Goal: Task Accomplishment & Management: Use online tool/utility

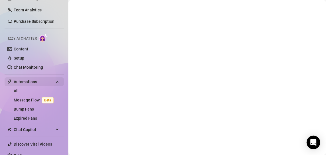
scroll to position [44, 0]
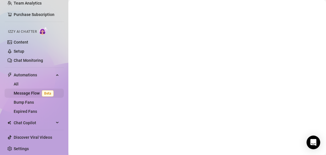
click at [29, 91] on link "Message Flow Beta" at bounding box center [35, 93] width 42 height 5
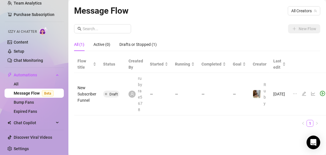
click at [302, 93] on icon "edit" at bounding box center [304, 93] width 5 height 5
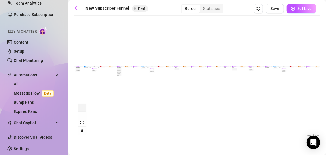
click at [83, 105] on button "zoom in" at bounding box center [81, 107] width 7 height 7
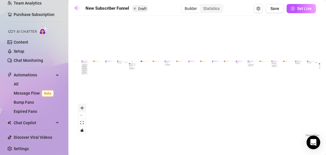
click at [83, 105] on button "zoom in" at bounding box center [81, 107] width 7 height 7
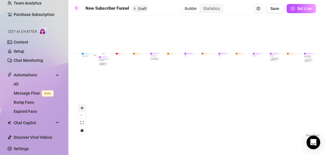
click at [83, 105] on button "zoom in" at bounding box center [81, 107] width 7 height 7
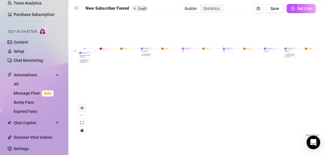
click at [83, 105] on button "zoom in" at bounding box center [81, 107] width 7 height 7
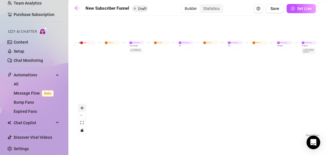
click at [83, 105] on button "zoom in" at bounding box center [81, 107] width 7 height 7
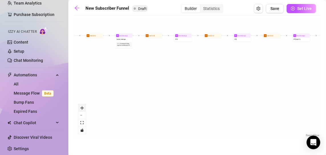
click at [83, 105] on button "zoom in" at bounding box center [81, 107] width 7 height 7
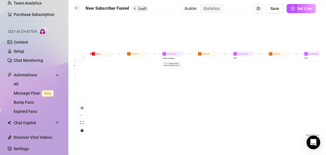
drag, startPoint x: 98, startPoint y: 82, endPoint x: 185, endPoint y: 122, distance: 95.9
click at [185, 122] on div "If True If True If True If False If False If False If True If False Merge Merge…" at bounding box center [197, 79] width 246 height 120
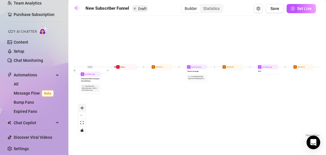
click at [83, 110] on button "zoom in" at bounding box center [81, 107] width 7 height 7
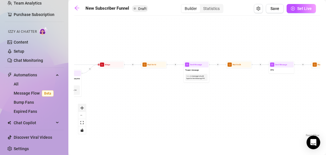
click at [83, 110] on button "zoom in" at bounding box center [81, 107] width 7 height 7
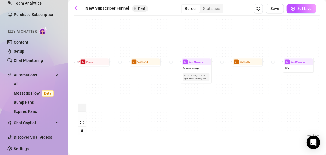
click at [83, 110] on button "zoom in" at bounding box center [81, 107] width 7 height 7
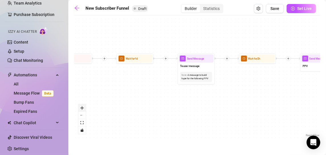
click at [83, 110] on button "zoom in" at bounding box center [81, 107] width 7 height 7
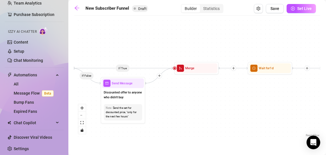
drag, startPoint x: 101, startPoint y: 97, endPoint x: 262, endPoint y: 111, distance: 162.2
click at [262, 111] on div "If True If True If True If False If False If False If True If False Merge Merge…" at bounding box center [197, 79] width 246 height 120
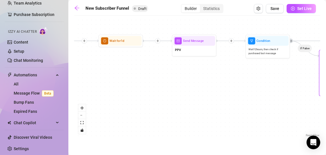
drag, startPoint x: 106, startPoint y: 118, endPoint x: 313, endPoint y: 89, distance: 209.1
click at [313, 89] on div "If True If True If True If False If False If False If True If False Merge Merge…" at bounding box center [197, 79] width 246 height 120
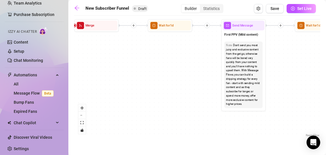
drag, startPoint x: 138, startPoint y: 90, endPoint x: 329, endPoint y: 75, distance: 191.2
click at [326, 75] on html "Setup Creator Analytics Team Analytics Purchase Subscription Izzy AI Chatter Co…" at bounding box center [163, 77] width 326 height 155
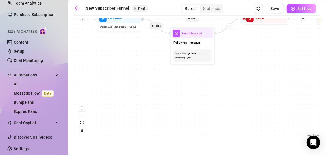
drag, startPoint x: 160, startPoint y: 88, endPoint x: 329, endPoint y: 82, distance: 169.6
click at [326, 82] on html "Setup Creator Analytics Team Analytics Purchase Subscription Izzy AI Chatter Co…" at bounding box center [163, 77] width 326 height 155
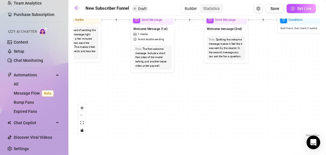
drag, startPoint x: 148, startPoint y: 91, endPoint x: 329, endPoint y: 92, distance: 180.7
click at [326, 92] on html "Setup Creator Analytics Team Analytics Purchase Subscription Izzy AI Chatter Co…" at bounding box center [163, 77] width 326 height 155
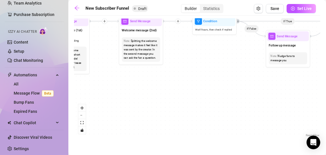
drag, startPoint x: 228, startPoint y: 103, endPoint x: 152, endPoint y: 112, distance: 76.4
click at [152, 112] on div "If True If True If True If False If False If False If True If False Merge Merge…" at bounding box center [197, 79] width 246 height 120
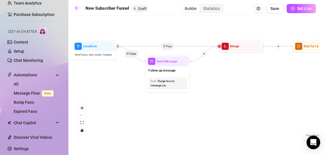
drag, startPoint x: 236, startPoint y: 111, endPoint x: 147, endPoint y: 140, distance: 93.3
click at [147, 140] on main "New Subscriber Funnel Draft Builder Statistics Save Set Live If True If True If…" at bounding box center [197, 77] width 258 height 155
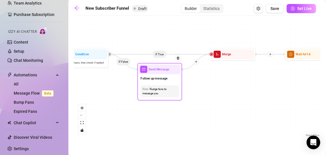
click at [158, 74] on div "Send Message" at bounding box center [160, 69] width 42 height 10
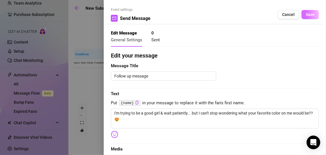
click at [306, 18] on button "Save" at bounding box center [309, 14] width 17 height 9
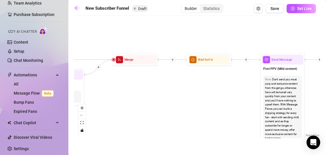
drag, startPoint x: 282, startPoint y: 78, endPoint x: 183, endPoint y: 84, distance: 99.0
click at [183, 84] on div "If True If True If True If False If False If False If True If False Merge Merge…" at bounding box center [197, 79] width 246 height 120
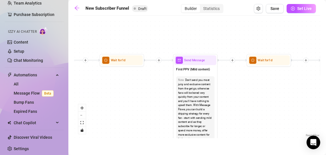
drag, startPoint x: 252, startPoint y: 90, endPoint x: 158, endPoint y: 90, distance: 94.6
click at [158, 90] on div "If True If True If True If False If False If False If True If False Merge Merge…" at bounding box center [197, 79] width 246 height 120
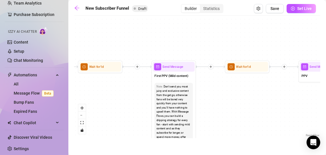
drag, startPoint x: 229, startPoint y: 87, endPoint x: 216, endPoint y: 94, distance: 14.7
click at [216, 94] on div "If True If True If True If False If False If False If True If False Merge Merge…" at bounding box center [197, 79] width 246 height 120
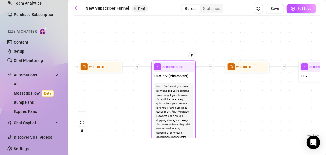
click at [179, 75] on span "First PPV (Mild content)" at bounding box center [171, 76] width 34 height 5
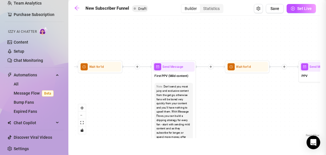
type textarea "First PPV (Mild content)"
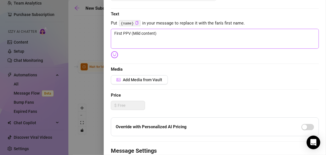
scroll to position [81, 0]
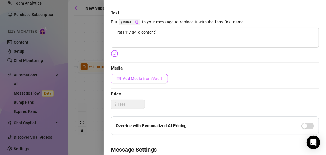
click at [153, 78] on span "Add Media from Vault" at bounding box center [142, 78] width 39 height 5
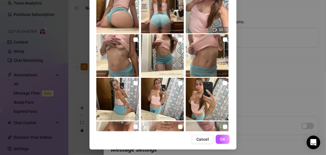
scroll to position [219, 0]
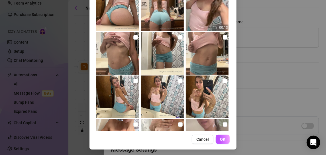
click at [199, 95] on img at bounding box center [207, 97] width 43 height 43
click at [222, 81] on img at bounding box center [207, 97] width 43 height 43
click at [223, 81] on input "checkbox" at bounding box center [225, 81] width 5 height 5
checkbox input "true"
click at [178, 79] on input "checkbox" at bounding box center [180, 81] width 5 height 5
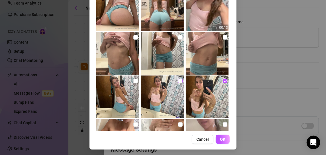
checkbox input "true"
click at [133, 80] on input "checkbox" at bounding box center [135, 81] width 5 height 5
checkbox input "true"
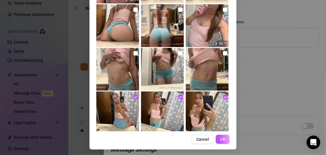
scroll to position [205, 0]
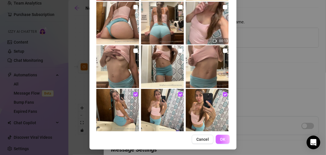
click at [217, 138] on button "OK" at bounding box center [223, 139] width 14 height 9
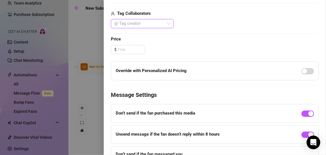
scroll to position [218, 0]
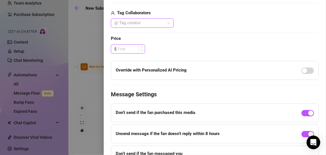
click at [134, 48] on input at bounding box center [131, 49] width 27 height 9
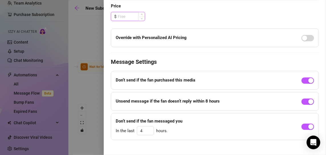
scroll to position [250, 0]
click at [308, 125] on div "button" at bounding box center [310, 126] width 5 height 5
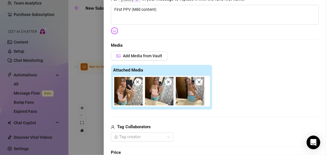
scroll to position [103, 0]
click at [167, 85] on img at bounding box center [159, 91] width 28 height 28
click at [137, 82] on icon "close" at bounding box center [137, 82] width 3 height 3
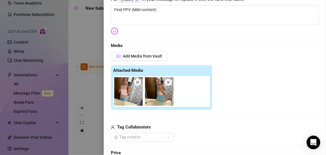
click at [139, 83] on icon "close" at bounding box center [138, 82] width 4 height 4
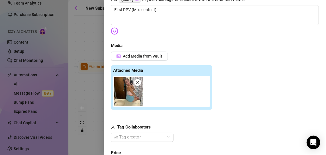
click at [139, 83] on icon "close" at bounding box center [138, 82] width 4 height 4
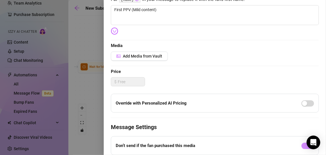
click at [94, 86] on div at bounding box center [163, 77] width 326 height 155
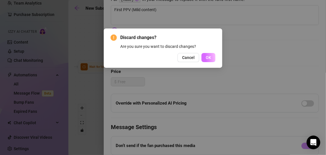
click at [206, 59] on span "OK" at bounding box center [208, 57] width 5 height 5
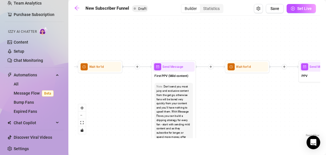
click at [138, 68] on icon "plus" at bounding box center [137, 66] width 3 height 3
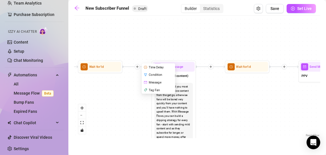
click at [155, 83] on div "Message" at bounding box center [159, 83] width 32 height 8
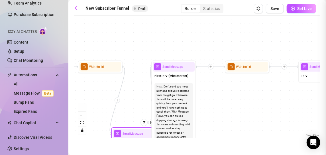
type textarea "Write your message here"
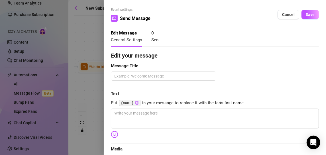
click at [96, 85] on div at bounding box center [163, 77] width 326 height 155
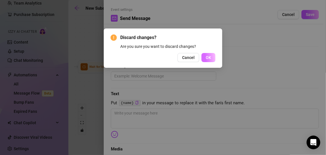
click at [205, 58] on button "OK" at bounding box center [208, 57] width 14 height 9
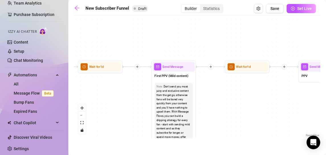
click at [139, 68] on div at bounding box center [136, 66] width 5 height 5
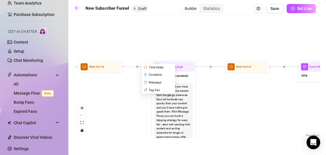
click at [151, 81] on div "Message" at bounding box center [159, 83] width 32 height 8
type textarea "Write your message here"
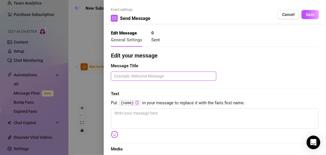
click at [145, 76] on textarea at bounding box center [163, 76] width 105 height 9
type textarea "P"
type textarea "PP"
type textarea "PPV"
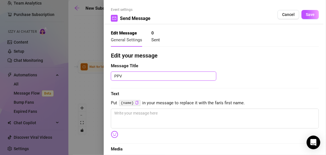
type textarea "PPV S"
type textarea "PPV ST"
type textarea "PPV STa"
type textarea "PPV STar"
type textarea "PPV STart"
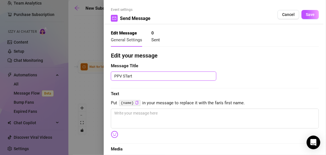
type textarea "PPV STarte"
type textarea "PPV STarted"
type textarea "PPV STarte"
type textarea "PPV STart"
type textarea "PPV STar"
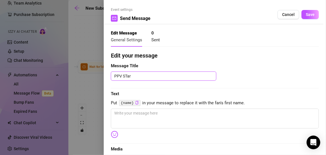
type textarea "PPV STa"
type textarea "PPV ST"
type textarea "PPV S"
type textarea "PPV Sn"
type textarea "PPV Sne"
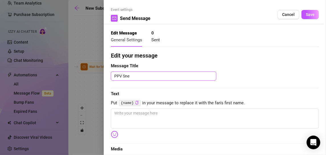
type textarea "PPV Snea"
type textarea "PPV Sneak"
type textarea "PPV Sneak P"
type textarea "PPV Sneak Pe"
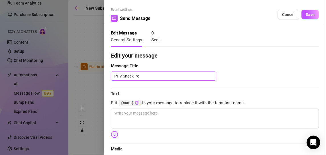
type textarea "PPV Sneak Pea"
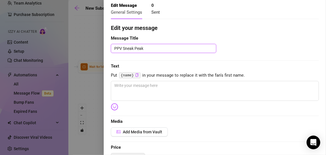
scroll to position [0, 0]
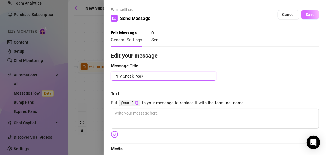
type textarea "PPV Sneak Peak"
click at [307, 15] on span "Save" at bounding box center [310, 14] width 9 height 5
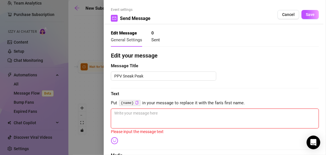
click at [150, 118] on textarea at bounding box center [215, 119] width 208 height 20
type textarea "n"
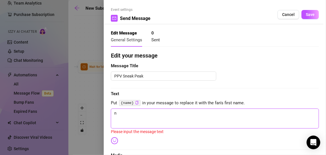
type textarea "nk"
type textarea "nkn"
type textarea "nknk"
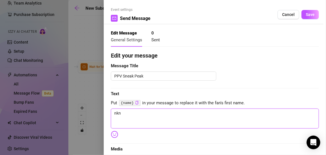
type textarea "nknk"
type textarea "nknkn"
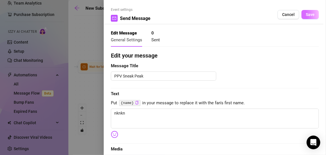
click at [306, 14] on span "Save" at bounding box center [310, 14] width 9 height 5
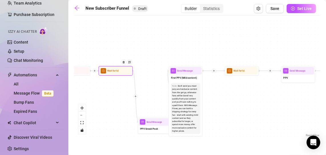
drag, startPoint x: 135, startPoint y: 73, endPoint x: 121, endPoint y: 73, distance: 14.0
click at [121, 73] on div at bounding box center [124, 64] width 15 height 17
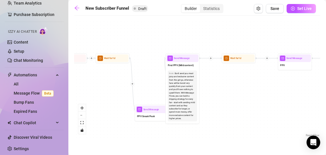
drag, startPoint x: 154, startPoint y: 134, endPoint x: 151, endPoint y: 121, distance: 13.2
click at [151, 121] on div "If True If True If True If False If False If False If True If False Send Messag…" at bounding box center [197, 79] width 246 height 120
click at [150, 118] on div "PPV Sneak Peak" at bounding box center [152, 116] width 32 height 7
type textarea "nknkn"
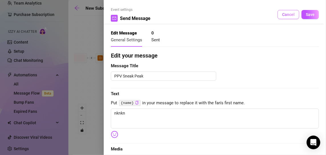
click at [282, 16] on span "Cancel" at bounding box center [288, 14] width 13 height 5
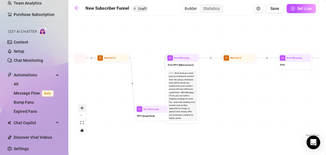
click at [85, 110] on button "zoom in" at bounding box center [81, 107] width 7 height 7
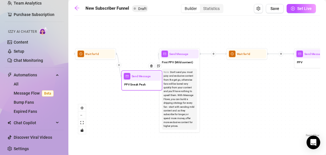
drag, startPoint x: 135, startPoint y: 123, endPoint x: 128, endPoint y: 73, distance: 50.7
click at [130, 75] on div "Send Message PPV Sneak Peak" at bounding box center [141, 80] width 41 height 20
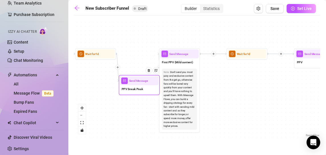
drag, startPoint x: 136, startPoint y: 86, endPoint x: 135, endPoint y: 90, distance: 3.8
click at [135, 90] on div "PPV Sneak Peak" at bounding box center [139, 89] width 38 height 9
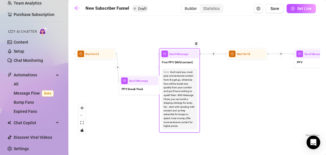
click at [178, 59] on div "First PPV (Mild content)" at bounding box center [179, 62] width 38 height 9
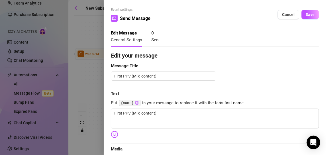
type textarea "First PPV (Mild content)"
drag, startPoint x: 159, startPoint y: 76, endPoint x: 132, endPoint y: 76, distance: 26.8
click at [132, 76] on textarea "First PPV (Mild content)" at bounding box center [163, 76] width 105 height 9
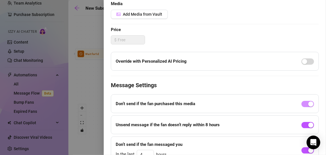
scroll to position [174, 0]
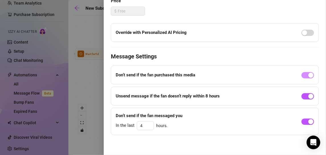
type textarea "First PPV"
click at [96, 89] on div at bounding box center [163, 77] width 326 height 155
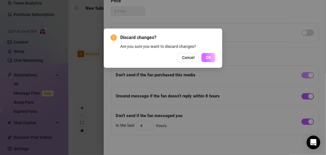
click at [207, 57] on span "OK" at bounding box center [208, 57] width 5 height 5
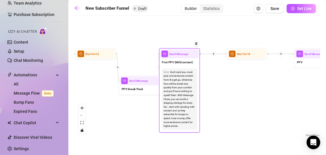
click at [174, 54] on span "Send Message" at bounding box center [178, 54] width 19 height 5
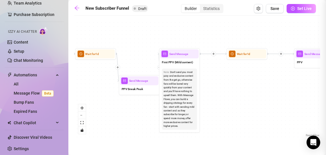
type textarea "First PPV (Mild content)"
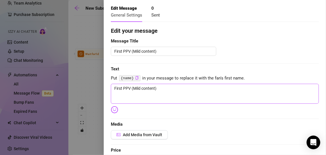
scroll to position [0, 0]
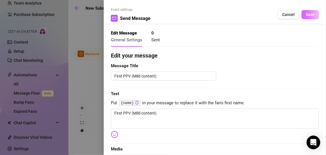
click at [308, 16] on span "Save" at bounding box center [310, 14] width 9 height 5
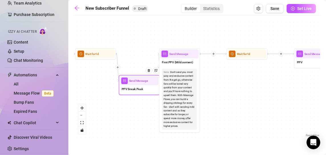
click at [138, 92] on div "PPV Sneak Peak" at bounding box center [139, 89] width 38 height 9
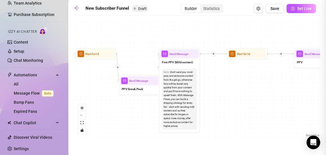
type textarea "nknkn"
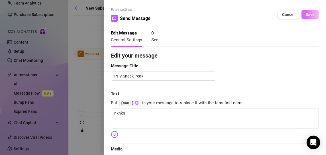
click at [301, 19] on button "Save" at bounding box center [309, 14] width 17 height 9
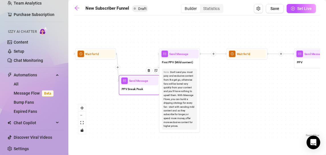
click at [139, 88] on span "PPV Sneak Peak" at bounding box center [132, 89] width 21 height 5
type textarea "nknkn"
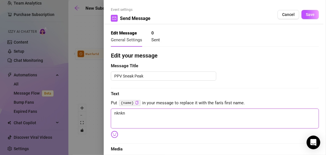
click at [141, 110] on textarea "nknkn" at bounding box center [215, 119] width 208 height 20
type textarea "S"
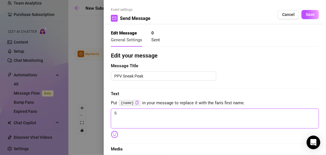
type textarea "Sw"
type textarea "Swe"
type textarea "Swee"
type textarea "Sweet"
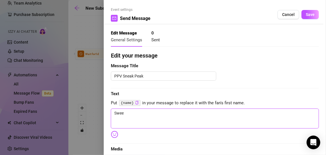
type textarea "Sweet"
type textarea "Sweet &"
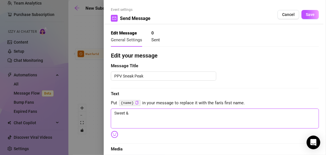
type textarea "Sweet &"
type textarea "Sweet & S"
type textarea "Sweet & Sh"
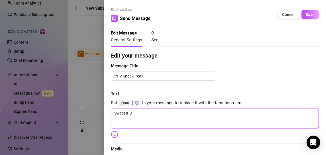
type textarea "Sweet & Sh"
type textarea "Sweet & Shy"
type textarea "Sweet & Shy."
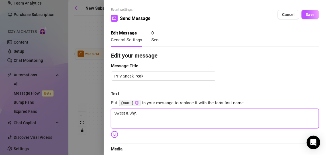
type textarea "Sweet & Shy.."
type textarea "Sweet & Shy..."
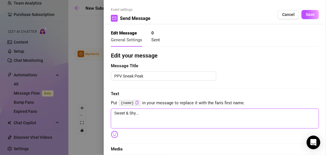
type textarea "Sweet & Shy..."
type textarea "Sweet & Shy... B"
type textarea "Sweet & Shy... Bu"
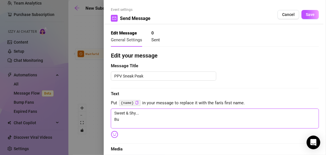
type textarea "Sweet & Shy... But"
type textarea "Sweet & Shy... But o"
type textarea "Sweet & Shy... But on"
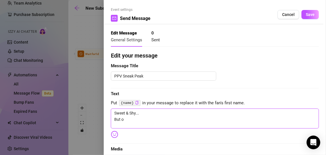
type textarea "Sweet & Shy... But on"
type textarea "Sweet & Shy... But onl"
type textarea "Sweet & Shy... But only"
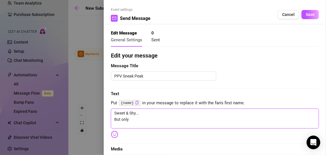
type textarea "Sweet & Shy... But only u"
type textarea "Sweet & Shy... But only un"
type textarea "Sweet & Shy... But only unt"
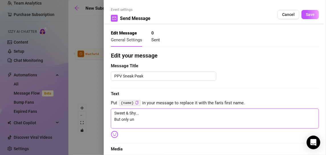
type textarea "Sweet & Shy... But only unt"
type textarea "Sweet & Shy... But only unti"
type textarea "Sweet & Shy... But only until"
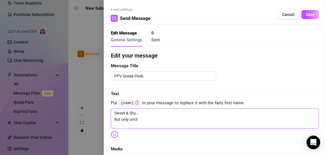
type textarea "Sweet & Shy... But only until"
type textarea "Sweet & Shy... But only until y"
type textarea "Sweet & Shy... But only until yo"
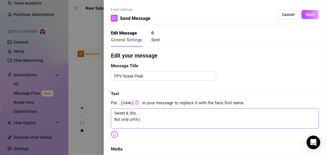
type textarea "Sweet & Shy... But only until yo"
type textarea "Sweet & Shy... But only until you"
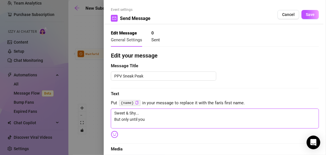
type textarea "Sweet & Shy... But only until you s"
type textarea "Sweet & Shy... But only until you st"
type textarea "Sweet & Shy... But only until you sta"
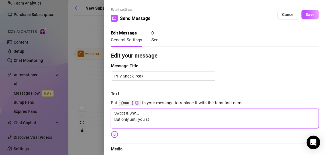
type textarea "Sweet & Shy... But only until you sta"
type textarea "Sweet & Shy... But only until you star"
type textarea "Sweet & Shy... But only until you start"
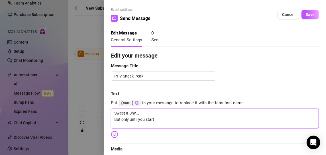
type textarea "Sweet & Shy... But only until you start"
type textarea "Sweet & Shy... But only until you start u"
type textarea "Sweet & Shy... But only until you start un"
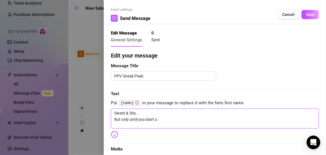
type textarea "Sweet & Shy... But only until you start un"
type textarea "Sweet & Shy... But only until you start unw"
type textarea "Sweet & Shy... But only until you start unwr"
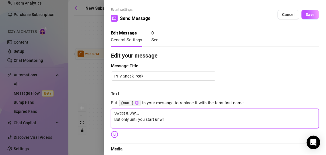
type textarea "Sweet & Shy... But only until you start unwra"
type textarea "Sweet & Shy... But only until you start unwrap"
type textarea "Sweet & Shy... But only until you start unwrapp"
type textarea "Sweet & Shy... But only until you start unwrappi"
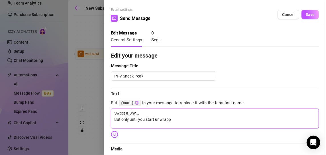
type textarea "Sweet & Shy... But only until you start unwrappi"
type textarea "Sweet & Shy... But only until you start unwrappin"
type textarea "Sweet & Shy... But only until you start unwrapping"
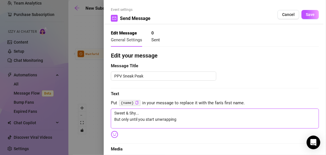
type textarea "Sweet & Shy... But only until you start unwrapping m"
type textarea "Sweet & Shy... But only until you start unwrapping me"
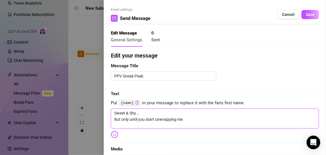
type textarea "Sweet & Shy... But only until you start unwrapping me"
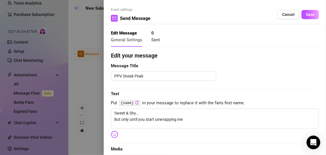
click at [115, 132] on img at bounding box center [114, 134] width 7 height 7
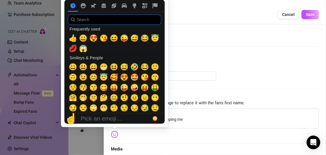
click at [102, 23] on input "search" at bounding box center [114, 20] width 93 height 10
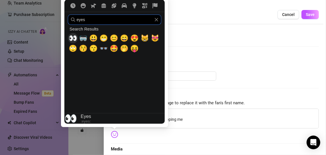
type input "eyes"
click at [71, 40] on span "👀" at bounding box center [73, 38] width 9 height 8
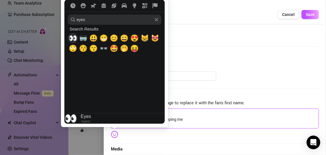
type textarea "Sweet & Shy... But only until you start unwrapping me 👀"
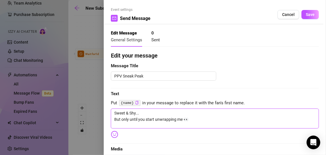
type textarea "Sweet & Shy... But only until you start unwrapping me 👀"
type textarea "Sweet & Shy... But only until you start unwrapping me 👀 R"
type textarea "Sweet & Shy... But only until you start unwrapping me 👀 RR"
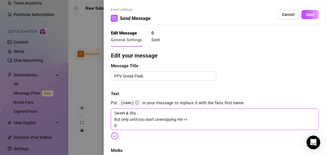
type textarea "Sweet & Shy... But only until you start unwrapping me 👀 RR"
type textarea "Sweet & Shy... But only until you start unwrapping me 👀 RRe"
type textarea "Sweet & Shy... But only until you start unwrapping me 👀 RRea"
type textarea "Sweet & Shy... But only until you start unwrapping me 👀 RRe"
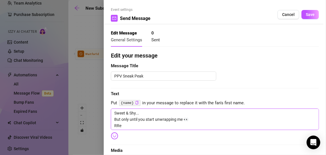
type textarea "Sweet & Shy... But only until you start unwrapping me 👀 RR"
type textarea "Sweet & Shy... But only until you start unwrapping me 👀 R"
type textarea "Sweet & Shy... But only until you start unwrapping me 👀 Re"
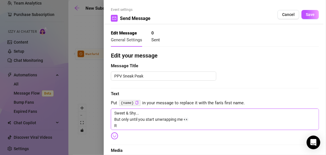
type textarea "Sweet & Shy... But only until you start unwrapping me 👀 Re"
type textarea "Sweet & Shy... But only until you start unwrapping me 👀 Rea"
type textarea "Sweet & Shy... But only until you start unwrapping me 👀 Read"
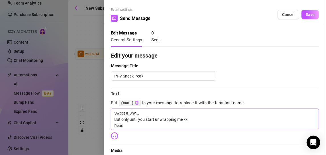
type textarea "Sweet & Shy... But only until you start unwrapping me 👀 Ready"
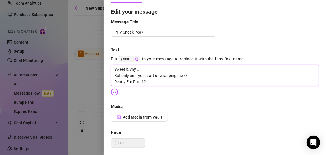
scroll to position [48, 0]
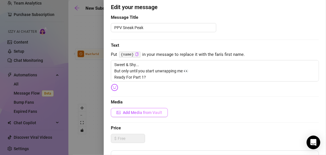
click at [149, 112] on span "Add Media from Vault" at bounding box center [142, 112] width 39 height 5
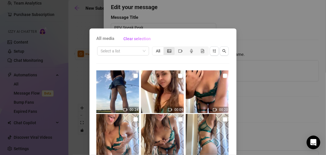
click at [164, 49] on div "segmented control" at bounding box center [169, 51] width 11 height 8
click at [165, 48] on input "segmented control" at bounding box center [165, 48] width 0 height 0
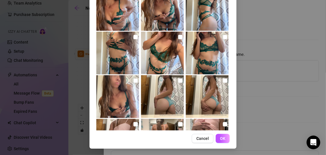
scroll to position [0, 0]
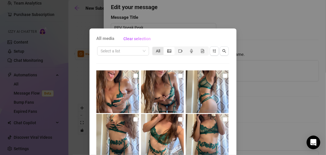
click at [155, 50] on div "All" at bounding box center [157, 51] width 11 height 8
click at [154, 48] on input "All" at bounding box center [154, 48] width 0 height 0
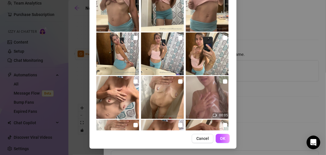
scroll to position [261, 0]
click at [223, 39] on input "checkbox" at bounding box center [225, 38] width 5 height 5
click at [133, 37] on input "checkbox" at bounding box center [135, 38] width 5 height 5
click at [223, 140] on span "OK" at bounding box center [222, 138] width 5 height 5
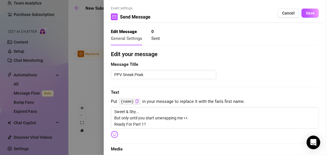
scroll to position [0, 0]
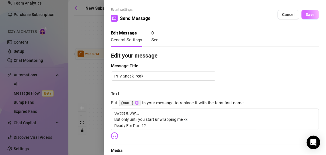
click at [306, 15] on span "Save" at bounding box center [310, 14] width 9 height 5
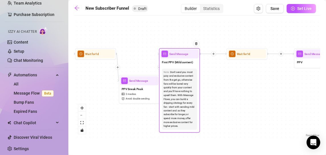
click at [188, 88] on div "Don't send you most juicy and exclusive content from the get go, otherwise fans…" at bounding box center [180, 99] width 32 height 58
click at [183, 54] on span "Send Message" at bounding box center [178, 54] width 19 height 5
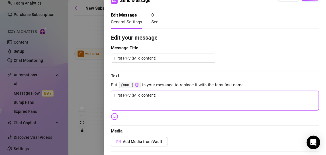
scroll to position [19, 0]
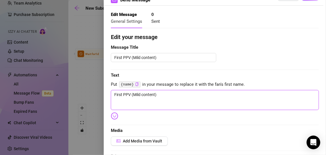
click at [119, 94] on textarea "First PPV (Mild content)" at bounding box center [215, 100] width 208 height 20
click at [181, 100] on textarea "Sweet on the outside... but do you really wanna see how bad i can be?" at bounding box center [215, 100] width 208 height 20
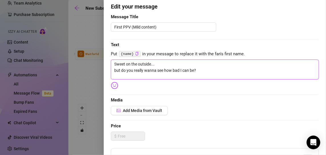
scroll to position [50, 0]
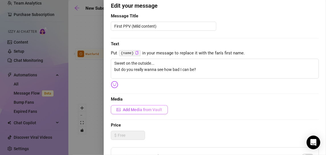
click at [149, 108] on span "Add Media from Vault" at bounding box center [142, 109] width 39 height 5
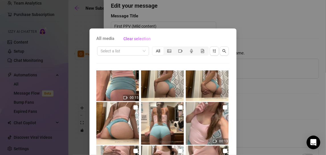
scroll to position [188, 0]
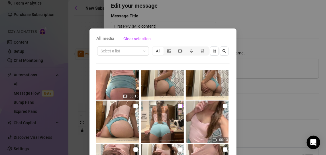
click at [178, 106] on input "checkbox" at bounding box center [180, 106] width 5 height 5
click at [133, 107] on input "checkbox" at bounding box center [135, 106] width 5 height 5
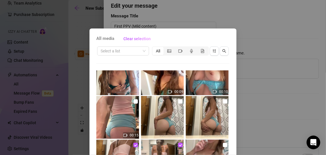
scroll to position [147, 0]
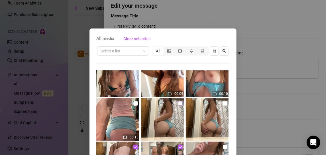
click at [178, 103] on input "checkbox" at bounding box center [180, 103] width 5 height 5
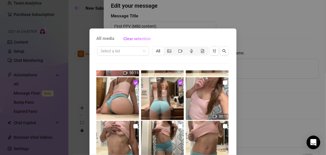
scroll to position [211, 0]
click at [178, 83] on input "checkbox" at bounding box center [180, 82] width 5 height 5
click at [133, 83] on input "checkbox" at bounding box center [135, 82] width 5 height 5
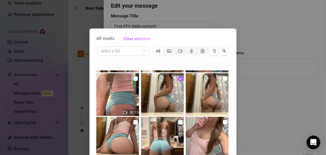
scroll to position [172, 0]
click at [178, 77] on input "checkbox" at bounding box center [180, 78] width 5 height 5
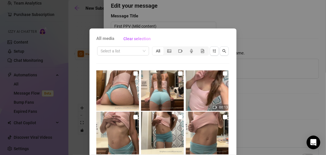
scroll to position [221, 0]
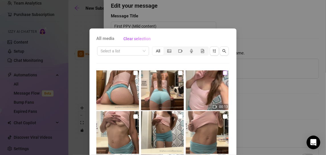
click at [223, 75] on input "checkbox" at bounding box center [225, 73] width 5 height 5
click at [178, 116] on input "checkbox" at bounding box center [180, 116] width 5 height 5
click at [223, 118] on input "checkbox" at bounding box center [225, 116] width 5 height 5
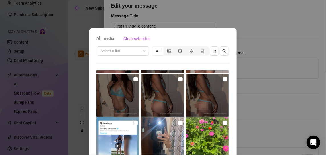
scroll to position [82, 0]
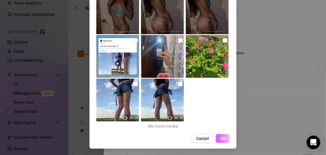
click at [220, 139] on span "OK" at bounding box center [222, 138] width 5 height 5
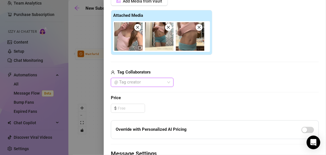
click at [138, 43] on img at bounding box center [128, 36] width 28 height 28
click at [142, 50] on div at bounding box center [140, 48] width 4 height 5
click at [129, 39] on img at bounding box center [128, 36] width 28 height 28
click at [128, 106] on input at bounding box center [131, 108] width 27 height 9
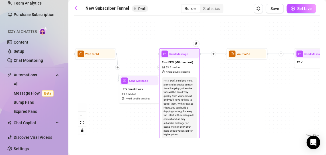
click at [183, 57] on div "Send Message" at bounding box center [179, 53] width 38 height 9
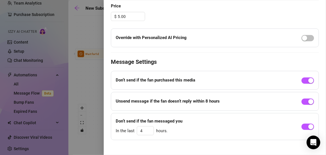
scroll to position [255, 0]
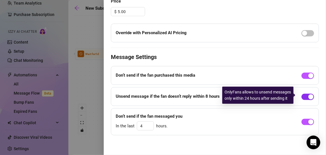
click at [303, 95] on span "button" at bounding box center [307, 97] width 13 height 6
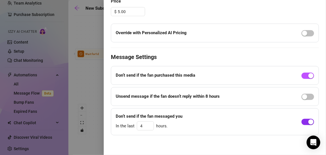
click at [308, 121] on div "button" at bounding box center [310, 121] width 5 height 5
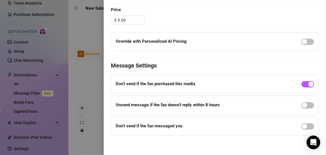
click at [91, 80] on div at bounding box center [163, 77] width 326 height 155
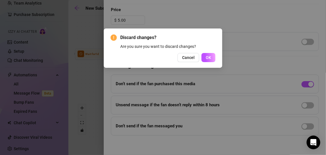
click at [186, 62] on div "Discard changes? Are you sure you want to discard changes? Cancel OK" at bounding box center [163, 47] width 119 height 39
click at [186, 58] on span "Cancel" at bounding box center [188, 57] width 13 height 5
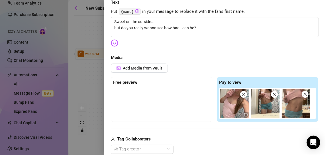
scroll to position [0, 0]
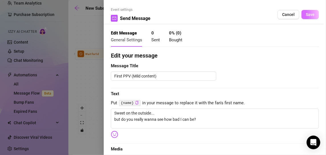
click at [302, 18] on button "Save" at bounding box center [309, 14] width 17 height 9
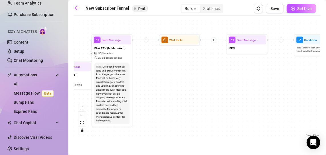
drag, startPoint x: 284, startPoint y: 90, endPoint x: 215, endPoint y: 76, distance: 69.5
click at [215, 76] on div "If True If True If True If False If False If False If True If False Send Messag…" at bounding box center [197, 79] width 246 height 120
click at [146, 42] on div "If True If True If True If False If False If False If True If False Send Messag…" at bounding box center [197, 79] width 246 height 120
click at [145, 40] on icon "plus" at bounding box center [145, 39] width 3 height 3
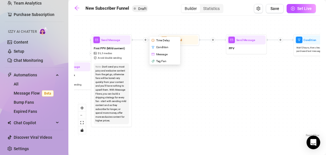
click at [161, 55] on div "Message" at bounding box center [165, 54] width 30 height 7
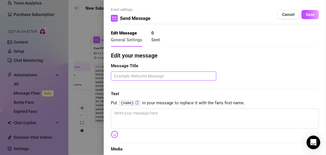
click at [136, 75] on textarea at bounding box center [163, 76] width 105 height 9
click at [82, 49] on div at bounding box center [163, 77] width 326 height 155
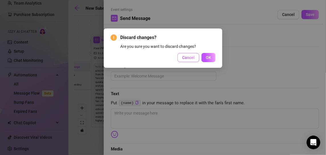
click at [194, 58] on span "Cancel" at bounding box center [188, 57] width 13 height 5
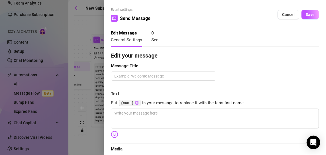
click at [91, 48] on div at bounding box center [163, 77] width 326 height 155
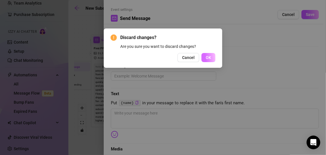
click at [210, 57] on span "OK" at bounding box center [208, 57] width 5 height 5
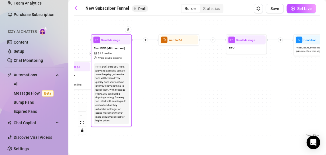
click at [124, 44] on div "First PPV (Mild content) $ 5 , 3 medias Avoid double sending" at bounding box center [111, 52] width 38 height 17
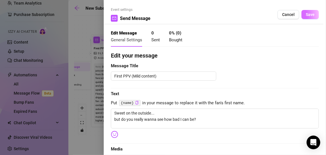
click at [308, 15] on span "Save" at bounding box center [310, 14] width 9 height 5
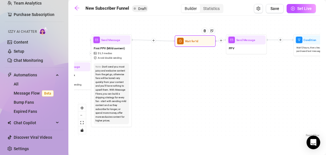
drag, startPoint x: 178, startPoint y: 42, endPoint x: 195, endPoint y: 43, distance: 17.4
click at [195, 43] on div "Wait for 1d" at bounding box center [195, 40] width 38 height 9
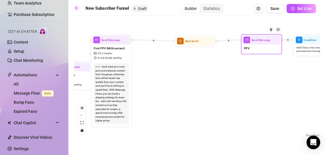
drag, startPoint x: 233, startPoint y: 44, endPoint x: 252, endPoint y: 44, distance: 19.9
click at [252, 44] on div "Send Message PPV" at bounding box center [261, 44] width 41 height 20
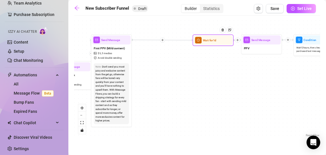
drag, startPoint x: 198, startPoint y: 41, endPoint x: 217, endPoint y: 40, distance: 19.1
click at [217, 40] on div at bounding box center [224, 33] width 18 height 21
click at [164, 41] on div "If True If True If True If False If False If False If True If False Send Messag…" at bounding box center [197, 79] width 246 height 120
click at [162, 40] on icon "plus" at bounding box center [162, 40] width 2 height 0
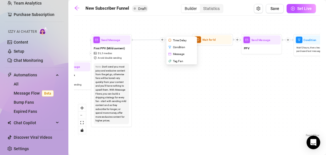
click at [173, 54] on div "Message" at bounding box center [182, 54] width 30 height 7
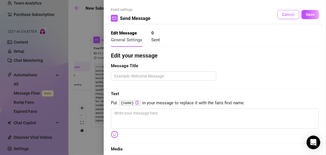
click at [282, 16] on span "Cancel" at bounding box center [288, 14] width 13 height 5
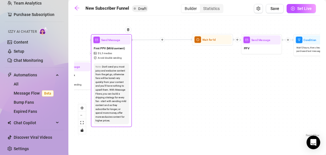
click at [114, 44] on div "Send Message" at bounding box center [111, 39] width 38 height 9
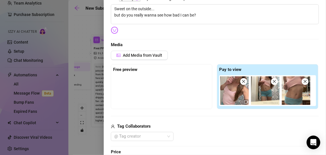
scroll to position [105, 0]
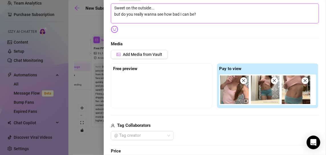
click at [197, 14] on textarea "Sweet on the outside... but do you really wanna see how bad I can be?" at bounding box center [215, 13] width 208 height 20
click at [167, 6] on textarea "Sweet on the outside... but do you really wanna see how bad I can be?" at bounding box center [215, 13] width 208 height 20
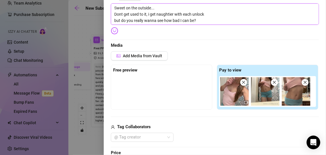
click at [150, 14] on textarea "Sweet on the outside... Dont get used to it, i get naughtier with each unlock b…" at bounding box center [215, 13] width 208 height 21
click at [207, 13] on textarea "Sweet on the outside... Dont get used to it, I get naughtier with each unlock b…" at bounding box center [215, 13] width 208 height 21
drag, startPoint x: 124, startPoint y: 20, endPoint x: 111, endPoint y: 21, distance: 12.6
click at [111, 21] on textarea "Sweet on the outside... Dont get used to it, I get naughtier with each unlock..…" at bounding box center [215, 13] width 208 height 21
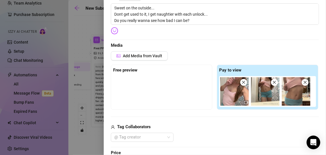
click at [200, 33] on div "Edit your message Message Title First PPV (Mild content) Text Put {name} in you…" at bounding box center [215, 112] width 208 height 332
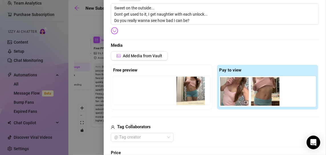
drag, startPoint x: 268, startPoint y: 92, endPoint x: 186, endPoint y: 92, distance: 81.8
click at [186, 92] on div "Free preview Pay to view" at bounding box center [215, 87] width 208 height 45
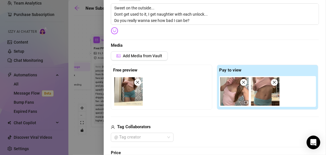
click at [272, 85] on span at bounding box center [274, 82] width 7 height 7
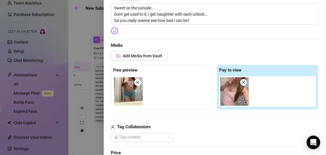
click at [240, 124] on div "Tag Collaborators" at bounding box center [215, 127] width 208 height 7
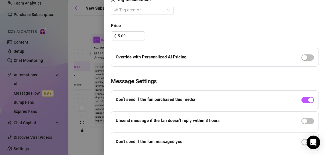
scroll to position [233, 0]
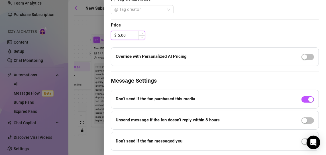
click at [120, 34] on input "5.00" at bounding box center [131, 35] width 27 height 9
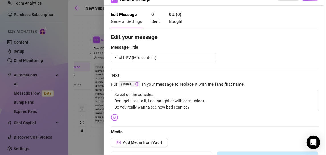
scroll to position [11, 0]
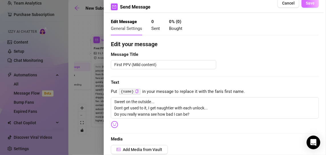
click at [306, 4] on span "Save" at bounding box center [310, 3] width 9 height 5
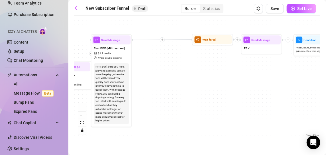
click at [161, 39] on icon "plus" at bounding box center [162, 39] width 3 height 3
click at [174, 48] on div "Condition" at bounding box center [182, 47] width 30 height 7
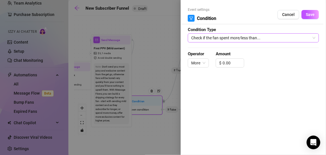
click at [232, 36] on span "Check if the fan spent more/less than..." at bounding box center [253, 38] width 124 height 9
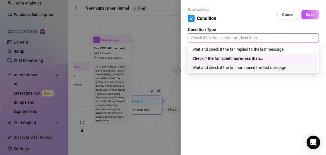
click at [227, 66] on div "Wait and check if the fan purchased the last message" at bounding box center [253, 67] width 122 height 6
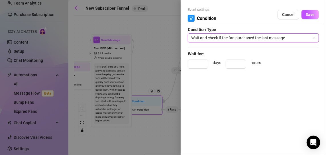
click at [204, 98] on div "Event settings Condition Cancel Save Condition Type Wait and check if the fan p…" at bounding box center [253, 77] width 145 height 155
click at [230, 67] on input at bounding box center [236, 64] width 20 height 9
click at [201, 64] on input at bounding box center [198, 64] width 20 height 9
click at [309, 16] on span "Save" at bounding box center [310, 14] width 9 height 5
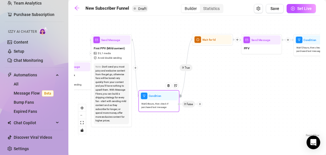
drag, startPoint x: 150, startPoint y: 107, endPoint x: 168, endPoint y: 101, distance: 19.4
click at [168, 101] on div "Wait 24 hours, then check if purchased last message" at bounding box center [159, 105] width 38 height 10
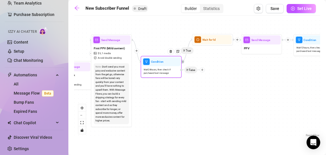
drag, startPoint x: 164, startPoint y: 105, endPoint x: 164, endPoint y: 60, distance: 45.3
click at [164, 68] on span "Wait 24 hours, then check if purchased last message" at bounding box center [161, 71] width 35 height 7
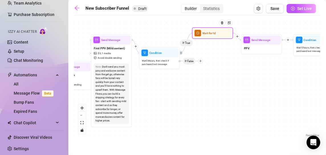
drag, startPoint x: 211, startPoint y: 44, endPoint x: 211, endPoint y: 24, distance: 19.9
click at [211, 27] on div "Wait for 1d" at bounding box center [212, 32] width 41 height 11
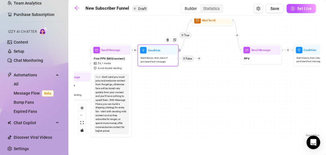
drag, startPoint x: 163, startPoint y: 74, endPoint x: 162, endPoint y: 58, distance: 15.7
click at [162, 58] on span "Wait 24 hours, then check if purchased last message" at bounding box center [157, 59] width 35 height 7
click at [162, 54] on div "Condition" at bounding box center [158, 50] width 38 height 9
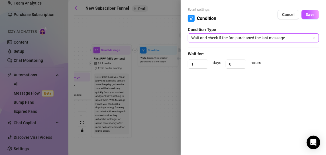
click at [202, 38] on span "Wait and check if the fan purchased the last message" at bounding box center [253, 38] width 124 height 9
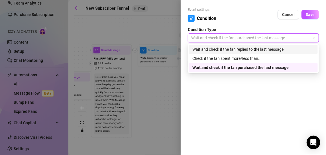
click at [207, 48] on div "Wait and check if the fan replied to the last message" at bounding box center [253, 49] width 122 height 6
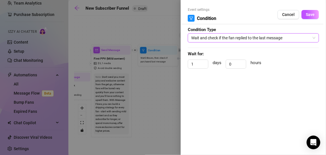
click at [216, 36] on span "Wait and check if the fan replied to the last message" at bounding box center [253, 38] width 124 height 9
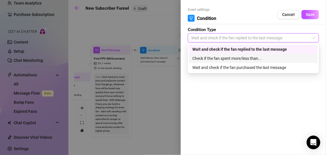
click at [209, 58] on div "Check if the fan spent more/less than..." at bounding box center [253, 58] width 122 height 6
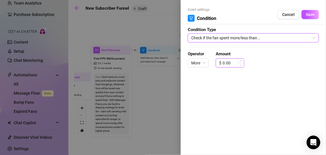
click at [231, 64] on input "0.00" at bounding box center [233, 63] width 21 height 9
click at [203, 62] on span "More" at bounding box center [198, 63] width 14 height 9
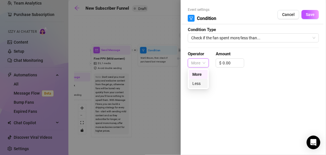
click at [201, 85] on div "Less" at bounding box center [198, 83] width 12 height 6
click at [199, 64] on span "Less" at bounding box center [197, 63] width 13 height 9
click at [201, 72] on div "More" at bounding box center [197, 74] width 11 height 6
click at [229, 63] on input "0.00" at bounding box center [233, 63] width 21 height 9
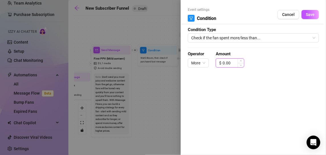
click at [227, 63] on input "0.00" at bounding box center [233, 63] width 21 height 9
click at [236, 64] on input "7.990" at bounding box center [233, 63] width 21 height 9
drag, startPoint x: 215, startPoint y: 90, endPoint x: 221, endPoint y: 92, distance: 6.2
click at [221, 92] on div "Event settings Condition Cancel Save Condition Type Check if the fan spent more…" at bounding box center [253, 77] width 145 height 155
click at [311, 15] on span "Save" at bounding box center [310, 14] width 9 height 5
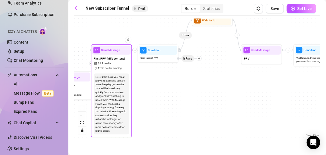
click at [114, 74] on div "Note: Don't send you most juicy and exclusive content from the get go, otherwis…" at bounding box center [111, 104] width 35 height 61
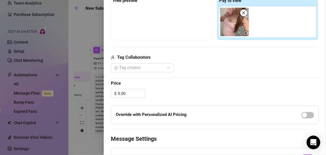
scroll to position [177, 0]
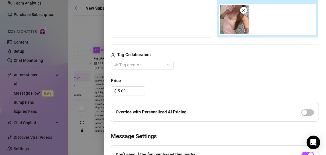
click at [195, 66] on div "@ Tag creator" at bounding box center [215, 65] width 208 height 9
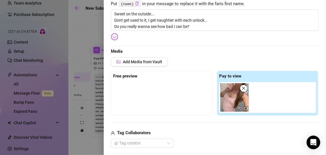
scroll to position [0, 0]
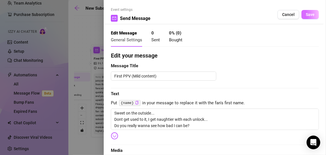
click at [306, 16] on span "Save" at bounding box center [310, 14] width 9 height 5
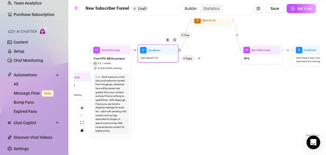
click at [167, 57] on div "Spent above $ 7.99" at bounding box center [158, 58] width 38 height 7
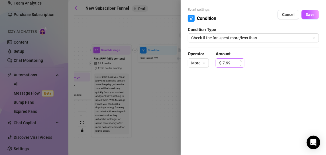
click at [224, 62] on input "7.99" at bounding box center [233, 63] width 21 height 9
click button "Save" at bounding box center [309, 14] width 17 height 9
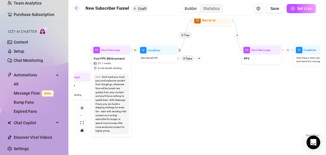
click at [199, 62] on div "If True If True If True If False If False If False If True If False If True Con…" at bounding box center [197, 79] width 246 height 120
click at [200, 56] on div at bounding box center [199, 58] width 5 height 5
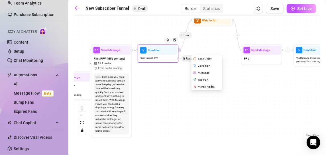
click at [202, 57] on div "Time Delay" at bounding box center [207, 58] width 30 height 7
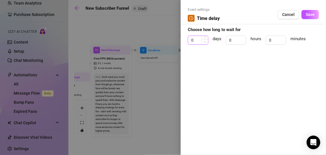
click at [205, 41] on icon "down" at bounding box center [205, 42] width 2 height 2
click at [195, 40] on input "0" at bounding box center [198, 40] width 20 height 9
click button "Save" at bounding box center [309, 14] width 17 height 9
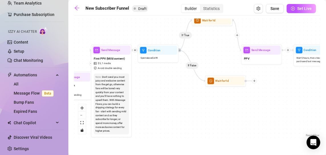
click at [223, 92] on div "If True If True If True If False If False If False If True If False If True If …" at bounding box center [197, 79] width 246 height 120
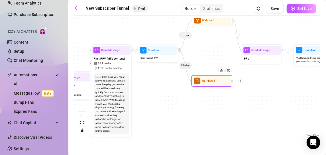
drag, startPoint x: 225, startPoint y: 84, endPoint x: 209, endPoint y: 84, distance: 15.4
click at [209, 84] on div "Wait for 1d" at bounding box center [212, 80] width 38 height 9
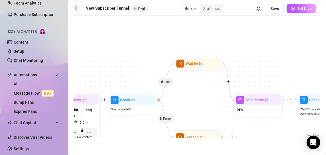
drag, startPoint x: 217, startPoint y: 54, endPoint x: 206, endPoint y: 95, distance: 42.5
click at [206, 95] on div "If True If True If True If False If False If False If True If False If True If …" at bounding box center [197, 79] width 246 height 120
click at [203, 67] on div at bounding box center [212, 54] width 22 height 25
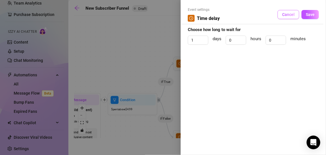
click at [284, 15] on span "Cancel" at bounding box center [288, 14] width 13 height 5
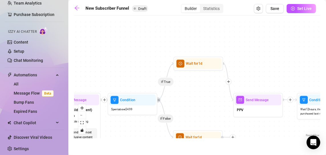
click at [209, 80] on div "If True If True If True If False If False If False If True If False If True If …" at bounding box center [197, 79] width 246 height 120
click at [199, 66] on span "Wait for 1d" at bounding box center [194, 63] width 17 height 5
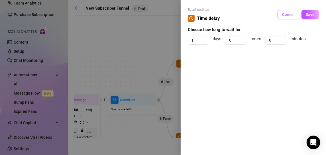
click at [287, 13] on span "Cancel" at bounding box center [288, 14] width 13 height 5
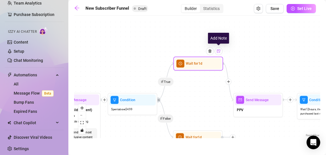
click at [219, 53] on div at bounding box center [219, 51] width 8 height 8
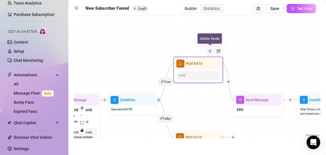
click at [211, 50] on img at bounding box center [210, 51] width 4 height 4
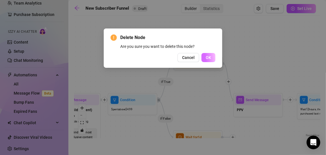
click at [210, 57] on span "OK" at bounding box center [208, 57] width 5 height 5
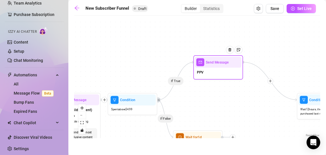
drag, startPoint x: 258, startPoint y: 105, endPoint x: 212, endPoint y: 64, distance: 61.4
click at [212, 64] on div "Send Message" at bounding box center [218, 62] width 47 height 11
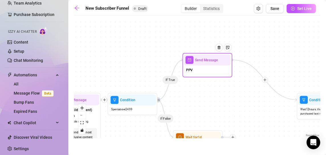
drag, startPoint x: 212, startPoint y: 64, endPoint x: 206, endPoint y: 64, distance: 6.3
click at [206, 64] on div "Send Message" at bounding box center [207, 59] width 47 height 11
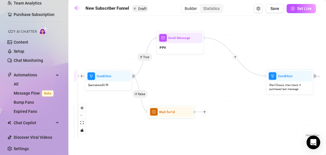
drag, startPoint x: 238, startPoint y: 117, endPoint x: 206, endPoint y: 92, distance: 40.0
click at [206, 92] on div "If True If True If True If False If False If False If True If False If True If …" at bounding box center [197, 79] width 246 height 120
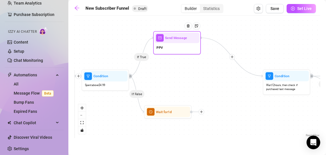
click at [177, 43] on div "PPV" at bounding box center [177, 48] width 45 height 10
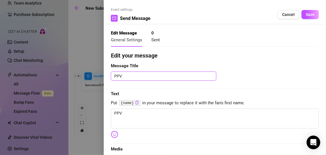
click at [125, 76] on textarea "PPV" at bounding box center [163, 76] width 105 height 9
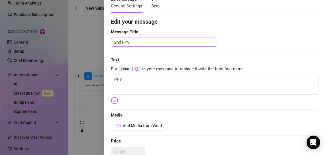
scroll to position [39, 0]
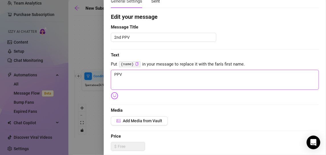
drag, startPoint x: 127, startPoint y: 73, endPoint x: 104, endPoint y: 72, distance: 23.4
click at [104, 72] on div "Event settings Send Message Cancel Save Edit Message General Settings 0 Sent Ed…" at bounding box center [215, 77] width 222 height 155
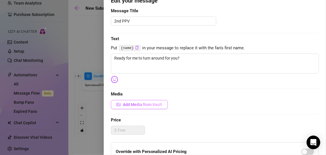
click at [148, 100] on button "Add Media from Vault" at bounding box center [139, 104] width 57 height 9
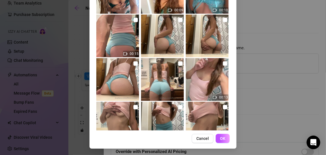
scroll to position [145, 0]
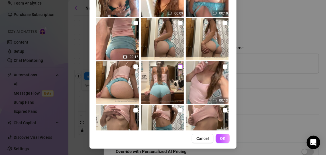
click at [178, 66] on input "checkbox" at bounding box center [180, 66] width 5 height 5
click at [133, 66] on input "checkbox" at bounding box center [135, 66] width 5 height 5
click at [178, 22] on input "checkbox" at bounding box center [180, 23] width 5 height 5
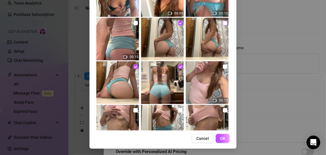
click at [223, 22] on input "checkbox" at bounding box center [225, 23] width 5 height 5
click at [173, 23] on img at bounding box center [162, 39] width 43 height 43
click at [178, 23] on input "checkbox" at bounding box center [180, 23] width 5 height 5
click at [220, 141] on button "OK" at bounding box center [223, 138] width 14 height 9
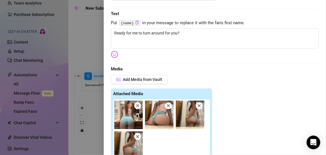
scroll to position [80, 0]
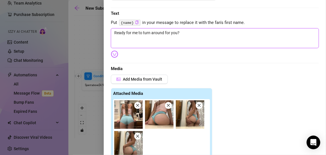
click at [188, 31] on textarea "Ready for me to turn around for you?" at bounding box center [215, 38] width 208 height 20
click at [163, 31] on textarea "Ready for me to turn around for you?" at bounding box center [215, 38] width 208 height 20
click at [148, 31] on textarea "[PERSON_NAME] over & waiting, you already know curiosity is going to get the be…" at bounding box center [215, 38] width 208 height 20
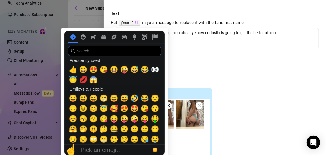
click at [114, 54] on input "search" at bounding box center [114, 51] width 93 height 10
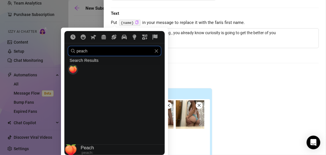
click at [70, 70] on span "🍑" at bounding box center [73, 70] width 9 height 8
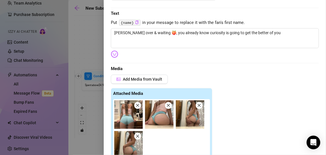
click at [186, 66] on span "Media" at bounding box center [215, 69] width 208 height 7
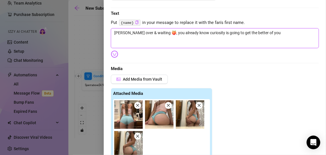
click at [265, 32] on textarea "[PERSON_NAME] over & waiting 🍑, you already know curiosity is going to get the …" at bounding box center [215, 38] width 208 height 20
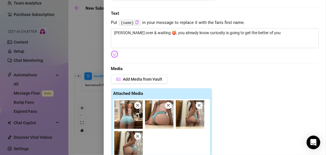
click at [0, 0] on input "peach" at bounding box center [0, 0] width 0 height 0
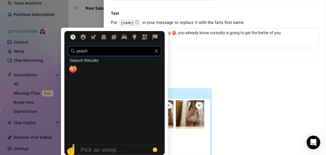
click at [74, 36] on icon "Frequently used" at bounding box center [72, 36] width 5 height 5
click at [73, 37] on icon "Frequently used" at bounding box center [72, 36] width 5 height 5
click at [159, 54] on input "peach" at bounding box center [114, 51] width 93 height 10
click at [155, 50] on icon "Clear" at bounding box center [156, 51] width 4 height 4
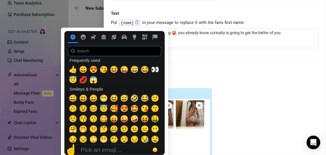
click at [72, 36] on icon "Frequently used" at bounding box center [72, 36] width 5 height 5
click at [95, 52] on input "search" at bounding box center [114, 51] width 93 height 10
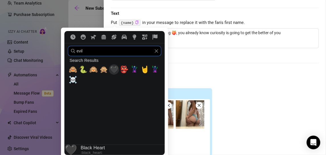
click at [115, 69] on span "🖤" at bounding box center [114, 70] width 9 height 8
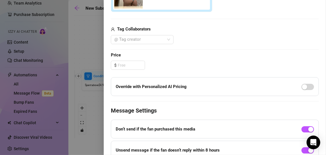
scroll to position [232, 0]
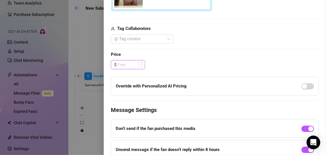
click at [131, 64] on input at bounding box center [131, 64] width 27 height 9
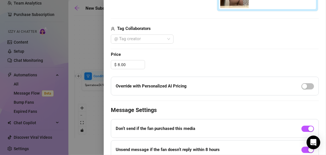
click at [204, 57] on span "Price" at bounding box center [215, 54] width 208 height 7
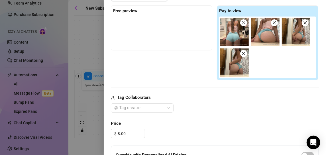
scroll to position [162, 0]
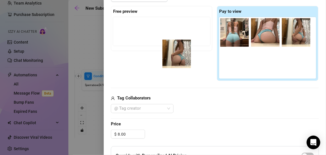
drag, startPoint x: 238, startPoint y: 59, endPoint x: 179, endPoint y: 51, distance: 59.8
click at [179, 51] on div "Free preview Pay to view" at bounding box center [215, 43] width 208 height 75
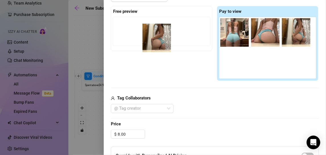
drag, startPoint x: 233, startPoint y: 65, endPoint x: 147, endPoint y: 36, distance: 91.0
click at [147, 36] on div "Free preview Pay to view" at bounding box center [215, 43] width 208 height 75
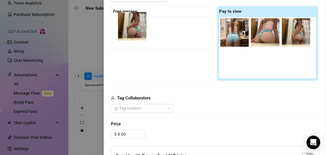
drag, startPoint x: 232, startPoint y: 60, endPoint x: 125, endPoint y: 18, distance: 115.0
click at [125, 18] on div "Free preview Pay to view" at bounding box center [215, 43] width 208 height 75
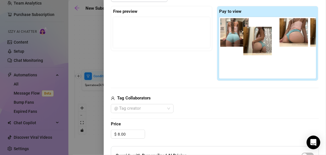
drag, startPoint x: 131, startPoint y: 36, endPoint x: 264, endPoint y: 45, distance: 133.6
click at [264, 45] on div "Free preview Pay to view" at bounding box center [215, 43] width 208 height 75
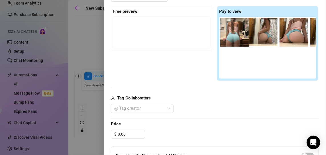
click at [264, 45] on div at bounding box center [268, 48] width 99 height 62
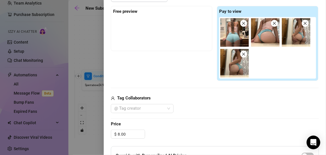
click at [243, 101] on div "Tag Collaborators @ Tag creator" at bounding box center [215, 104] width 208 height 18
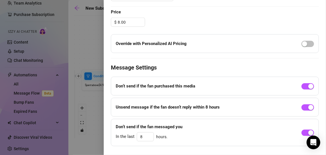
scroll to position [276, 0]
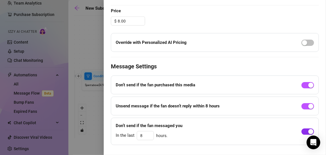
click at [308, 129] on div "button" at bounding box center [310, 131] width 5 height 5
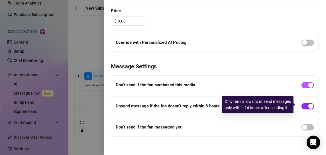
click at [301, 106] on span "button" at bounding box center [307, 106] width 13 height 6
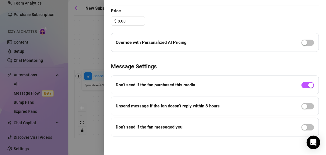
click at [97, 104] on div at bounding box center [163, 77] width 326 height 155
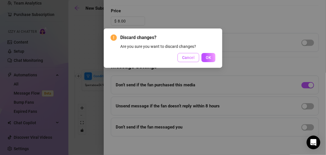
click at [193, 59] on span "Cancel" at bounding box center [188, 57] width 13 height 5
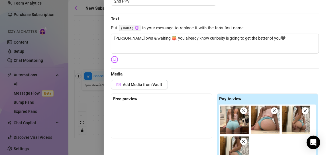
scroll to position [0, 0]
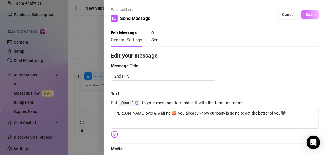
click at [306, 15] on span "Save" at bounding box center [310, 14] width 9 height 5
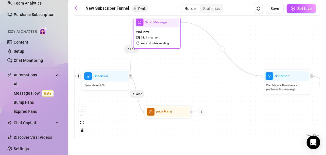
drag, startPoint x: 186, startPoint y: 59, endPoint x: 165, endPoint y: 43, distance: 26.2
click at [165, 43] on span "Avoid double sending" at bounding box center [155, 43] width 28 height 5
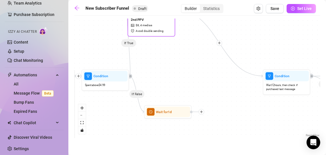
drag, startPoint x: 167, startPoint y: 44, endPoint x: 160, endPoint y: 30, distance: 15.9
click at [160, 30] on span "Avoid double sending" at bounding box center [150, 31] width 28 height 5
click at [82, 115] on icon "zoom out" at bounding box center [81, 115] width 3 height 1
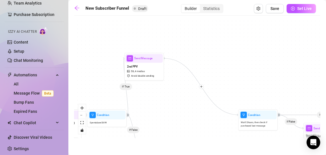
drag, startPoint x: 175, startPoint y: 81, endPoint x: 160, endPoint y: 118, distance: 40.3
click at [160, 118] on div "If True If True If True If False If False If False If True If False If True If …" at bounding box center [197, 79] width 246 height 120
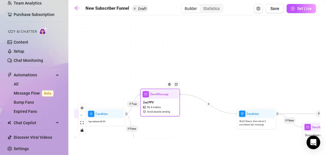
drag, startPoint x: 140, startPoint y: 67, endPoint x: 158, endPoint y: 104, distance: 41.0
click at [158, 104] on div "2nd PPV $ 8 , 4 medias Avoid double sending" at bounding box center [160, 107] width 37 height 17
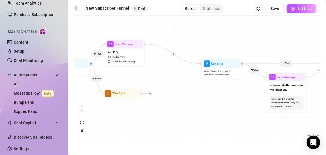
drag, startPoint x: 201, startPoint y: 112, endPoint x: 166, endPoint y: 62, distance: 61.3
click at [166, 62] on div "If True If True If True If False If False If False If True If False If True If …" at bounding box center [197, 79] width 246 height 120
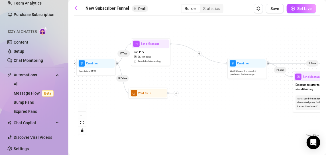
drag, startPoint x: 130, startPoint y: 81, endPoint x: 156, endPoint y: 81, distance: 25.9
click at [156, 81] on div "If True If True If True If False If False If False If True If False If True If …" at bounding box center [197, 79] width 246 height 120
click at [199, 54] on icon "plus" at bounding box center [199, 53] width 0 height 2
click at [212, 62] on div "Condition" at bounding box center [218, 60] width 29 height 7
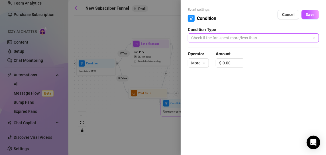
click at [210, 40] on span "Check if the fan spent more/less than..." at bounding box center [253, 38] width 124 height 9
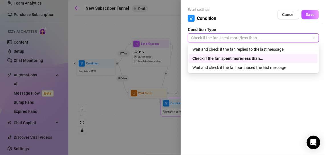
click at [211, 57] on div "Check if the fan spent more/less than..." at bounding box center [253, 58] width 122 height 6
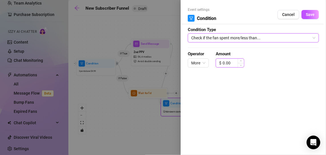
click at [227, 63] on input "0.00" at bounding box center [233, 63] width 21 height 9
click at [230, 64] on input "0.00" at bounding box center [233, 63] width 21 height 9
click button "Save" at bounding box center [309, 14] width 17 height 9
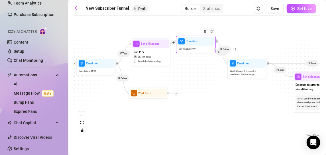
drag, startPoint x: 182, startPoint y: 111, endPoint x: 197, endPoint y: 42, distance: 71.5
click at [197, 46] on div "Spent above $ 7.99" at bounding box center [195, 49] width 37 height 7
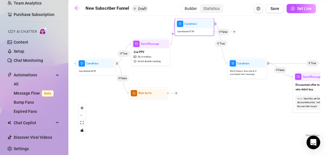
drag, startPoint x: 198, startPoint y: 50, endPoint x: 195, endPoint y: 32, distance: 18.2
click at [195, 32] on div "Spent above $ 7.99" at bounding box center [194, 31] width 37 height 7
drag, startPoint x: 223, startPoint y: 33, endPoint x: 219, endPoint y: 32, distance: 3.9
click at [219, 32] on span "If False" at bounding box center [220, 29] width 13 height 7
click at [256, 32] on div "If True If True If True If False If False If False If True If False If True If …" at bounding box center [197, 79] width 246 height 120
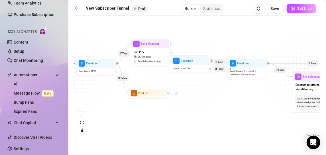
drag, startPoint x: 225, startPoint y: 30, endPoint x: 224, endPoint y: 74, distance: 43.6
click at [224, 74] on div "If True If True If True If False If False If False If True If False If True If …" at bounding box center [197, 79] width 246 height 120
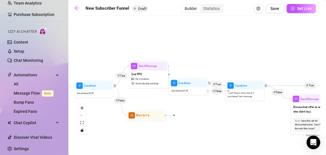
drag, startPoint x: 201, startPoint y: 32, endPoint x: 194, endPoint y: 64, distance: 33.4
click at [194, 64] on div "If True If True If True If False If False If False If True If False If True If …" at bounding box center [197, 79] width 246 height 120
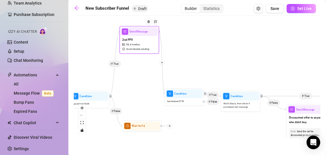
drag, startPoint x: 146, startPoint y: 85, endPoint x: 141, endPoint y: 37, distance: 48.7
click at [141, 37] on div "2nd PPV $ 8 , 4 medias Avoid double sending" at bounding box center [139, 44] width 37 height 17
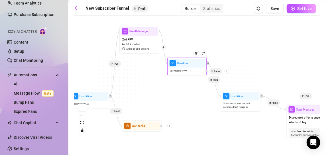
drag, startPoint x: 181, startPoint y: 105, endPoint x: 182, endPoint y: 52, distance: 52.4
click at [182, 58] on div "Condition Spent above $ 7.99 If False" at bounding box center [187, 67] width 40 height 18
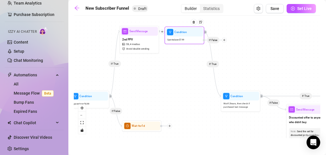
drag, startPoint x: 181, startPoint y: 51, endPoint x: 181, endPoint y: 37, distance: 13.4
click at [181, 37] on div "Spent above $ 7.99" at bounding box center [184, 39] width 37 height 7
drag, startPoint x: 246, startPoint y: 111, endPoint x: 257, endPoint y: 44, distance: 68.1
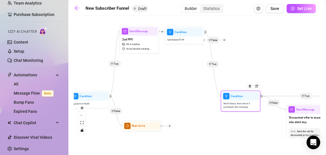
drag, startPoint x: 257, startPoint y: 44, endPoint x: 233, endPoint y: 101, distance: 62.3
click at [233, 101] on div "Wait 12 hours, then check if purchased last message" at bounding box center [240, 106] width 37 height 10
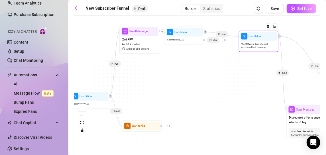
drag, startPoint x: 233, startPoint y: 101, endPoint x: 250, endPoint y: 25, distance: 78.0
click at [250, 31] on div "Condition Wait 12 hours, then check if purchased last message" at bounding box center [259, 41] width 40 height 21
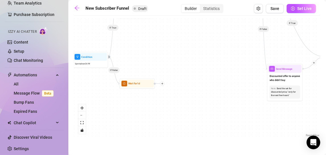
drag, startPoint x: 152, startPoint y: 106, endPoint x: 153, endPoint y: 61, distance: 44.5
click at [153, 61] on div "If True If True If True If False If False If False If True If False If True If …" at bounding box center [197, 79] width 246 height 120
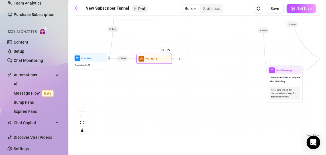
drag, startPoint x: 136, startPoint y: 86, endPoint x: 155, endPoint y: 58, distance: 33.5
click at [155, 58] on span "Wait for 1d" at bounding box center [151, 59] width 12 height 4
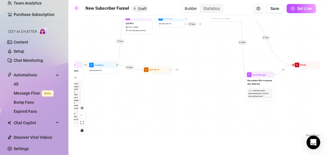
drag, startPoint x: 157, startPoint y: 56, endPoint x: 160, endPoint y: 61, distance: 5.9
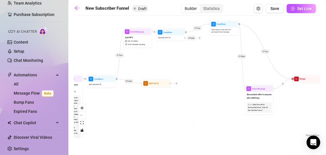
drag, startPoint x: 147, startPoint y: 39, endPoint x: 146, endPoint y: 54, distance: 14.8
click at [146, 54] on div "If True If True If True If False If False If False If True If False If True If …" at bounding box center [197, 79] width 246 height 120
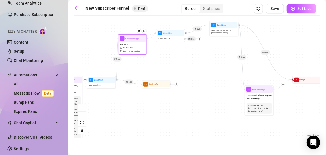
drag, startPoint x: 140, startPoint y: 41, endPoint x: 134, endPoint y: 47, distance: 8.1
click at [134, 47] on div "2nd PPV $ 8 , 4 medias Avoid double sending" at bounding box center [132, 48] width 27 height 12
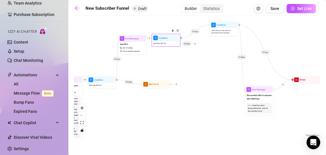
drag, startPoint x: 169, startPoint y: 41, endPoint x: 164, endPoint y: 46, distance: 6.9
click at [164, 46] on div "Condition Spent above $ 7.99 If False" at bounding box center [166, 40] width 29 height 13
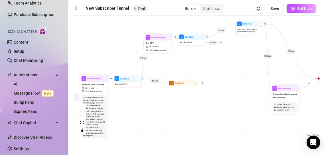
drag, startPoint x: 136, startPoint y: 72, endPoint x: 162, endPoint y: 70, distance: 26.0
click at [162, 70] on div "If True If True If True If False If False If False If True If False If True If …" at bounding box center [197, 79] width 246 height 120
drag, startPoint x: 190, startPoint y: 42, endPoint x: 172, endPoint y: 53, distance: 21.5
click at [172, 53] on div "If True If True If True If False If False If False If True If False If True If …" at bounding box center [197, 79] width 246 height 120
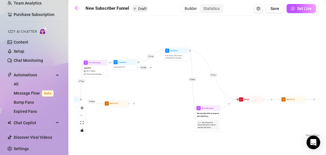
drag, startPoint x: 239, startPoint y: 63, endPoint x: 170, endPoint y: 85, distance: 73.3
click at [170, 85] on div "If True If True If True If False If False If False If True If False If True If …" at bounding box center [197, 79] width 246 height 120
click at [145, 68] on span "If False" at bounding box center [143, 66] width 8 height 5
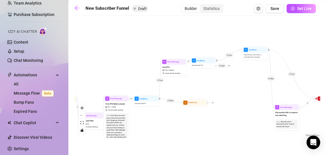
drag, startPoint x: 116, startPoint y: 89, endPoint x: 195, endPoint y: 89, distance: 78.6
click at [195, 89] on div "If True If True If True If False If False If False If True If False If True If …" at bounding box center [197, 79] width 246 height 120
click at [119, 104] on span "First PPV (Mild content)" at bounding box center [115, 104] width 20 height 3
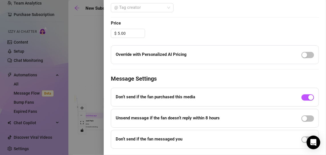
scroll to position [248, 0]
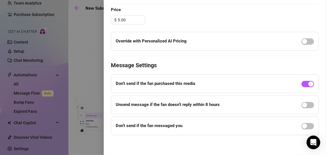
click at [86, 75] on div at bounding box center [163, 77] width 326 height 155
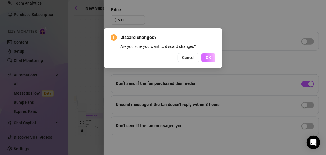
click at [209, 58] on span "OK" at bounding box center [208, 57] width 5 height 5
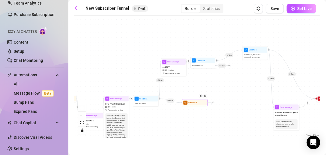
click at [199, 104] on div at bounding box center [201, 97] width 11 height 13
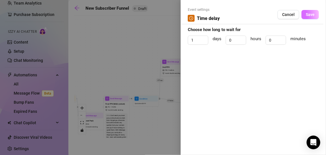
click at [307, 14] on span "Save" at bounding box center [310, 14] width 9 height 5
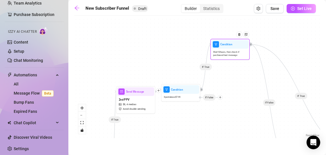
drag, startPoint x: 262, startPoint y: 43, endPoint x: 228, endPoint y: 49, distance: 33.9
click at [228, 49] on div "Wait 12 hours, then check if purchased last message" at bounding box center [230, 54] width 37 height 10
click at [227, 54] on span "Wait 12 hours, then check if purchased last message" at bounding box center [230, 54] width 34 height 7
click at [240, 46] on div at bounding box center [239, 38] width 17 height 20
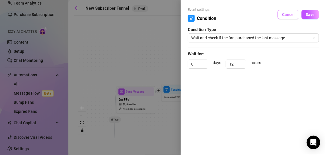
click at [285, 16] on span "Cancel" at bounding box center [288, 14] width 13 height 5
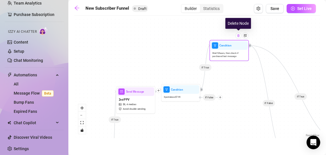
click at [238, 36] on img at bounding box center [238, 35] width 3 height 3
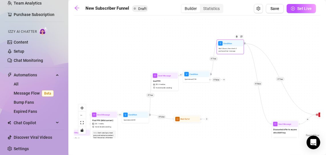
click at [233, 48] on span "Wait 12 hours, then check if purchased last message" at bounding box center [231, 50] width 24 height 5
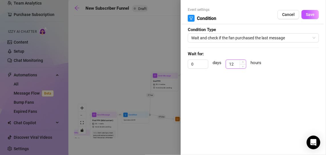
click at [238, 65] on input "12" at bounding box center [236, 64] width 20 height 9
click at [289, 15] on span "Cancel" at bounding box center [288, 14] width 13 height 5
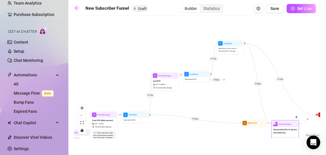
drag, startPoint x: 206, startPoint y: 120, endPoint x: 278, endPoint y: 123, distance: 71.6
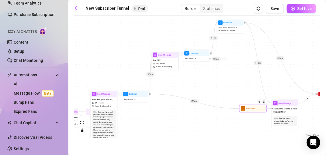
drag, startPoint x: 263, startPoint y: 124, endPoint x: 262, endPoint y: 112, distance: 12.0
click at [279, 107] on span "Discounted offer to anyone who didn't buy" at bounding box center [286, 110] width 24 height 6
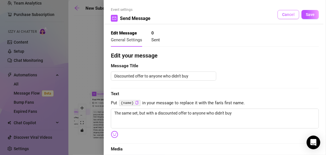
click at [278, 17] on button "Cancel" at bounding box center [289, 14] width 22 height 9
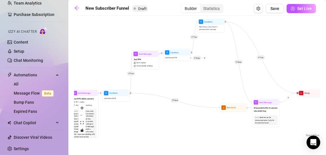
drag, startPoint x: 262, startPoint y: 113, endPoint x: 243, endPoint y: 113, distance: 19.7
click at [243, 113] on div "If True If True If True If False If False If False If True If False If True If …" at bounding box center [197, 79] width 246 height 120
drag, startPoint x: 240, startPoint y: 111, endPoint x: 227, endPoint y: 111, distance: 12.8
click at [227, 111] on div "Wait for 1d" at bounding box center [221, 107] width 27 height 8
click at [240, 109] on div at bounding box center [240, 107] width 3 height 3
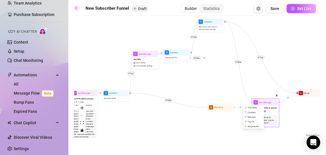
click at [268, 101] on span "Send Message" at bounding box center [265, 102] width 13 height 3
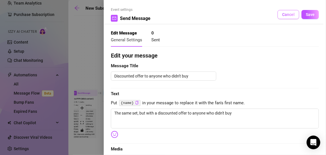
click at [280, 11] on button "Cancel" at bounding box center [289, 14] width 22 height 9
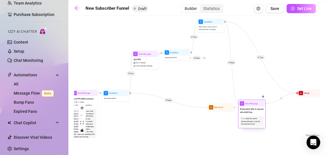
drag, startPoint x: 264, startPoint y: 107, endPoint x: 249, endPoint y: 108, distance: 15.2
click at [249, 108] on span "Discounted offer to anyone who didn't buy" at bounding box center [252, 111] width 24 height 6
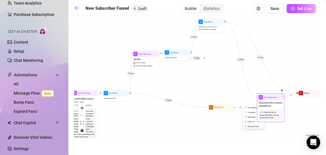
drag, startPoint x: 249, startPoint y: 108, endPoint x: 273, endPoint y: 100, distance: 25.7
click at [273, 100] on div "Send Message Discounted offer to anyone who didn't buy Note: Send the set for d…" at bounding box center [270, 107] width 27 height 28
click at [252, 127] on div "Merge Nodes" at bounding box center [254, 126] width 20 height 5
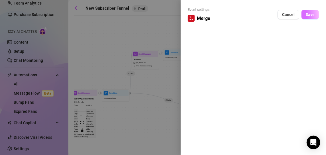
click at [304, 17] on button "Save" at bounding box center [309, 14] width 17 height 9
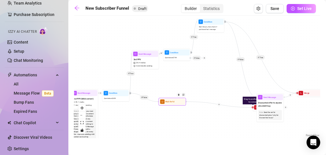
drag, startPoint x: 233, startPoint y: 109, endPoint x: 175, endPoint y: 103, distance: 58.7
click at [175, 103] on div at bounding box center [180, 97] width 12 height 14
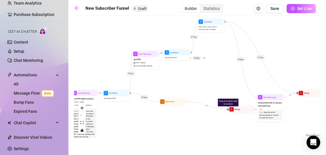
drag, startPoint x: 254, startPoint y: 109, endPoint x: 227, endPoint y: 111, distance: 26.9
click at [227, 111] on div "If True If True If True If False If False If False If True If False If True If …" at bounding box center [197, 79] width 246 height 120
click at [260, 109] on icon "plus" at bounding box center [260, 109] width 1 height 0
click at [235, 122] on div "If True If True If True If False If False If False If True If False If True If …" at bounding box center [197, 79] width 246 height 120
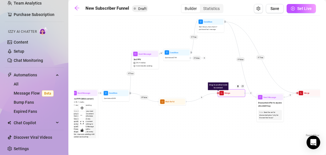
drag, startPoint x: 239, startPoint y: 110, endPoint x: 228, endPoint y: 92, distance: 21.3
click at [228, 92] on span "Merge" at bounding box center [228, 93] width 6 height 3
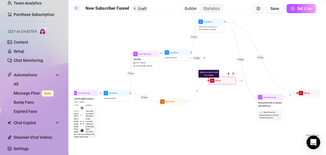
drag, startPoint x: 230, startPoint y: 95, endPoint x: 229, endPoint y: 58, distance: 36.8
click at [225, 78] on div "Merge" at bounding box center [222, 81] width 26 height 6
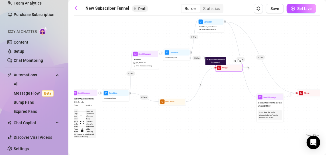
drag, startPoint x: 228, startPoint y: 68, endPoint x: 233, endPoint y: 68, distance: 4.9
click at [233, 68] on div at bounding box center [237, 63] width 12 height 14
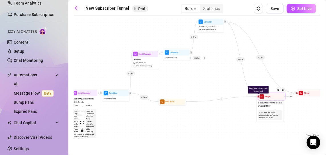
drag, startPoint x: 233, startPoint y: 68, endPoint x: 281, endPoint y: 99, distance: 57.6
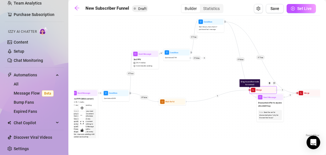
drag, startPoint x: 281, startPoint y: 99, endPoint x: 271, endPoint y: 92, distance: 12.1
click at [271, 92] on div "Merge" at bounding box center [263, 90] width 26 height 6
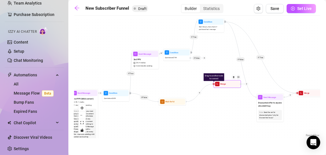
drag, startPoint x: 271, startPoint y: 92, endPoint x: 234, endPoint y: 86, distance: 37.8
click at [234, 86] on div "Merge" at bounding box center [227, 84] width 26 height 6
click at [246, 83] on icon "plus" at bounding box center [246, 83] width 0 height 1
click at [252, 102] on icon "merge" at bounding box center [252, 103] width 2 height 2
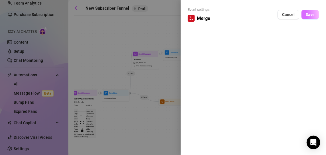
click at [307, 17] on span "Save" at bounding box center [310, 14] width 9 height 5
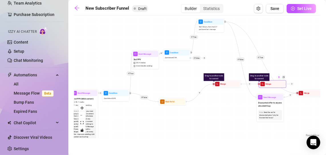
click at [278, 78] on img at bounding box center [279, 77] width 2 height 2
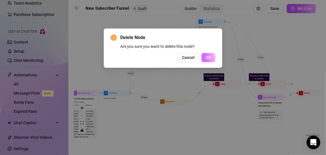
click at [209, 57] on span "OK" at bounding box center [208, 57] width 5 height 5
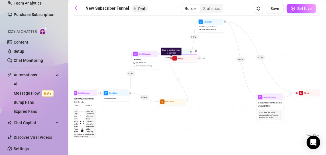
drag, startPoint x: 227, startPoint y: 86, endPoint x: 184, endPoint y: 60, distance: 50.5
click at [184, 60] on div "Merge" at bounding box center [185, 58] width 26 height 6
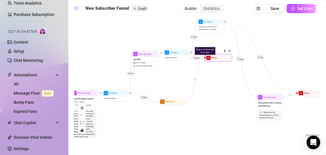
drag, startPoint x: 184, startPoint y: 60, endPoint x: 221, endPoint y: 59, distance: 37.3
click at [221, 59] on div "Drag to another node to connect Merge" at bounding box center [218, 58] width 27 height 8
click at [205, 58] on div at bounding box center [205, 58] width 2 height 2
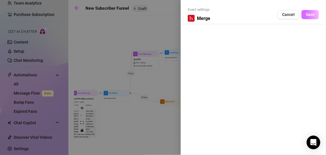
click at [307, 15] on span "Save" at bounding box center [310, 14] width 9 height 5
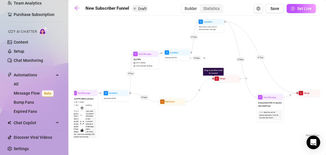
drag, startPoint x: 222, startPoint y: 60, endPoint x: 230, endPoint y: 85, distance: 26.0
click at [230, 85] on div "If True If True If True If False If False If False If True If False If True If …" at bounding box center [197, 79] width 246 height 120
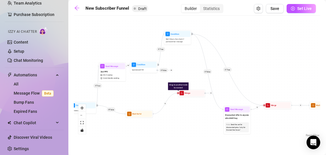
drag, startPoint x: 304, startPoint y: 121, endPoint x: 271, endPoint y: 138, distance: 37.3
click at [271, 138] on div "If True If True If True If False If False If False If True If False If True If …" at bounding box center [197, 79] width 246 height 120
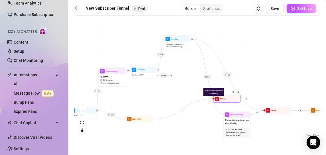
drag, startPoint x: 189, startPoint y: 101, endPoint x: 227, endPoint y: 102, distance: 37.0
click at [227, 102] on div "Drag to another node to connect Merge" at bounding box center [226, 99] width 27 height 8
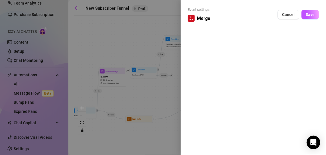
click at [227, 102] on div at bounding box center [163, 77] width 326 height 155
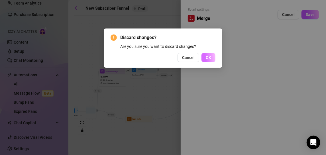
click at [214, 60] on button "OK" at bounding box center [208, 57] width 14 height 9
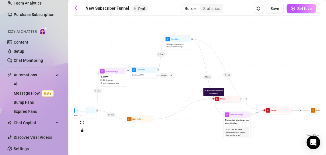
click at [209, 126] on div "If True If True If True If False If False If False If True If False If True If …" at bounding box center [197, 79] width 246 height 120
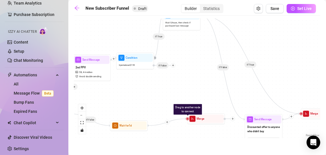
drag, startPoint x: 246, startPoint y: 102, endPoint x: 192, endPoint y: 124, distance: 57.6
click at [192, 124] on div "If True If True If True If False If False If False If True If False If True If …" at bounding box center [197, 79] width 246 height 120
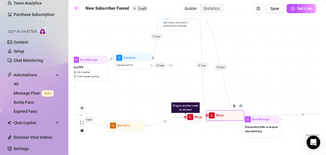
drag, startPoint x: 315, startPoint y: 116, endPoint x: 218, endPoint y: 115, distance: 97.2
click at [218, 115] on div "Merge" at bounding box center [226, 115] width 36 height 8
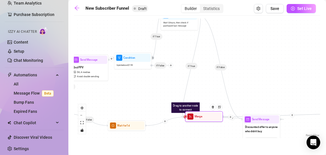
drag, startPoint x: 226, startPoint y: 118, endPoint x: 201, endPoint y: 120, distance: 24.8
click at [201, 120] on div "Merge" at bounding box center [204, 117] width 36 height 8
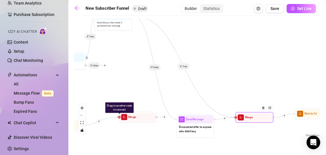
drag, startPoint x: 201, startPoint y: 120, endPoint x: 253, endPoint y: 120, distance: 52.1
click at [253, 120] on div "Merge" at bounding box center [255, 117] width 36 height 8
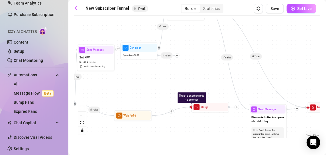
drag, startPoint x: 210, startPoint y: 101, endPoint x: 282, endPoint y: 91, distance: 73.1
click at [282, 91] on div "If True If True If True If False If False If False If True If False If True If …" at bounding box center [197, 79] width 246 height 120
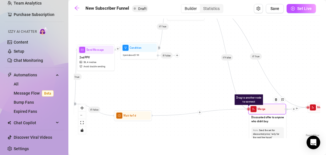
drag, startPoint x: 202, startPoint y: 110, endPoint x: 260, endPoint y: 112, distance: 57.6
click at [260, 112] on div "Merge" at bounding box center [267, 109] width 36 height 8
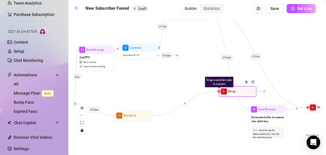
drag, startPoint x: 260, startPoint y: 112, endPoint x: 244, endPoint y: 88, distance: 28.8
click at [229, 93] on div "Merge" at bounding box center [238, 91] width 36 height 8
click at [244, 88] on div at bounding box center [249, 83] width 17 height 19
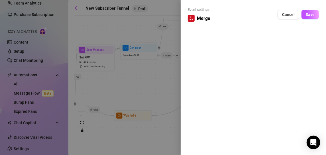
click at [258, 89] on div "Event settings Merge Cancel Save" at bounding box center [163, 77] width 326 height 155
click at [310, 16] on span "Save" at bounding box center [310, 14] width 9 height 5
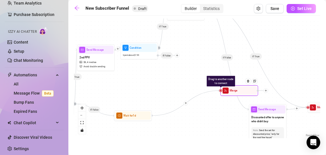
click at [245, 87] on div at bounding box center [249, 83] width 17 height 19
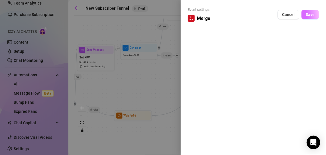
click at [305, 15] on button "Save" at bounding box center [309, 14] width 17 height 9
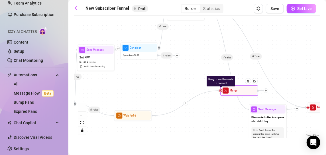
click at [221, 91] on div "Drag to another node to connect Merge" at bounding box center [239, 90] width 38 height 11
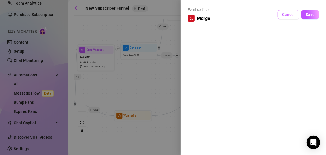
click at [293, 15] on span "Cancel" at bounding box center [288, 14] width 13 height 5
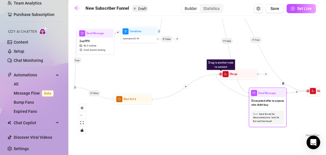
drag, startPoint x: 221, startPoint y: 90, endPoint x: 254, endPoint y: 97, distance: 33.7
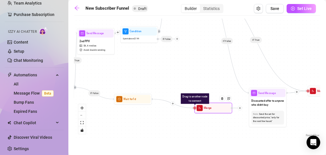
drag, startPoint x: 236, startPoint y: 76, endPoint x: 209, endPoint y: 112, distance: 45.3
click at [209, 112] on div "Merge" at bounding box center [213, 108] width 36 height 8
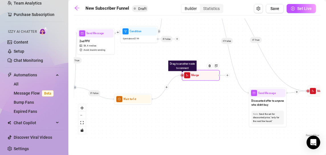
drag, startPoint x: 211, startPoint y: 111, endPoint x: 198, endPoint y: 77, distance: 36.0
click at [198, 77] on div "Merge" at bounding box center [201, 75] width 36 height 8
drag, startPoint x: 182, startPoint y: 75, endPoint x: 246, endPoint y: 93, distance: 66.9
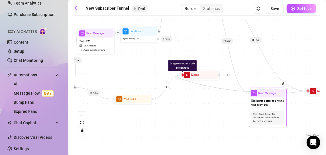
drag, startPoint x: 182, startPoint y: 75, endPoint x: 252, endPoint y: 91, distance: 72.2
drag, startPoint x: 182, startPoint y: 76, endPoint x: 284, endPoint y: 93, distance: 104.1
drag, startPoint x: 182, startPoint y: 75, endPoint x: 250, endPoint y: 99, distance: 72.5
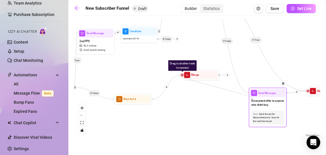
click at [250, 99] on div "Discounted offer to anyone who didn't buy" at bounding box center [268, 103] width 36 height 12
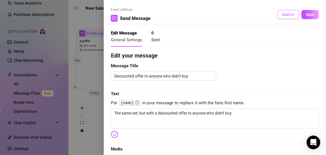
click at [282, 17] on button "Cancel" at bounding box center [289, 14] width 22 height 9
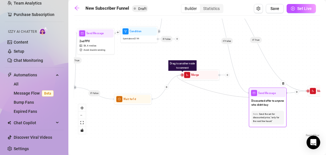
drag, startPoint x: 183, startPoint y: 75, endPoint x: 250, endPoint y: 97, distance: 70.6
click at [250, 97] on div "Send Message Discounted offer to anyone who didn't buy Note: Send the set for d…" at bounding box center [268, 107] width 38 height 39
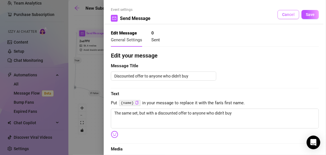
click at [286, 12] on span "Cancel" at bounding box center [288, 14] width 13 height 5
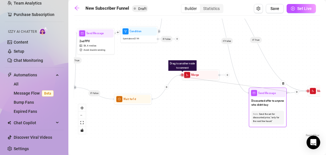
drag, startPoint x: 182, startPoint y: 75, endPoint x: 286, endPoint y: 95, distance: 105.3
drag, startPoint x: 182, startPoint y: 76, endPoint x: 251, endPoint y: 93, distance: 70.7
click at [251, 93] on span "mail" at bounding box center [254, 93] width 6 height 6
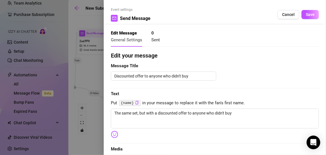
click at [251, 94] on div at bounding box center [163, 77] width 326 height 155
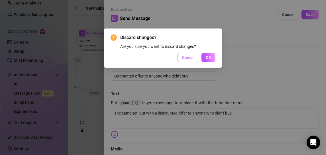
click at [181, 56] on button "Cancel" at bounding box center [189, 57] width 22 height 9
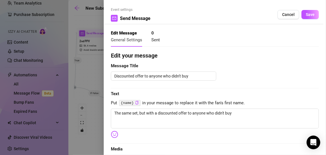
click at [279, 18] on button "Cancel" at bounding box center [289, 14] width 22 height 9
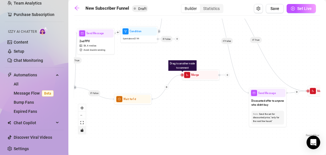
click at [82, 132] on icon "toggle interactivity" at bounding box center [82, 130] width 3 height 3
drag, startPoint x: 183, startPoint y: 76, endPoint x: 212, endPoint y: 42, distance: 44.8
click at [212, 42] on div "If True If True If True If False If False If False If True If False If True If …" at bounding box center [197, 79] width 246 height 120
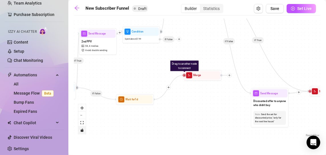
click at [225, 40] on div "If True If True If True If False If False If False If True If False If True If …" at bounding box center [197, 79] width 246 height 120
drag, startPoint x: 184, startPoint y: 76, endPoint x: 179, endPoint y: 38, distance: 38.3
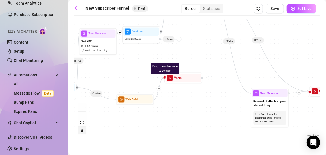
drag, startPoint x: 184, startPoint y: 79, endPoint x: 166, endPoint y: 83, distance: 18.7
click at [166, 83] on div "If True If True If True If False If False If False If True If False If True If …" at bounding box center [197, 79] width 246 height 120
drag, startPoint x: 165, startPoint y: 78, endPoint x: 159, endPoint y: 89, distance: 12.8
drag, startPoint x: 164, startPoint y: 78, endPoint x: 260, endPoint y: 94, distance: 97.6
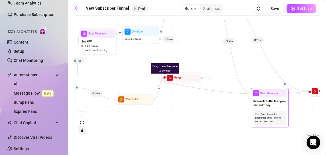
click at [257, 95] on span "mail" at bounding box center [256, 93] width 6 height 6
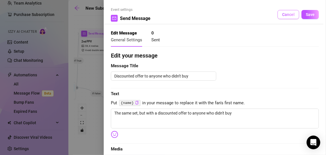
click at [284, 13] on span "Cancel" at bounding box center [288, 14] width 13 height 5
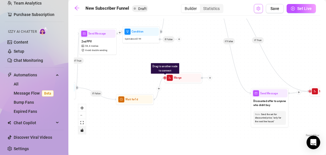
click at [260, 9] on icon "setting" at bounding box center [258, 9] width 4 height 4
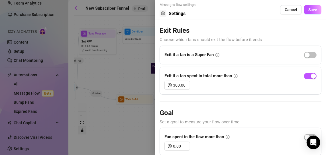
scroll to position [2, 0]
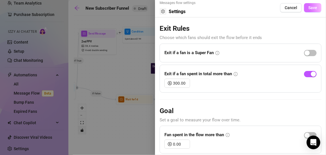
click at [311, 5] on button "Save" at bounding box center [312, 7] width 17 height 9
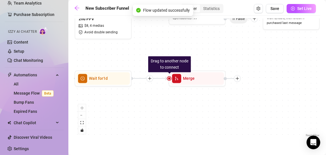
scroll to position [0, 806]
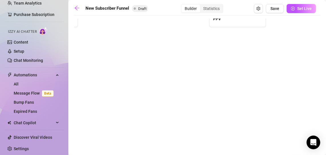
drag, startPoint x: 168, startPoint y: 50, endPoint x: 195, endPoint y: 94, distance: 51.5
click at [195, 94] on div "If False If True If False If True If True If True If False If True If False If …" at bounding box center [197, 79] width 246 height 120
drag, startPoint x: 158, startPoint y: 32, endPoint x: 184, endPoint y: 72, distance: 47.7
click at [184, 72] on div "If False If True If False If True If True If True If False If True If False If …" at bounding box center [197, 79] width 246 height 120
click at [34, 94] on link "Message Flow Beta" at bounding box center [35, 93] width 42 height 5
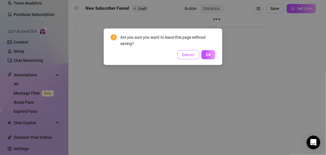
click at [188, 55] on span "Cancel" at bounding box center [188, 54] width 13 height 5
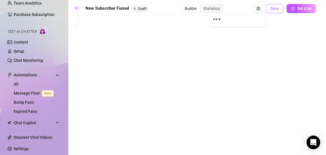
click at [271, 8] on span "Save" at bounding box center [274, 8] width 9 height 5
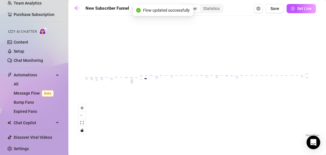
scroll to position [0, 0]
click at [82, 109] on icon "zoom in" at bounding box center [81, 107] width 3 height 3
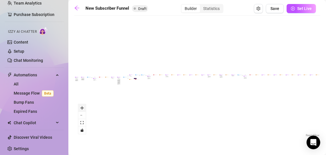
click at [82, 109] on icon "zoom in" at bounding box center [81, 107] width 3 height 3
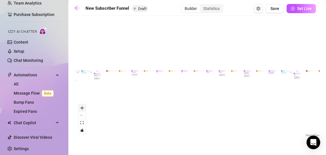
click at [82, 109] on icon "zoom in" at bounding box center [81, 107] width 3 height 3
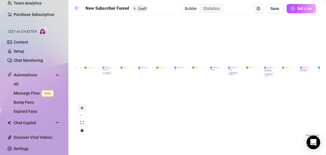
click at [82, 109] on icon "zoom in" at bounding box center [81, 107] width 3 height 3
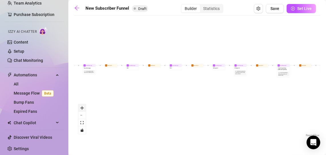
click at [82, 109] on icon "zoom in" at bounding box center [81, 107] width 3 height 3
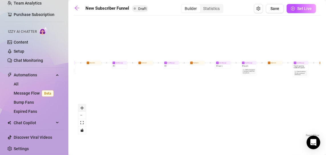
click at [82, 109] on icon "zoom in" at bounding box center [81, 107] width 3 height 3
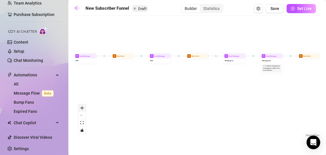
click at [82, 109] on icon "zoom in" at bounding box center [81, 107] width 3 height 3
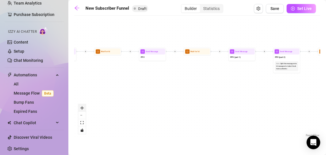
click at [82, 109] on icon "zoom in" at bounding box center [81, 107] width 3 height 3
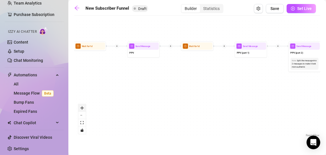
click at [82, 109] on icon "zoom in" at bounding box center [81, 107] width 3 height 3
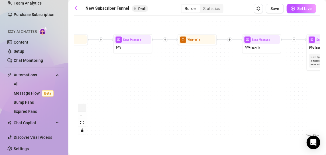
click at [82, 109] on icon "zoom in" at bounding box center [81, 107] width 3 height 3
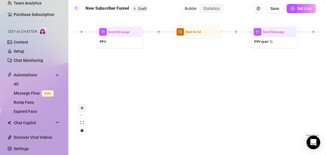
click at [82, 109] on icon "zoom in" at bounding box center [81, 107] width 3 height 3
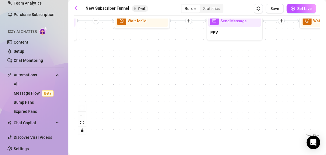
drag, startPoint x: 83, startPoint y: 82, endPoint x: 268, endPoint y: 81, distance: 184.9
click at [268, 81] on div "If True If False If True If False If True If True If False If True If False If …" at bounding box center [197, 79] width 246 height 120
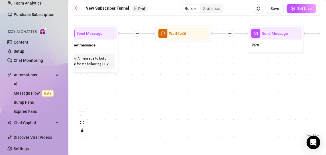
drag, startPoint x: 259, startPoint y: 76, endPoint x: 309, endPoint y: 87, distance: 52.0
click at [309, 87] on div "If True If False If True If False If True If True If False If True If False If …" at bounding box center [197, 79] width 246 height 120
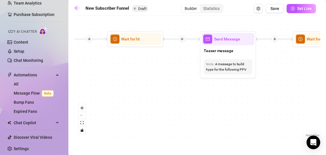
click at [326, 78] on html "Setup Creator Analytics Team Analytics Purchase Subscription Izzy AI Chatter Co…" at bounding box center [163, 77] width 326 height 155
drag, startPoint x: 247, startPoint y: 69, endPoint x: 329, endPoint y: 79, distance: 82.4
click at [326, 79] on html "Setup Creator Analytics Team Analytics Purchase Subscription Izzy AI Chatter Co…" at bounding box center [163, 77] width 326 height 155
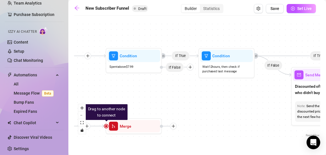
drag, startPoint x: 82, startPoint y: 85, endPoint x: 294, endPoint y: 105, distance: 212.9
click at [294, 105] on div "If True If False If True If False If True If True If False If True If False If …" at bounding box center [197, 79] width 246 height 120
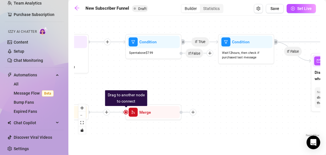
drag, startPoint x: 140, startPoint y: 100, endPoint x: 149, endPoint y: 85, distance: 17.6
click at [149, 85] on div "If True If False If True If False If True If True If False If True If False If …" at bounding box center [197, 79] width 246 height 120
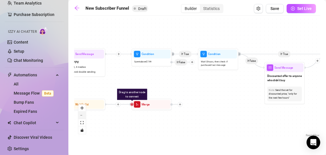
click at [82, 115] on button "zoom out" at bounding box center [81, 115] width 7 height 7
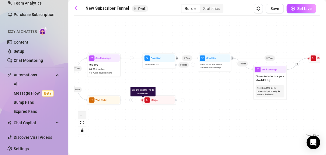
click at [82, 115] on button "zoom out" at bounding box center [81, 115] width 7 height 7
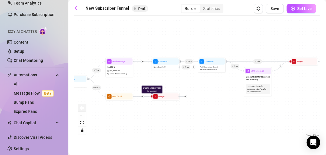
click at [82, 107] on icon "zoom in" at bounding box center [81, 107] width 3 height 3
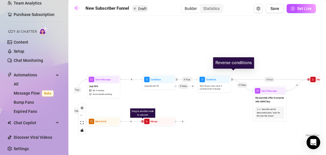
drag, startPoint x: 233, startPoint y: 58, endPoint x: 232, endPoint y: 80, distance: 21.7
click at [232, 80] on div at bounding box center [231, 79] width 3 height 3
click at [232, 80] on div at bounding box center [230, 79] width 3 height 3
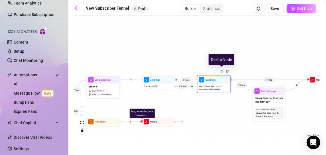
click at [219, 71] on div at bounding box center [221, 71] width 5 height 5
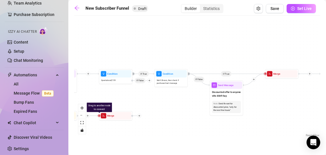
drag, startPoint x: 235, startPoint y: 101, endPoint x: 189, endPoint y: 95, distance: 46.5
click at [189, 95] on div "If True If False If True If False If True If True If False If True If False If …" at bounding box center [197, 79] width 246 height 120
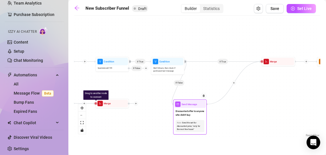
drag, startPoint x: 223, startPoint y: 86, endPoint x: 189, endPoint y: 110, distance: 41.7
click at [189, 110] on div "Send Message Discounted offer to anyone who didn't buy Note: Send the set for d…" at bounding box center [190, 116] width 34 height 35
click at [200, 106] on div at bounding box center [202, 98] width 9 height 17
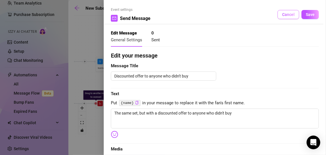
click at [288, 13] on span "Cancel" at bounding box center [288, 14] width 13 height 5
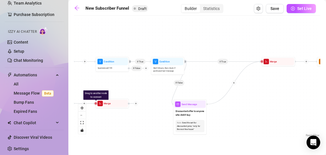
click at [233, 82] on icon "plus" at bounding box center [234, 83] width 2 height 2
click at [231, 105] on div "If True If False If True If False If True If True If False If True If False If …" at bounding box center [197, 79] width 246 height 120
click at [155, 108] on div "If True If False If True If False If True If True If False If True If False If …" at bounding box center [197, 79] width 246 height 120
click at [136, 104] on icon "plus" at bounding box center [136, 103] width 2 height 2
drag, startPoint x: 96, startPoint y: 103, endPoint x: 233, endPoint y: 83, distance: 139.1
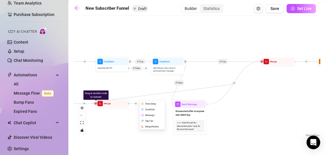
click at [215, 94] on div "If True If False If True If False If True If True If False If True If False If …" at bounding box center [197, 79] width 246 height 120
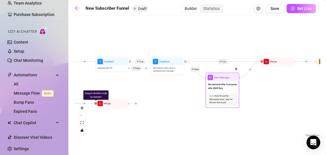
drag, startPoint x: 190, startPoint y: 108, endPoint x: 224, endPoint y: 82, distance: 42.7
click at [224, 82] on div "Discounted offer to anyone who didn't buy" at bounding box center [223, 86] width 32 height 11
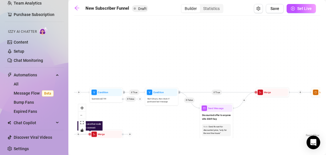
drag, startPoint x: 183, startPoint y: 95, endPoint x: 176, endPoint y: 130, distance: 35.5
click at [176, 130] on div "If True If False If True If False If True If True If False If True If False If …" at bounding box center [197, 79] width 246 height 120
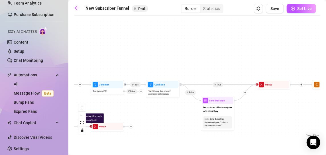
drag, startPoint x: 129, startPoint y: 122, endPoint x: 131, endPoint y: 111, distance: 11.9
click at [131, 111] on div "If True If False If True If False If True If True If False If True If False If …" at bounding box center [197, 79] width 246 height 120
click at [167, 84] on div at bounding box center [171, 78] width 15 height 17
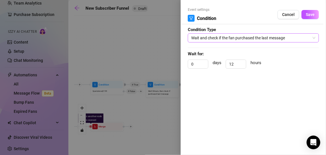
click at [233, 34] on span "Wait and check if the fan purchased the last message" at bounding box center [253, 38] width 124 height 9
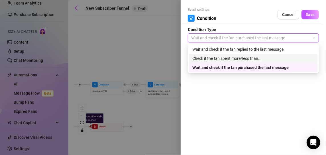
click at [240, 57] on div "Check if the fan spent more/less than..." at bounding box center [253, 58] width 122 height 6
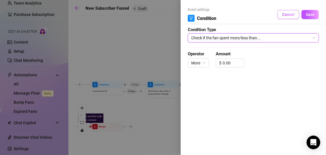
click at [291, 14] on span "Cancel" at bounding box center [288, 14] width 13 height 5
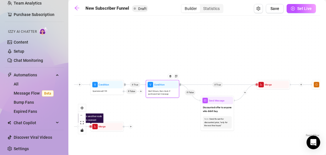
click at [172, 79] on div at bounding box center [171, 78] width 15 height 17
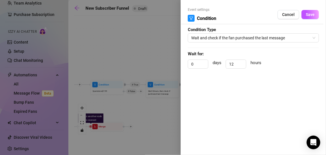
click at [291, 8] on div "Event settings Condition Cancel Save" at bounding box center [253, 15] width 131 height 17
click at [290, 13] on span "Cancel" at bounding box center [288, 14] width 13 height 5
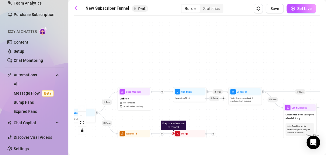
drag, startPoint x: 149, startPoint y: 118, endPoint x: 231, endPoint y: 125, distance: 82.9
click at [231, 125] on div "If True If False If True If False If True If True If False If True If False If …" at bounding box center [197, 79] width 246 height 120
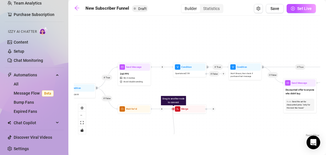
drag, startPoint x: 174, startPoint y: 134, endPoint x: 172, endPoint y: 128, distance: 6.5
click at [172, 128] on div "If True If False If True If False If True If True If False If True If False If …" at bounding box center [197, 79] width 246 height 120
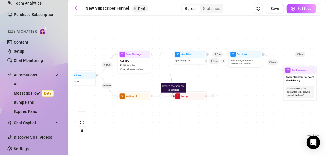
drag, startPoint x: 173, startPoint y: 95, endPoint x: 168, endPoint y: 64, distance: 31.7
click at [170, 67] on div "If True If False If True If False If True If True If False If True If False If …" at bounding box center [197, 79] width 246 height 120
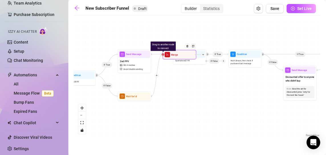
drag, startPoint x: 173, startPoint y: 97, endPoint x: 161, endPoint y: 54, distance: 44.3
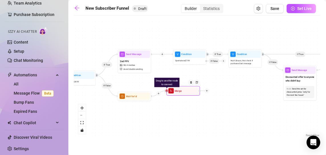
drag, startPoint x: 170, startPoint y: 56, endPoint x: 180, endPoint y: 108, distance: 52.5
click at [180, 95] on div "Merge" at bounding box center [184, 90] width 32 height 7
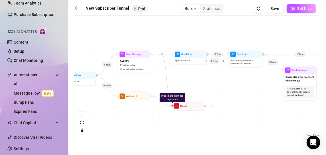
drag, startPoint x: 173, startPoint y: 107, endPoint x: 161, endPoint y: 53, distance: 54.8
click at [194, 80] on div "If True If False If True If False If True If True If False If True If False If …" at bounding box center [197, 79] width 246 height 120
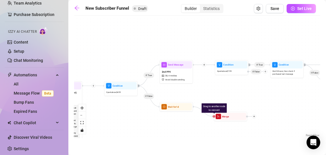
drag, startPoint x: 87, startPoint y: 54, endPoint x: 128, endPoint y: 64, distance: 42.8
click at [128, 64] on div "If True If False If True If False If True If True If False If True If False If …" at bounding box center [197, 79] width 246 height 120
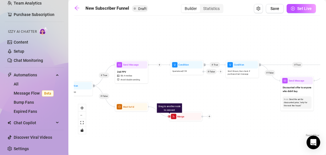
drag, startPoint x: 220, startPoint y: 93, endPoint x: 174, endPoint y: 93, distance: 46.2
click at [174, 93] on div "If True If False If True If False If True If True If False If True If False If …" at bounding box center [197, 79] width 246 height 120
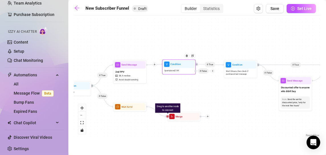
drag, startPoint x: 185, startPoint y: 69, endPoint x: 179, endPoint y: 68, distance: 6.9
click at [179, 68] on div "Spent above $ 7.99" at bounding box center [179, 71] width 32 height 6
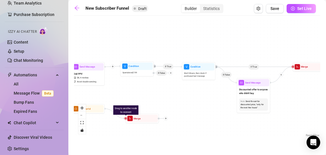
drag, startPoint x: 225, startPoint y: 93, endPoint x: 187, endPoint y: 95, distance: 37.7
click at [187, 95] on div "If True If False If True If False If True If True If False If True If False If …" at bounding box center [197, 79] width 246 height 120
click at [265, 85] on div "Send Message" at bounding box center [254, 82] width 32 height 7
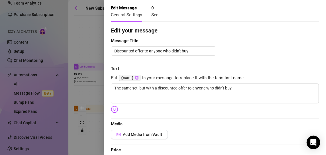
scroll to position [25, 0]
click at [82, 35] on div at bounding box center [163, 77] width 326 height 155
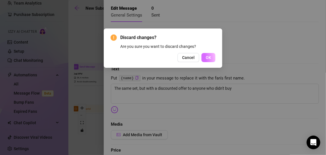
click at [211, 60] on button "OK" at bounding box center [208, 57] width 14 height 9
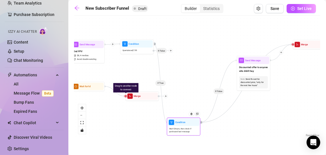
drag, startPoint x: 200, startPoint y: 72, endPoint x: 182, endPoint y: 121, distance: 52.3
click at [182, 121] on div "If True If False If True If False If True If True If False If True If False If …" at bounding box center [197, 79] width 246 height 120
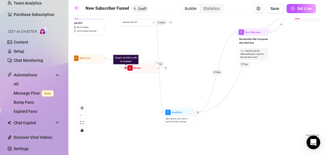
click at [181, 70] on div "If True If False If True If False If True If True If False If True If False If …" at bounding box center [197, 79] width 246 height 120
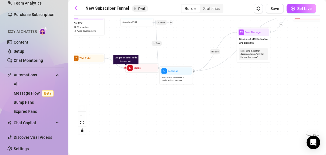
drag, startPoint x: 176, startPoint y: 115, endPoint x: 171, endPoint y: 62, distance: 53.5
click at [171, 62] on div "If True If False If True If False If True If True If False If True If False If …" at bounding box center [197, 79] width 246 height 120
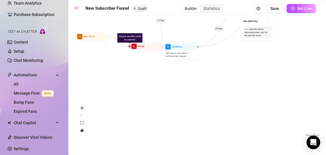
drag, startPoint x: 171, startPoint y: 62, endPoint x: 175, endPoint y: 40, distance: 22.3
click at [175, 40] on div "If True If False If True If False If True If True If False If True If False If …" at bounding box center [197, 79] width 246 height 120
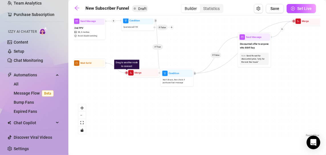
drag, startPoint x: 148, startPoint y: 67, endPoint x: 143, endPoint y: 96, distance: 29.1
click at [143, 96] on div "If True If False If True If False If True If True If False If True If False If …" at bounding box center [197, 79] width 246 height 120
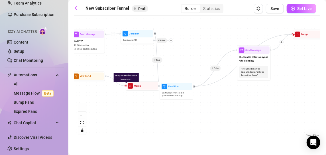
drag, startPoint x: 143, startPoint y: 111, endPoint x: 144, endPoint y: 123, distance: 11.7
click at [144, 123] on div "If True If False If True If False If True If True If False If True If False If …" at bounding box center [197, 79] width 246 height 120
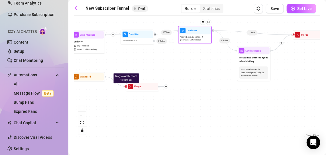
drag, startPoint x: 176, startPoint y: 92, endPoint x: 194, endPoint y: 32, distance: 62.9
click at [194, 32] on div "Condition Wait 12 hours, then check if purchased last message" at bounding box center [195, 35] width 34 height 18
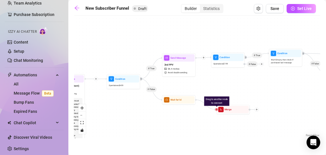
drag, startPoint x: 145, startPoint y: 66, endPoint x: 235, endPoint y: 89, distance: 93.5
click at [235, 89] on div "If True If False If True If False If True If True If False If True If False If …" at bounding box center [197, 79] width 246 height 120
drag, startPoint x: 240, startPoint y: 105, endPoint x: 230, endPoint y: 101, distance: 10.9
click at [230, 101] on div "If True If False If True If False If True If True If False If True If False If …" at bounding box center [197, 79] width 246 height 120
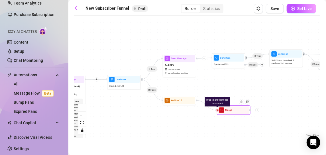
click at [238, 109] on div at bounding box center [242, 104] width 15 height 17
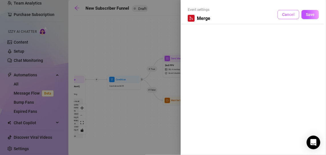
click at [288, 16] on span "Cancel" at bounding box center [288, 14] width 13 height 5
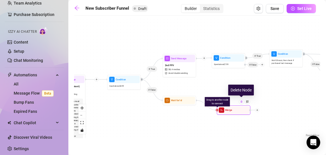
click at [242, 101] on img at bounding box center [241, 101] width 3 height 3
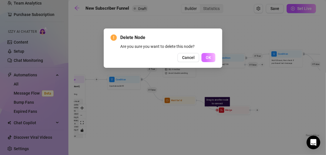
click at [211, 60] on button "OK" at bounding box center [208, 57] width 14 height 9
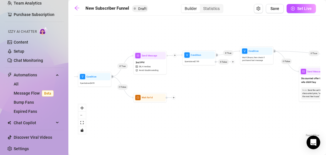
drag, startPoint x: 225, startPoint y: 88, endPoint x: 201, endPoint y: 85, distance: 24.1
click at [201, 85] on div "If True If False If True If False If True If True If False If True If False If …" at bounding box center [197, 79] width 246 height 120
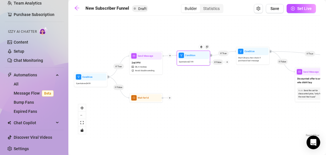
click at [227, 64] on div at bounding box center [227, 62] width 4 height 4
click at [235, 85] on div "Merge Nodes" at bounding box center [234, 85] width 25 height 6
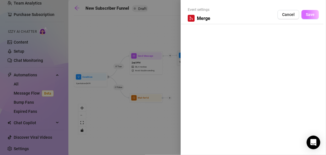
click at [314, 12] on button "Save" at bounding box center [309, 14] width 17 height 9
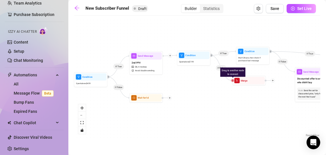
click at [170, 101] on div "If True If False If True If False If True If True If False If True If False If …" at bounding box center [197, 79] width 246 height 120
click at [170, 99] on icon "plus" at bounding box center [170, 98] width 2 height 2
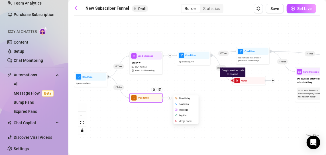
click at [184, 121] on div "Merge Nodes" at bounding box center [186, 121] width 25 height 6
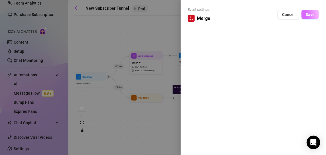
click at [305, 12] on button "Save" at bounding box center [309, 14] width 17 height 9
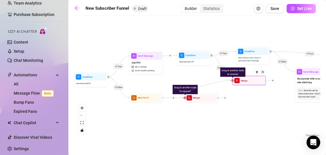
drag, startPoint x: 185, startPoint y: 98, endPoint x: 234, endPoint y: 81, distance: 51.4
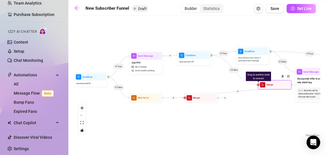
drag, startPoint x: 258, startPoint y: 83, endPoint x: 282, endPoint y: 87, distance: 25.2
drag, startPoint x: 258, startPoint y: 85, endPoint x: 295, endPoint y: 72, distance: 39.2
click at [281, 76] on img at bounding box center [281, 76] width 3 height 3
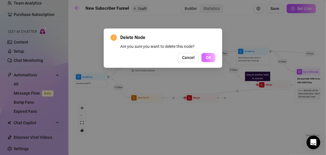
click at [211, 58] on span "OK" at bounding box center [208, 57] width 5 height 5
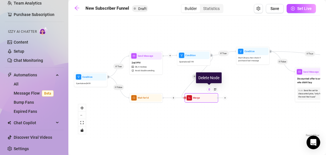
click at [209, 91] on div at bounding box center [209, 89] width 5 height 5
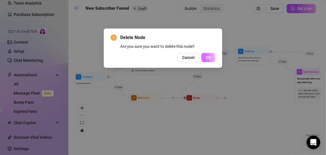
click at [211, 57] on button "OK" at bounding box center [208, 57] width 14 height 9
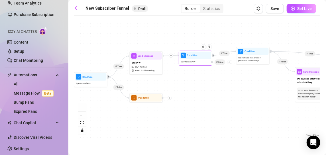
click at [231, 62] on div at bounding box center [229, 62] width 4 height 4
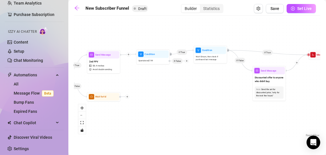
drag, startPoint x: 264, startPoint y: 80, endPoint x: 219, endPoint y: 78, distance: 44.5
click at [219, 78] on div "If True If False If True If False If True If True If False If True If False If …" at bounding box center [197, 79] width 246 height 120
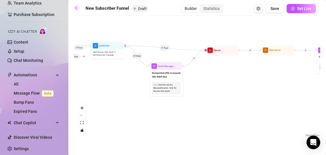
drag, startPoint x: 307, startPoint y: 84, endPoint x: 203, endPoint y: 79, distance: 104.1
click at [203, 79] on div "If True If False If True If False If True If True If False If True If False If …" at bounding box center [197, 79] width 246 height 120
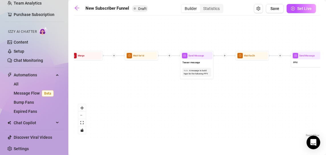
drag, startPoint x: 203, startPoint y: 91, endPoint x: 127, endPoint y: 90, distance: 75.5
click at [127, 90] on div "If True If False If True If False If True If True If False If True If False If …" at bounding box center [197, 79] width 246 height 120
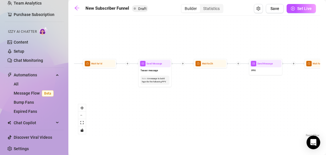
drag, startPoint x: 243, startPoint y: 92, endPoint x: 145, endPoint y: 102, distance: 98.8
click at [145, 102] on div "If True If False If True If False If True If True If False If True If False If …" at bounding box center [197, 79] width 246 height 120
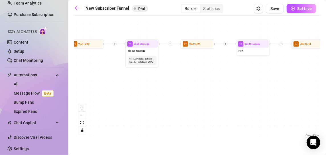
drag, startPoint x: 242, startPoint y: 91, endPoint x: 329, endPoint y: 66, distance: 90.6
click at [326, 66] on html "Setup Creator Analytics Team Analytics Purchase Subscription Izzy AI Chatter Co…" at bounding box center [163, 77] width 326 height 155
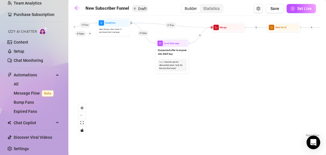
drag, startPoint x: 161, startPoint y: 89, endPoint x: 327, endPoint y: 72, distance: 167.2
click at [326, 72] on html "Setup Creator Analytics Team Analytics Purchase Subscription Izzy AI Chatter Co…" at bounding box center [163, 77] width 326 height 155
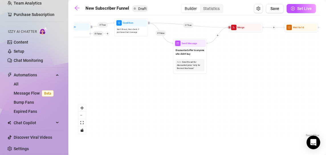
drag, startPoint x: 257, startPoint y: 72, endPoint x: 300, endPoint y: 71, distance: 42.5
click at [300, 71] on div "If True If False If True If False If True If True If False If True If False If …" at bounding box center [197, 79] width 246 height 120
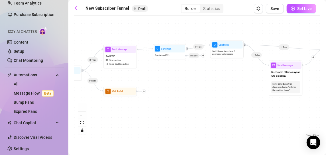
drag, startPoint x: 175, startPoint y: 86, endPoint x: 228, endPoint y: 109, distance: 58.0
click at [228, 109] on div "If True If False If True If False If True If True If False If True If False If …" at bounding box center [197, 79] width 246 height 120
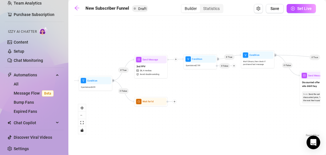
drag, startPoint x: 190, startPoint y: 88, endPoint x: 221, endPoint y: 98, distance: 32.8
click at [221, 98] on div "If True If False If True If False If True If True If False If True If False If …" at bounding box center [197, 79] width 246 height 120
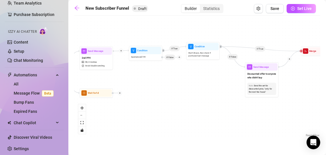
drag, startPoint x: 260, startPoint y: 107, endPoint x: 205, endPoint y: 98, distance: 55.7
click at [205, 98] on div "If True If False If True If False If True If True If False If True If False If …" at bounding box center [197, 79] width 246 height 120
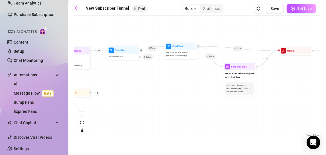
drag, startPoint x: 203, startPoint y: 107, endPoint x: 181, endPoint y: 106, distance: 22.2
click at [181, 106] on div "If True If False If True If False If True If True If False If True If False If …" at bounding box center [197, 79] width 246 height 120
click at [97, 93] on icon "plus" at bounding box center [98, 92] width 2 height 2
click at [114, 104] on div "Message" at bounding box center [114, 105] width 25 height 6
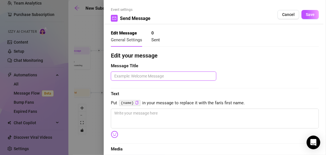
click at [123, 76] on textarea at bounding box center [163, 76] width 105 height 9
click at [97, 74] on div at bounding box center [163, 77] width 326 height 155
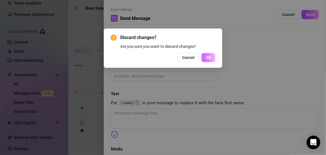
click at [209, 60] on span "OK" at bounding box center [208, 57] width 5 height 5
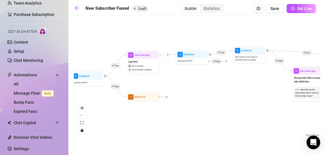
drag, startPoint x: 152, startPoint y: 93, endPoint x: 206, endPoint y: 99, distance: 54.0
click at [206, 99] on div "If True If False If True If False If True If True If False If True If False If …" at bounding box center [197, 79] width 246 height 120
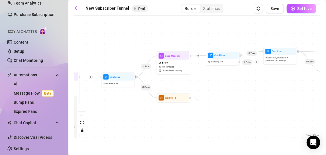
drag, startPoint x: 206, startPoint y: 99, endPoint x: 236, endPoint y: 100, distance: 30.5
click at [236, 100] on div "If True If False If True If False If True If True If False If True If False If …" at bounding box center [197, 79] width 246 height 120
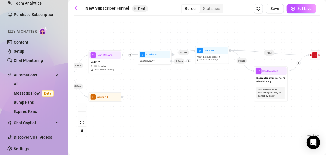
drag, startPoint x: 209, startPoint y: 97, endPoint x: 170, endPoint y: 99, distance: 38.8
click at [170, 99] on div "If True If False If True If False If True If True If False If True If False If …" at bounding box center [197, 79] width 246 height 120
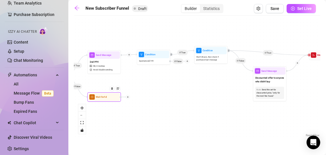
click at [128, 98] on div at bounding box center [128, 97] width 4 height 4
click at [147, 109] on div "Message" at bounding box center [144, 109] width 25 height 6
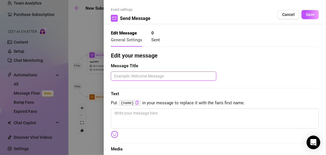
click at [144, 76] on textarea at bounding box center [163, 76] width 105 height 9
click at [96, 78] on div at bounding box center [163, 77] width 326 height 155
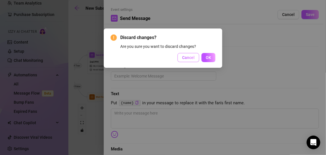
click at [190, 61] on button "Cancel" at bounding box center [189, 57] width 22 height 9
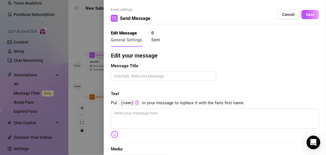
click at [93, 83] on div at bounding box center [163, 77] width 326 height 155
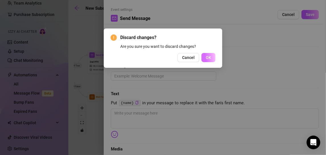
click at [205, 58] on button "OK" at bounding box center [208, 57] width 14 height 9
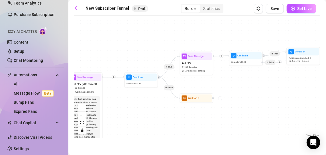
drag, startPoint x: 112, startPoint y: 86, endPoint x: 164, endPoint y: 90, distance: 52.6
click at [204, 87] on div "If True If False If True If False If True If True If False If True If False If …" at bounding box center [197, 79] width 246 height 120
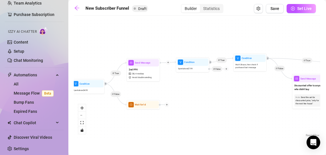
drag, startPoint x: 164, startPoint y: 90, endPoint x: 151, endPoint y: 93, distance: 14.2
click at [151, 93] on div "If True If False If True If False If True If True If False If True If False If …" at bounding box center [197, 79] width 246 height 120
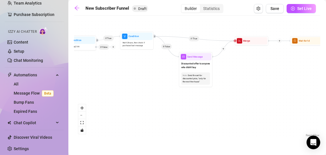
drag, startPoint x: 237, startPoint y: 114, endPoint x: 124, endPoint y: 91, distance: 115.0
click at [124, 91] on div "If True If False If True If False If True If True If False If True If False If …" at bounding box center [197, 79] width 246 height 120
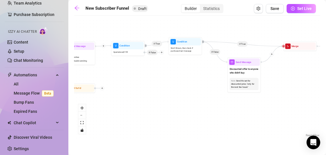
drag, startPoint x: 145, startPoint y: 85, endPoint x: 193, endPoint y: 90, distance: 48.8
click at [193, 90] on div "If True If False If True If False If True If True If False If True If False If …" at bounding box center [197, 79] width 246 height 120
click at [181, 45] on div "Wait 12 hours, then check if purchased last message" at bounding box center [186, 49] width 32 height 9
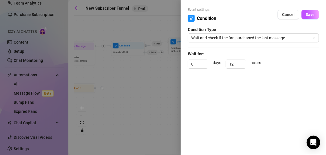
click at [203, 18] on span "Condition" at bounding box center [206, 18] width 19 height 7
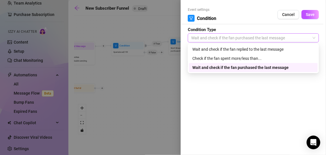
click at [269, 38] on span "Wait and check if the fan purchased the last message" at bounding box center [253, 38] width 124 height 9
click at [263, 56] on div "Check if the fan spent more/less than..." at bounding box center [253, 58] width 122 height 6
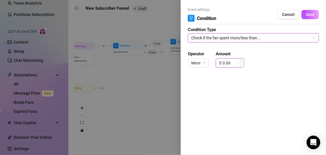
click at [231, 62] on input "0.00" at bounding box center [233, 63] width 21 height 9
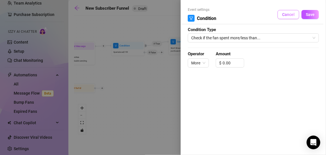
click at [293, 17] on button "Cancel" at bounding box center [289, 14] width 22 height 9
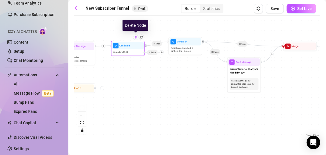
click at [135, 37] on img at bounding box center [135, 37] width 3 height 3
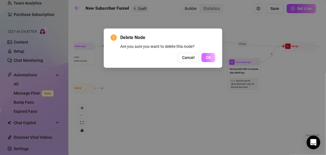
click at [205, 58] on button "OK" at bounding box center [208, 57] width 14 height 9
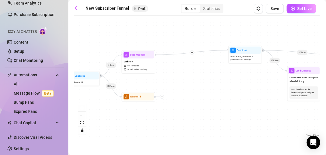
drag, startPoint x: 169, startPoint y: 92, endPoint x: 229, endPoint y: 101, distance: 60.4
click at [229, 101] on div "If True If False If True If False If True If False If True If False If True If …" at bounding box center [197, 79] width 246 height 120
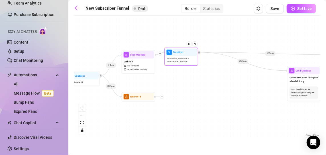
drag, startPoint x: 248, startPoint y: 61, endPoint x: 178, endPoint y: 61, distance: 69.8
click at [178, 61] on div "Wait 12 hours, then check if purchased last message" at bounding box center [182, 60] width 32 height 9
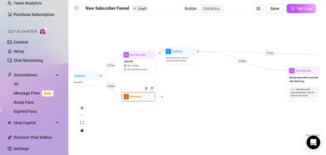
click at [162, 97] on icon "plus" at bounding box center [162, 96] width 2 height 2
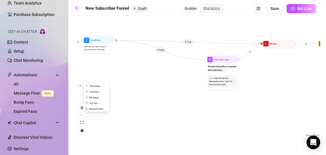
drag, startPoint x: 236, startPoint y: 103, endPoint x: 155, endPoint y: 92, distance: 82.5
click at [155, 92] on div "If True If False If True If False If True If False If True If False If True If …" at bounding box center [197, 79] width 246 height 120
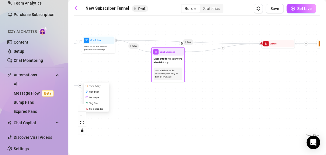
drag, startPoint x: 221, startPoint y: 72, endPoint x: 155, endPoint y: 62, distance: 66.4
click at [155, 62] on div "Discounted offer to anyone who didn't buy" at bounding box center [168, 61] width 32 height 11
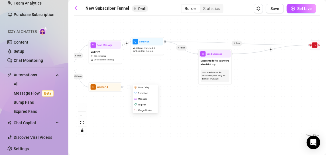
drag, startPoint x: 275, startPoint y: 103, endPoint x: 299, endPoint y: 104, distance: 23.9
click at [299, 104] on div "If True If False If True If False If True If False If True If False If True If …" at bounding box center [197, 79] width 246 height 120
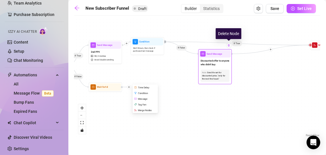
click at [229, 47] on div at bounding box center [228, 45] width 5 height 5
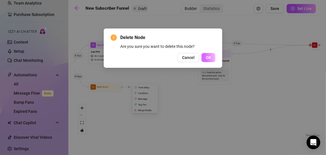
click at [210, 58] on span "OK" at bounding box center [208, 57] width 5 height 5
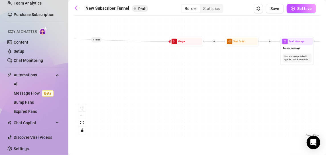
drag, startPoint x: 241, startPoint y: 97, endPoint x: 100, endPoint y: 93, distance: 141.1
click at [100, 93] on div "If True If False If True If False If True If False If True If False If True If …" at bounding box center [197, 79] width 246 height 120
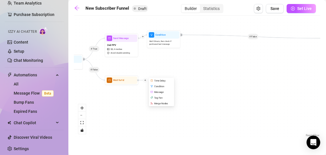
drag, startPoint x: 112, startPoint y: 91, endPoint x: 261, endPoint y: 89, distance: 149.6
click at [261, 89] on div "If True If False If True If False If True If False If True If False If True If …" at bounding box center [197, 79] width 246 height 120
click at [160, 86] on div "Condition" at bounding box center [163, 86] width 25 height 6
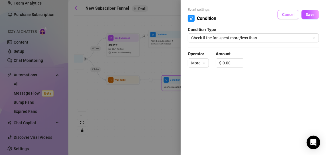
click at [290, 12] on button "Cancel" at bounding box center [289, 14] width 22 height 9
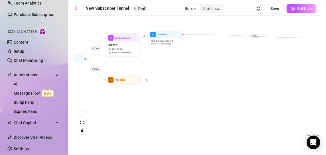
click at [149, 82] on div "If True If False If True If False If True If False If True If False If True If …" at bounding box center [197, 79] width 246 height 120
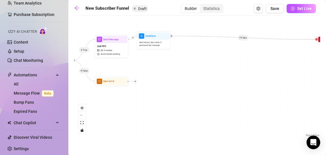
drag, startPoint x: 257, startPoint y: 82, endPoint x: 132, endPoint y: 92, distance: 125.8
click at [132, 92] on div "If True If False If True If False If True If False If True If False If True If …" at bounding box center [197, 79] width 246 height 120
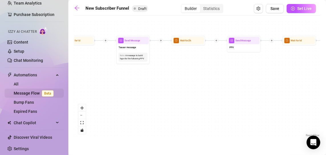
drag, startPoint x: 222, startPoint y: 105, endPoint x: 33, endPoint y: 96, distance: 189.4
click at [33, 96] on div "Setup Creator Analytics Team Analytics Purchase Subscription Izzy AI Chatter Co…" at bounding box center [163, 77] width 326 height 155
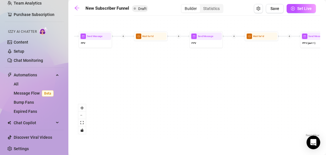
drag, startPoint x: 220, startPoint y: 101, endPoint x: 60, endPoint y: 98, distance: 160.2
click at [60, 98] on div "Setup Creator Analytics Team Analytics Purchase Subscription Izzy AI Chatter Co…" at bounding box center [163, 77] width 326 height 155
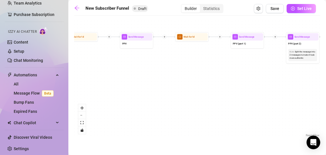
drag, startPoint x: 216, startPoint y: 87, endPoint x: 101, endPoint y: 94, distance: 115.4
click at [101, 94] on div "If True If False If True If False If True If False If True If False If True If …" at bounding box center [197, 79] width 246 height 120
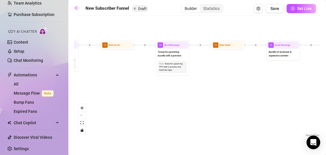
drag, startPoint x: 148, startPoint y: 100, endPoint x: 128, endPoint y: 101, distance: 20.2
click at [128, 101] on div "If True If False If True If False If True If False If True If False If True If …" at bounding box center [197, 79] width 246 height 120
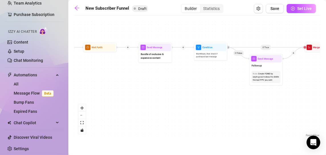
drag, startPoint x: 296, startPoint y: 99, endPoint x: 182, endPoint y: 102, distance: 114.0
click at [182, 102] on div "If True If False If True If False If True If False If True If False If True If …" at bounding box center [197, 79] width 246 height 120
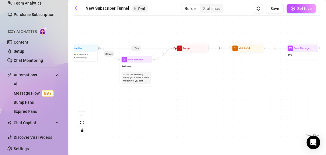
drag, startPoint x: 301, startPoint y: 109, endPoint x: 329, endPoint y: 99, distance: 30.1
click at [326, 99] on html "Setup Creator Analytics Team Analytics Purchase Subscription Izzy AI Chatter Co…" at bounding box center [163, 77] width 326 height 155
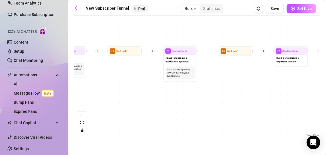
click at [326, 107] on html "Setup Creator Analytics Team Analytics Purchase Subscription Izzy AI Chatter Co…" at bounding box center [163, 77] width 326 height 155
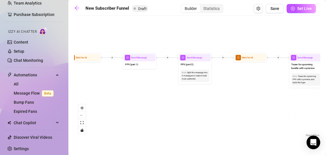
drag, startPoint x: 203, startPoint y: 113, endPoint x: 329, endPoint y: 119, distance: 125.8
click at [326, 119] on html "Setup Creator Analytics Team Analytics Purchase Subscription Izzy AI Chatter Co…" at bounding box center [163, 77] width 326 height 155
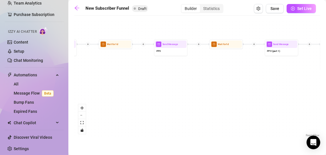
drag, startPoint x: 187, startPoint y: 121, endPoint x: 329, endPoint y: 108, distance: 142.5
click at [326, 108] on html "Setup Creator Analytics Team Analytics Purchase Subscription Izzy AI Chatter Co…" at bounding box center [163, 77] width 326 height 155
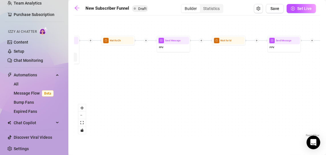
drag, startPoint x: 241, startPoint y: 90, endPoint x: 329, endPoint y: 89, distance: 87.8
click at [326, 89] on html "Setup Creator Analytics Team Analytics Purchase Subscription Izzy AI Chatter Co…" at bounding box center [163, 77] width 326 height 155
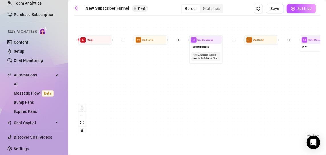
drag, startPoint x: 142, startPoint y: 99, endPoint x: 329, endPoint y: 111, distance: 187.3
click at [326, 111] on html "Setup Creator Analytics Team Analytics Purchase Subscription Izzy AI Chatter Co…" at bounding box center [163, 77] width 326 height 155
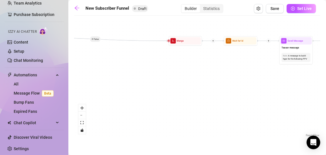
drag, startPoint x: 197, startPoint y: 113, endPoint x: 329, endPoint y: 91, distance: 133.7
click at [326, 91] on html "Setup Creator Analytics Team Analytics Purchase Subscription Izzy AI Chatter Co…" at bounding box center [163, 77] width 326 height 155
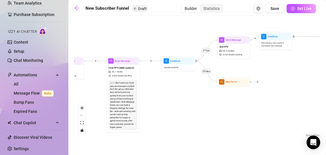
drag, startPoint x: 143, startPoint y: 90, endPoint x: 325, endPoint y: 99, distance: 182.0
click at [325, 99] on main "New Subscriber Funnel Draft Builder Statistics Save Set Live If True If False I…" at bounding box center [197, 77] width 258 height 155
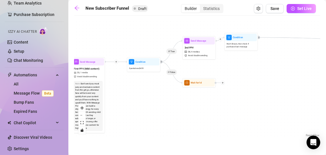
drag, startPoint x: 272, startPoint y: 111, endPoint x: 242, endPoint y: 114, distance: 29.5
click at [242, 114] on div "If True If False If True If False If True If False If True If False If True If …" at bounding box center [197, 79] width 246 height 120
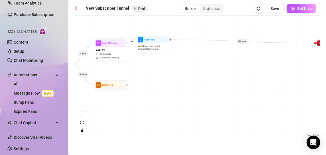
drag, startPoint x: 225, startPoint y: 114, endPoint x: 166, endPoint y: 113, distance: 59.3
click at [166, 113] on div "If True If False If True If False If True If False If True If False If True If …" at bounding box center [197, 79] width 246 height 120
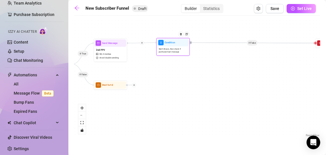
drag, startPoint x: 153, startPoint y: 48, endPoint x: 175, endPoint y: 52, distance: 22.2
click at [175, 52] on span "Wait 12 hours, then check if purchased last message" at bounding box center [173, 51] width 29 height 6
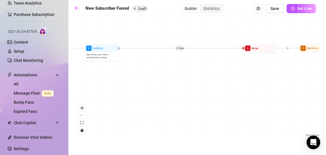
drag, startPoint x: 252, startPoint y: 80, endPoint x: 174, endPoint y: 85, distance: 78.8
click at [174, 85] on div "If True If False If True If False If True If False If True If False If True If …" at bounding box center [197, 79] width 246 height 120
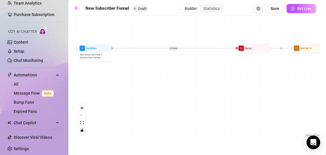
click at [176, 51] on div "If True If False If True If False If True If False If True If False If True If …" at bounding box center [197, 79] width 246 height 120
drag, startPoint x: 101, startPoint y: 55, endPoint x: 102, endPoint y: 39, distance: 16.3
click at [102, 39] on img at bounding box center [102, 39] width 3 height 3
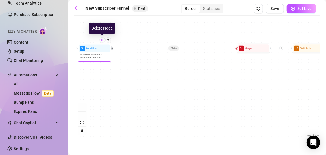
click at [102, 39] on img at bounding box center [102, 39] width 3 height 3
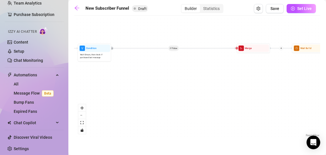
click at [111, 50] on div "If True If False If True If False If True If False If True If False If True If …" at bounding box center [197, 79] width 246 height 120
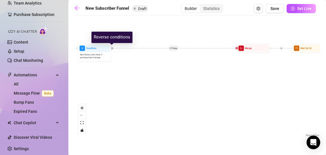
click at [112, 48] on icon "retweet" at bounding box center [111, 48] width 1 height 1
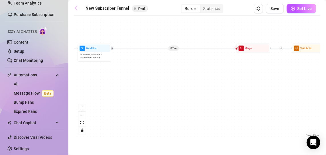
click at [76, 7] on icon "arrow-left" at bounding box center [77, 8] width 6 height 6
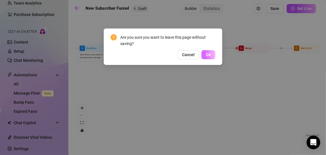
click at [209, 56] on span "OK" at bounding box center [208, 54] width 5 height 5
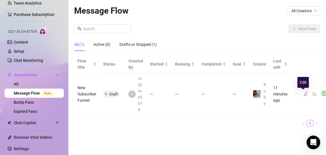
click at [303, 93] on icon "edit" at bounding box center [305, 93] width 5 height 5
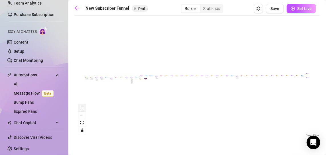
click at [84, 108] on button "zoom in" at bounding box center [81, 107] width 7 height 7
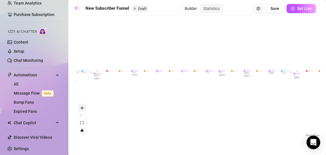
click at [84, 108] on button "zoom in" at bounding box center [81, 107] width 7 height 7
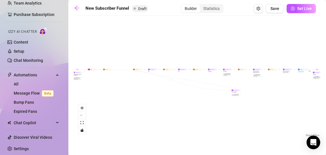
drag, startPoint x: 117, startPoint y: 75, endPoint x: 265, endPoint y: 97, distance: 149.1
click at [240, 97] on div "Send Message Teaser message Note: A message to build hype for the following PPV" at bounding box center [235, 93] width 9 height 8
drag, startPoint x: 266, startPoint y: 96, endPoint x: 124, endPoint y: 68, distance: 144.9
click at [124, 68] on div "If True If True If False If True If True If True If False If False If False If …" at bounding box center [197, 79] width 246 height 120
drag, startPoint x: 263, startPoint y: 94, endPoint x: 118, endPoint y: 71, distance: 146.3
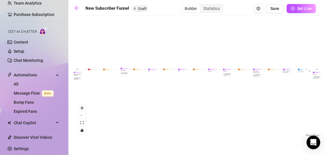
click at [118, 71] on div "If True If True If False If True If True If True If False If False If False If …" at bounding box center [197, 79] width 246 height 120
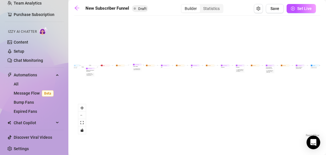
drag, startPoint x: 116, startPoint y: 96, endPoint x: 329, endPoint y: 97, distance: 212.8
click at [326, 97] on html "Setup Creator Analytics Team Analytics Purchase Subscription Izzy AI Chatter Co…" at bounding box center [163, 77] width 326 height 155
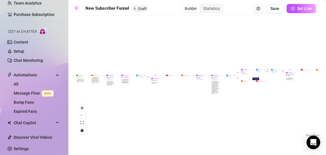
drag, startPoint x: 161, startPoint y: 111, endPoint x: 329, endPoint y: 115, distance: 167.9
click at [326, 115] on html "Setup Creator Analytics Team Analytics Purchase Subscription Izzy AI Chatter Co…" at bounding box center [163, 77] width 326 height 155
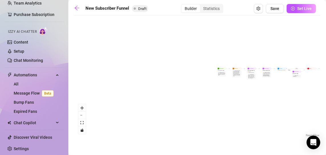
drag, startPoint x: 208, startPoint y: 113, endPoint x: 154, endPoint y: 104, distance: 54.9
click at [154, 104] on div "If True If True If False If True If True If True If False If False If False If …" at bounding box center [197, 79] width 246 height 120
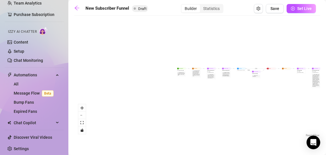
drag, startPoint x: 283, startPoint y: 115, endPoint x: 105, endPoint y: 101, distance: 178.9
click at [105, 101] on div "If True If True If False If True If True If True If False If False If False If …" at bounding box center [197, 79] width 246 height 120
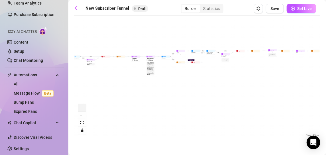
click at [83, 109] on icon "zoom in" at bounding box center [81, 107] width 3 height 3
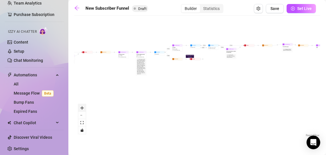
click at [83, 109] on icon "zoom in" at bounding box center [81, 107] width 3 height 3
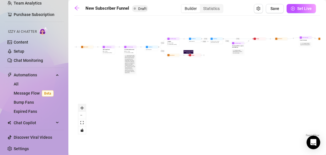
click at [83, 109] on icon "zoom in" at bounding box center [81, 107] width 3 height 3
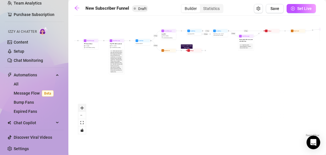
click at [83, 109] on icon "zoom in" at bounding box center [81, 107] width 3 height 3
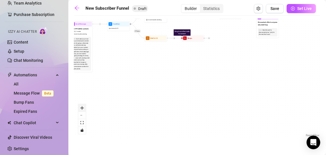
click at [83, 109] on icon "zoom in" at bounding box center [81, 107] width 3 height 3
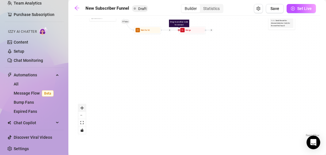
click at [83, 109] on icon "zoom in" at bounding box center [81, 107] width 3 height 3
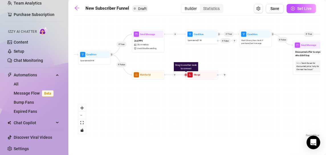
drag, startPoint x: 142, startPoint y: 74, endPoint x: 156, endPoint y: 132, distance: 60.0
click at [156, 132] on div "If True If True If False If True If True If True If False If False If False If …" at bounding box center [197, 79] width 246 height 120
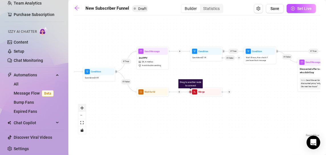
click at [83, 110] on button "zoom in" at bounding box center [81, 107] width 7 height 7
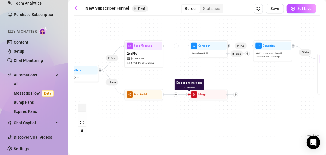
click at [84, 110] on button "zoom in" at bounding box center [81, 107] width 7 height 7
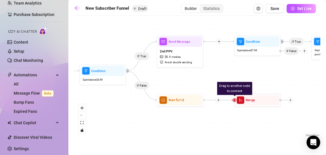
drag, startPoint x: 114, startPoint y: 122, endPoint x: 161, endPoint y: 124, distance: 47.4
click at [161, 124] on div "If True If True If False If True If True If True If False If False If False If …" at bounding box center [197, 79] width 246 height 120
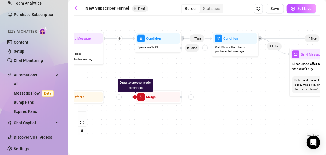
drag, startPoint x: 229, startPoint y: 134, endPoint x: 164, endPoint y: 117, distance: 67.3
click at [164, 117] on div "If True If True If False If True If True If True If False If False If False If …" at bounding box center [197, 79] width 246 height 120
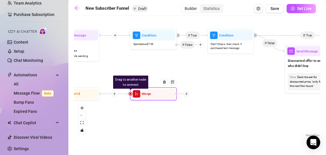
click at [187, 94] on icon "plus" at bounding box center [186, 93] width 3 height 3
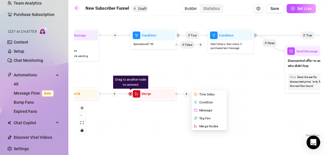
click at [255, 109] on div "If True If True If False If True If True If True If False If False If False If …" at bounding box center [197, 79] width 246 height 120
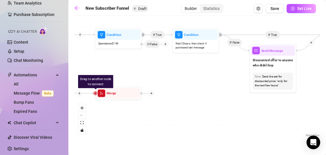
drag, startPoint x: 267, startPoint y: 117, endPoint x: 232, endPoint y: 116, distance: 35.1
click at [232, 116] on div "If True If True If False If True If True If True If False If False If False If …" at bounding box center [197, 79] width 246 height 120
click at [130, 25] on div at bounding box center [129, 22] width 7 height 7
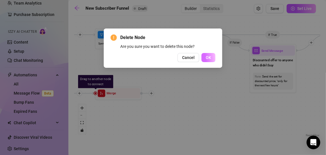
click at [210, 61] on button "OK" at bounding box center [208, 57] width 14 height 9
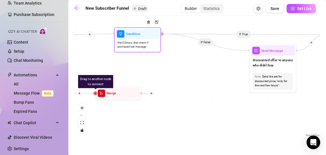
drag, startPoint x: 200, startPoint y: 46, endPoint x: 132, endPoint y: 45, distance: 67.3
click at [132, 45] on span "Wait 12 hours, then check if purchased last message" at bounding box center [137, 45] width 40 height 8
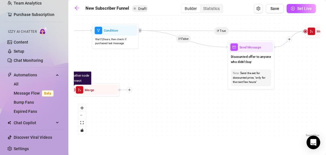
drag, startPoint x: 216, startPoint y: 94, endPoint x: 194, endPoint y: 91, distance: 22.2
click at [194, 91] on div "If True If True If False If True If True If False If False If False If True If …" at bounding box center [197, 79] width 246 height 120
click at [216, 96] on div "If True If True If False If True If True If False If False If False If True If …" at bounding box center [197, 79] width 246 height 120
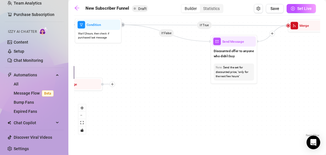
drag, startPoint x: 189, startPoint y: 86, endPoint x: 167, endPoint y: 78, distance: 24.0
click at [167, 78] on div "If True If True If False If True If True If False If False If False If True If …" at bounding box center [197, 79] width 246 height 120
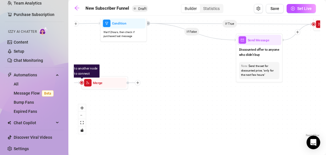
drag, startPoint x: 138, startPoint y: 93, endPoint x: 170, endPoint y: 94, distance: 31.7
click at [170, 94] on div "If True If True If False If True If True If False If False If False If True If …" at bounding box center [197, 79] width 246 height 120
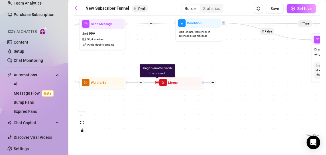
drag, startPoint x: 131, startPoint y: 103, endPoint x: 205, endPoint y: 102, distance: 74.4
click at [205, 102] on div "If True If True If False If True If True If False If False If False If True If …" at bounding box center [197, 79] width 246 height 120
click at [188, 84] on div at bounding box center [192, 74] width 21 height 24
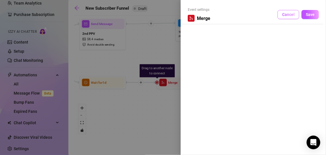
click at [293, 17] on span "Cancel" at bounding box center [288, 14] width 13 height 5
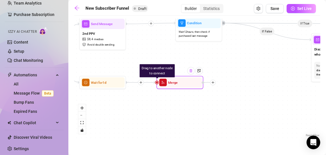
click at [192, 72] on img at bounding box center [191, 71] width 4 height 4
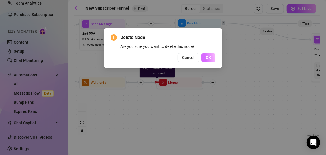
click at [207, 59] on span "OK" at bounding box center [208, 57] width 5 height 5
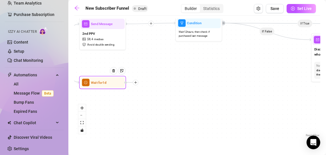
click at [136, 84] on div at bounding box center [136, 83] width 6 height 6
click at [156, 99] on div "Message" at bounding box center [159, 99] width 34 height 8
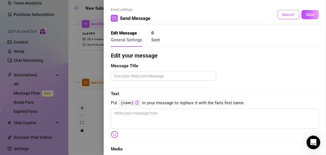
click at [285, 16] on span "Cancel" at bounding box center [288, 14] width 13 height 5
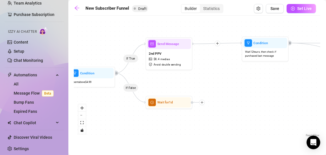
drag, startPoint x: 174, startPoint y: 88, endPoint x: 240, endPoint y: 108, distance: 69.3
click at [240, 108] on div "If True If True If False If True If True If False If False If False If True If …" at bounding box center [197, 79] width 246 height 120
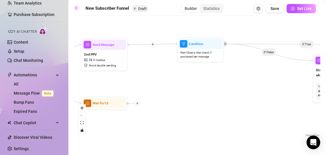
drag, startPoint x: 275, startPoint y: 107, endPoint x: 211, endPoint y: 108, distance: 64.7
click at [211, 108] on div "If True If True If False If True If True If False If False If False If True If …" at bounding box center [197, 79] width 246 height 120
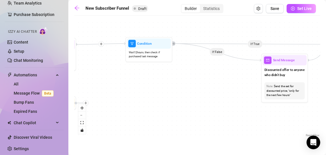
drag, startPoint x: 240, startPoint y: 108, endPoint x: 188, endPoint y: 108, distance: 51.6
click at [188, 108] on div "If True If True If False If True If True If False If False If False If True If …" at bounding box center [197, 79] width 246 height 120
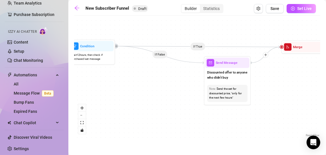
drag, startPoint x: 205, startPoint y: 100, endPoint x: 149, endPoint y: 101, distance: 56.4
click at [149, 101] on div "If True If True If False If True If True If False If False If False If True If …" at bounding box center [197, 79] width 246 height 120
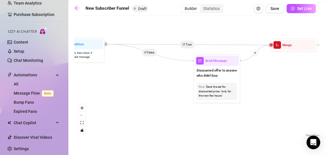
drag, startPoint x: 187, startPoint y: 45, endPoint x: 165, endPoint y: 41, distance: 22.0
click at [165, 41] on div "If True If True If False If True If True If False If False If False If True If …" at bounding box center [197, 79] width 246 height 120
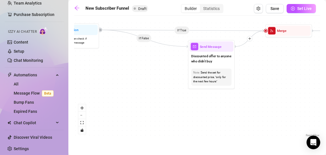
click at [180, 32] on div "If True If True If False If True If True If False If False If False If True If …" at bounding box center [197, 79] width 246 height 120
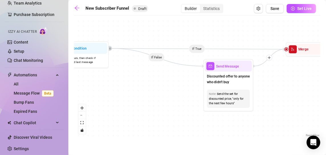
drag, startPoint x: 123, startPoint y: 70, endPoint x: 133, endPoint y: 94, distance: 26.4
click at [133, 94] on div "If True If True If False If True If True If False If False If False If True If …" at bounding box center [197, 79] width 246 height 120
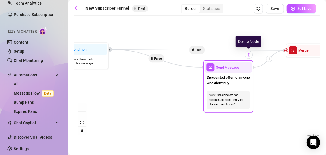
click at [248, 57] on div at bounding box center [249, 55] width 8 height 8
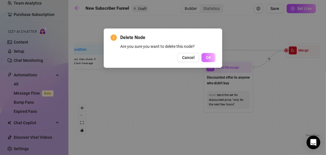
click at [206, 53] on button "OK" at bounding box center [208, 57] width 14 height 9
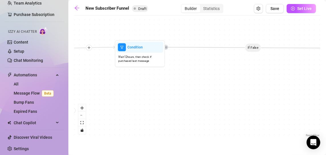
drag, startPoint x: 173, startPoint y: 91, endPoint x: 229, endPoint y: 89, distance: 56.2
click at [229, 89] on div "If True If True If False If True If True If False If False If False If True If …" at bounding box center [197, 79] width 246 height 120
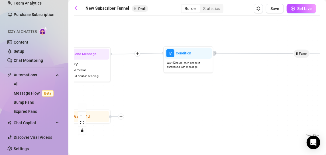
drag, startPoint x: 162, startPoint y: 99, endPoint x: 210, endPoint y: 105, distance: 49.1
click at [210, 105] on div "If True If True If False If True If True If False If False If False If True If …" at bounding box center [197, 79] width 246 height 120
click at [78, 9] on icon "arrow-left" at bounding box center [77, 8] width 6 height 6
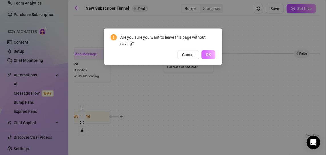
click at [211, 53] on button "OK" at bounding box center [208, 54] width 14 height 9
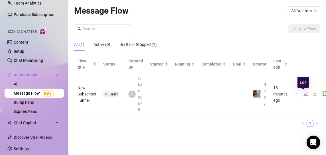
click at [303, 93] on icon "edit" at bounding box center [305, 93] width 5 height 5
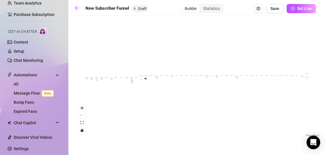
click at [88, 109] on div "If True If True If False If True If True If True If False If False If False If …" at bounding box center [197, 79] width 246 height 120
click at [84, 107] on button "zoom in" at bounding box center [81, 107] width 7 height 7
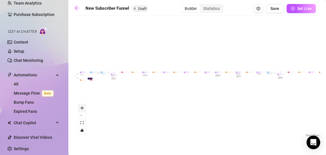
click at [84, 107] on button "zoom in" at bounding box center [81, 107] width 7 height 7
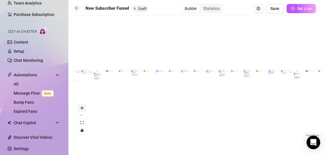
click at [84, 107] on button "zoom in" at bounding box center [81, 107] width 7 height 7
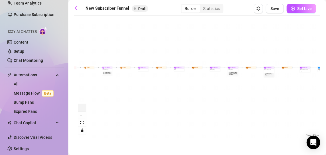
click at [84, 107] on button "zoom in" at bounding box center [81, 107] width 7 height 7
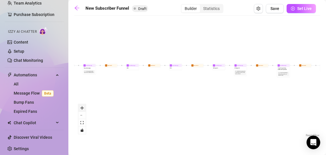
click at [84, 107] on button "zoom in" at bounding box center [81, 107] width 7 height 7
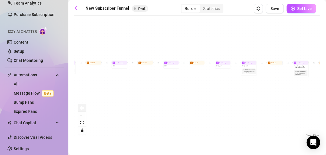
click at [84, 107] on button "zoom in" at bounding box center [81, 107] width 7 height 7
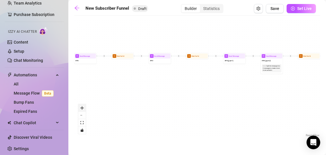
click at [84, 107] on button "zoom in" at bounding box center [81, 107] width 7 height 7
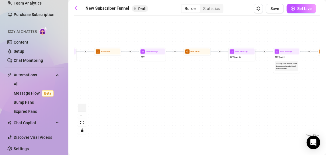
click at [84, 107] on button "zoom in" at bounding box center [81, 107] width 7 height 7
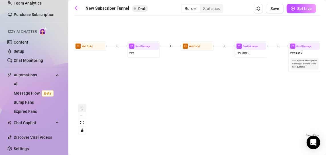
click at [84, 107] on button "zoom in" at bounding box center [81, 107] width 7 height 7
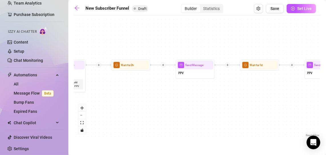
drag, startPoint x: 85, startPoint y: 75, endPoint x: 277, endPoint y: 99, distance: 192.8
click at [277, 99] on div "If True If True If False If True If True If True If False If False If False If …" at bounding box center [197, 79] width 246 height 120
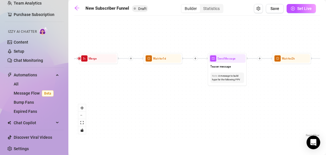
drag, startPoint x: 126, startPoint y: 97, endPoint x: 296, endPoint y: 92, distance: 170.5
click at [296, 92] on div "If True If True If False If True If True If True If False If False If False If …" at bounding box center [197, 79] width 246 height 120
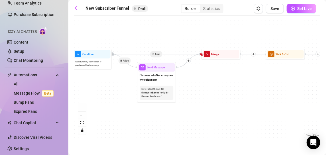
drag, startPoint x: 148, startPoint y: 94, endPoint x: 320, endPoint y: 85, distance: 172.4
click at [320, 85] on main "New Subscriber Funnel Draft Builder Statistics Save Set Live If True If True If…" at bounding box center [197, 77] width 258 height 155
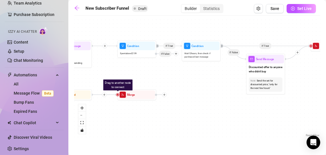
drag, startPoint x: 179, startPoint y: 103, endPoint x: 229, endPoint y: 99, distance: 50.8
click at [229, 99] on div "If True If True If False If True If True If True If False If False If False If …" at bounding box center [197, 79] width 246 height 120
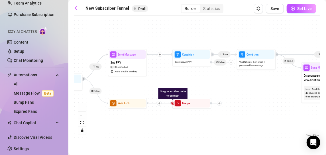
drag, startPoint x: 191, startPoint y: 84, endPoint x: 246, endPoint y: 93, distance: 55.1
click at [246, 93] on div "If True If True If False If True If True If True If False If False If False If …" at bounding box center [197, 79] width 246 height 120
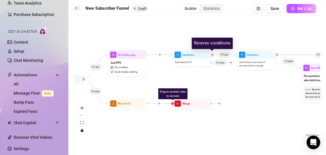
click at [212, 55] on icon "retweet" at bounding box center [212, 55] width 2 height 2
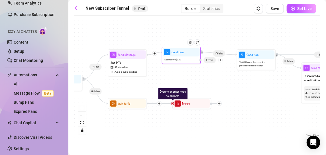
drag, startPoint x: 229, startPoint y: 62, endPoint x: 218, endPoint y: 61, distance: 11.2
click at [218, 61] on div at bounding box center [220, 60] width 5 height 5
drag, startPoint x: 210, startPoint y: 60, endPoint x: 210, endPoint y: 85, distance: 24.8
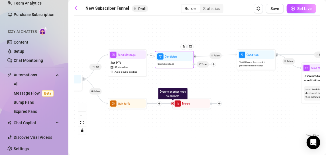
drag, startPoint x: 210, startPoint y: 85, endPoint x: 205, endPoint y: 63, distance: 22.9
click at [205, 63] on span "If True" at bounding box center [203, 64] width 13 height 7
click at [213, 64] on icon "plus" at bounding box center [213, 64] width 3 height 3
click at [215, 78] on div "Message" at bounding box center [221, 78] width 28 height 7
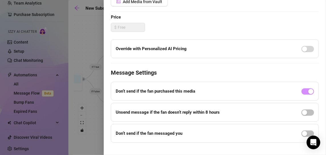
scroll to position [110, 0]
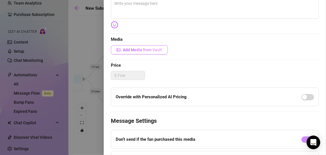
click at [154, 50] on span "Add Media from Vault" at bounding box center [142, 50] width 39 height 5
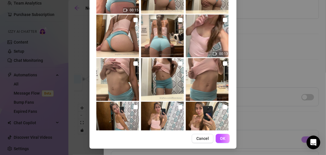
scroll to position [192, 0]
click at [133, 63] on input "checkbox" at bounding box center [135, 63] width 5 height 5
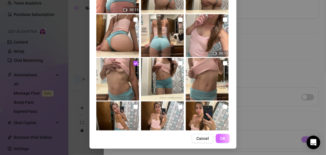
click at [220, 138] on span "OK" at bounding box center [222, 138] width 5 height 5
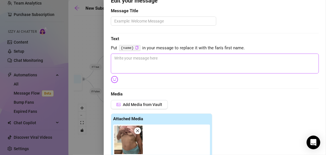
scroll to position [51, 0]
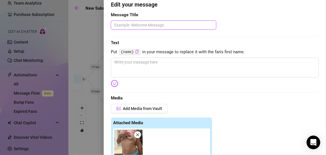
click at [161, 25] on textarea at bounding box center [163, 25] width 105 height 9
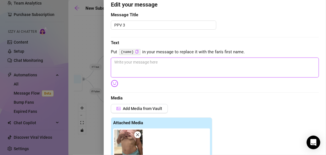
click at [132, 63] on textarea at bounding box center [215, 68] width 208 height 20
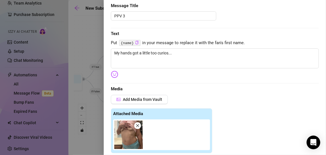
scroll to position [61, 0]
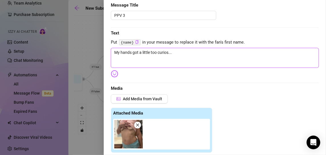
click at [164, 53] on textarea "My hands got a little too curios..." at bounding box center [215, 58] width 208 height 20
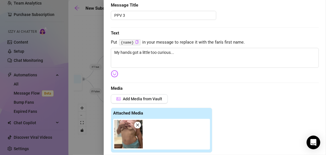
click at [203, 99] on div "Add Media from Vault" at bounding box center [215, 100] width 208 height 13
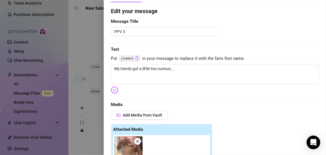
scroll to position [0, 0]
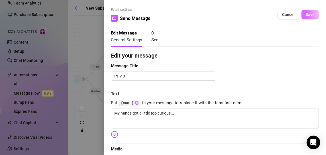
click at [306, 16] on span "Save" at bounding box center [310, 14] width 9 height 5
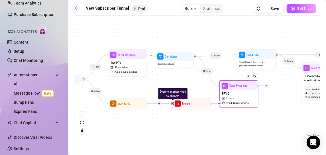
drag, startPoint x: 249, startPoint y: 96, endPoint x: 235, endPoint y: 83, distance: 19.6
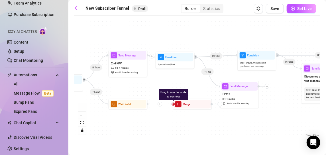
drag, startPoint x: 235, startPoint y: 83, endPoint x: 286, endPoint y: 105, distance: 55.8
click at [286, 105] on div "If True If True If False If False If True If True If False If False If False If…" at bounding box center [197, 79] width 246 height 120
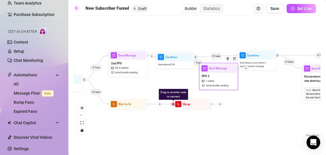
drag, startPoint x: 250, startPoint y: 86, endPoint x: 225, endPoint y: 68, distance: 31.2
click at [225, 68] on div at bounding box center [229, 62] width 17 height 20
click at [260, 82] on div "If True If True If False If False If True If True If False If False If False If…" at bounding box center [197, 79] width 246 height 120
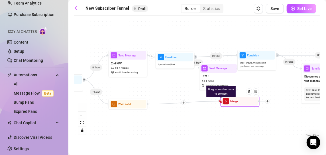
drag, startPoint x: 190, startPoint y: 108, endPoint x: 242, endPoint y: 105, distance: 52.2
click at [242, 105] on div "Merge" at bounding box center [240, 101] width 37 height 9
click at [184, 103] on icon "plus" at bounding box center [183, 103] width 2 height 0
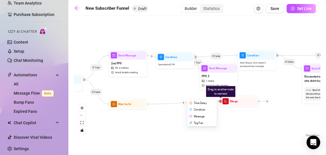
click at [198, 116] on div "Message" at bounding box center [202, 116] width 28 height 7
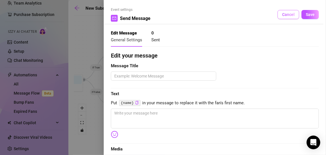
click at [282, 15] on span "Cancel" at bounding box center [288, 14] width 13 height 5
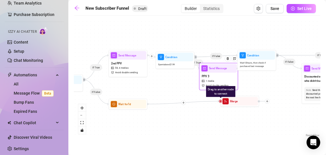
click at [217, 78] on div "PPV 3 1 media Avoid double sending" at bounding box center [218, 81] width 37 height 16
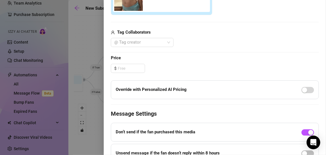
scroll to position [199, 0]
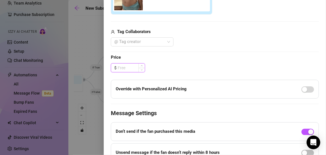
click at [130, 67] on input at bounding box center [131, 68] width 27 height 9
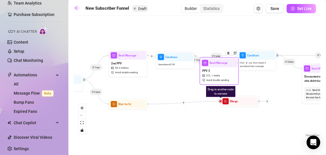
drag, startPoint x: 215, startPoint y: 80, endPoint x: 216, endPoint y: 74, distance: 5.7
click at [216, 74] on span "1 media" at bounding box center [215, 76] width 9 height 4
click at [212, 60] on div "Send Message" at bounding box center [219, 63] width 37 height 9
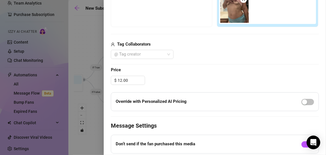
scroll to position [186, 0]
click at [135, 79] on input "12.00" at bounding box center [131, 80] width 27 height 9
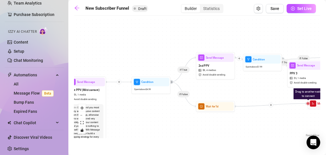
drag, startPoint x: 163, startPoint y: 119, endPoint x: 250, endPoint y: 121, distance: 87.5
click at [250, 121] on div "If True If True If False If False If True If True If False If False If False If…" at bounding box center [197, 79] width 246 height 120
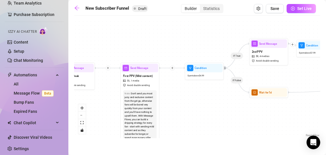
drag, startPoint x: 148, startPoint y: 125, endPoint x: 201, endPoint y: 111, distance: 55.2
click at [201, 111] on div "If True If True If False If False If True If True If False If False If False If…" at bounding box center [197, 79] width 246 height 120
click at [149, 69] on div at bounding box center [154, 61] width 10 height 20
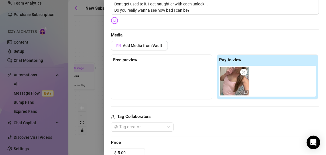
scroll to position [115, 0]
click at [158, 44] on span "Add Media from Vault" at bounding box center [142, 45] width 39 height 5
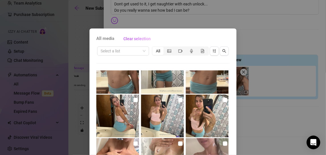
scroll to position [282, 0]
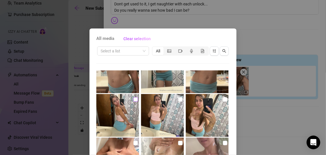
click at [133, 99] on input "checkbox" at bounding box center [135, 99] width 5 height 5
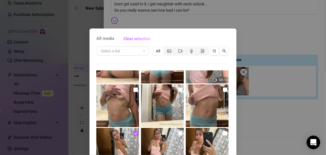
scroll to position [247, 0]
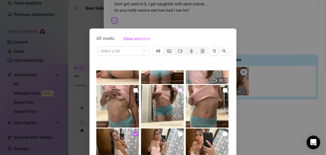
click at [178, 90] on input "checkbox" at bounding box center [180, 90] width 5 height 5
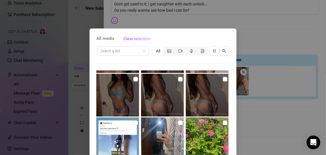
scroll to position [82, 0]
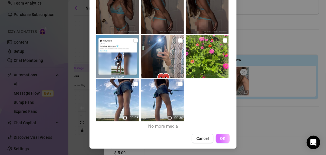
click at [222, 138] on span "OK" at bounding box center [222, 138] width 5 height 5
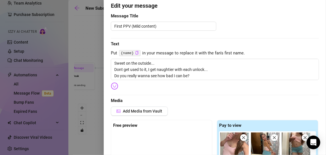
click at [204, 50] on span "Put {name} in your message to replace it with the fan's first name." at bounding box center [215, 53] width 208 height 7
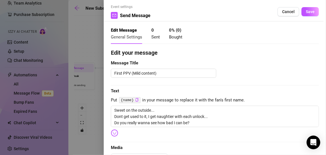
scroll to position [2, 0]
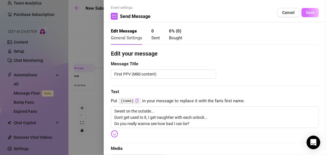
click at [308, 10] on span "Save" at bounding box center [310, 12] width 9 height 5
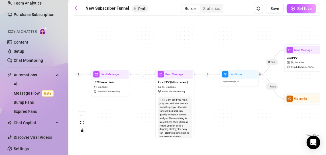
drag, startPoint x: 114, startPoint y: 90, endPoint x: 156, endPoint y: 97, distance: 42.7
click at [156, 97] on div "If True If True If False If False If True If True If False If False If False If…" at bounding box center [197, 79] width 246 height 120
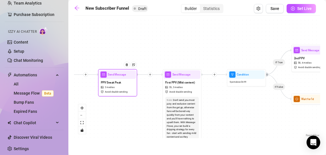
click at [115, 81] on span "PPV Sneak Peak" at bounding box center [111, 82] width 20 height 4
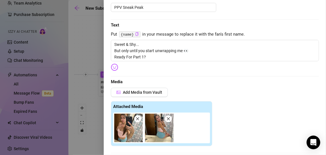
scroll to position [69, 0]
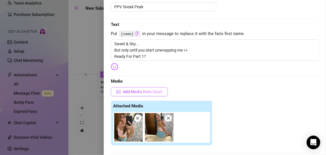
click at [149, 91] on span "Add Media from Vault" at bounding box center [142, 91] width 39 height 5
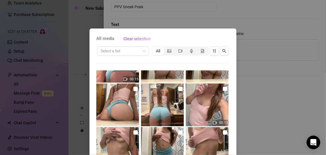
scroll to position [205, 0]
click at [223, 90] on input "checkbox" at bounding box center [225, 89] width 5 height 5
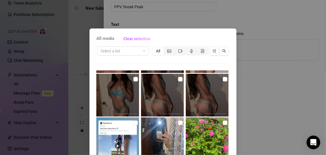
scroll to position [82, 0]
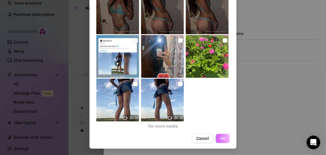
click at [220, 136] on span "OK" at bounding box center [222, 138] width 5 height 5
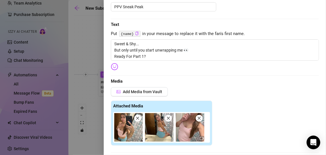
click at [242, 96] on div "Add Media from Vault" at bounding box center [215, 93] width 208 height 13
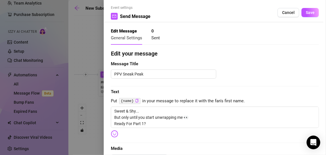
scroll to position [0, 0]
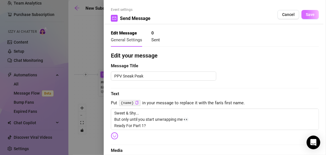
click at [306, 15] on span "Save" at bounding box center [310, 14] width 9 height 5
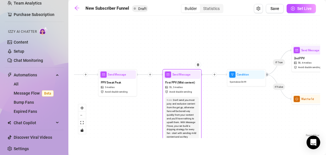
click at [176, 79] on div "First PPV (Mild content) $ 5 , 3 medias Avoid double sending" at bounding box center [182, 87] width 37 height 16
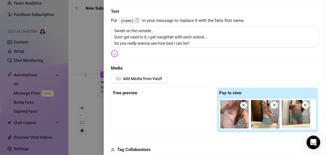
scroll to position [83, 0]
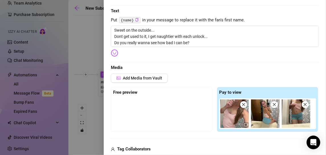
click at [242, 105] on icon "close" at bounding box center [243, 104] width 3 height 3
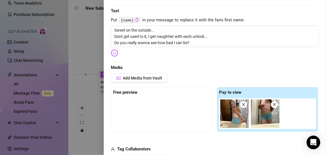
drag, startPoint x: 242, startPoint y: 105, endPoint x: 218, endPoint y: 104, distance: 24.8
click at [219, 104] on div at bounding box center [268, 113] width 99 height 31
click at [244, 105] on span at bounding box center [243, 104] width 7 height 7
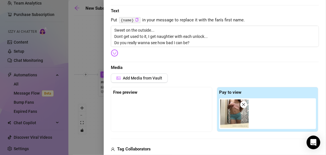
click at [242, 103] on icon "close" at bounding box center [244, 105] width 4 height 4
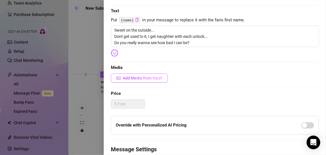
click at [141, 80] on button "Add Media from Vault" at bounding box center [139, 78] width 57 height 9
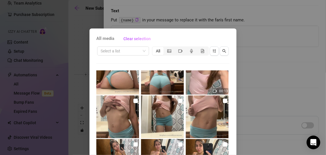
scroll to position [236, 0]
click at [178, 101] on input "checkbox" at bounding box center [180, 101] width 5 height 5
click at [223, 99] on input "checkbox" at bounding box center [225, 101] width 5 height 5
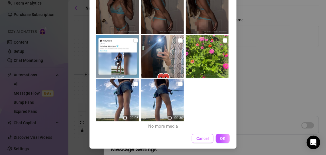
scroll to position [82, 0]
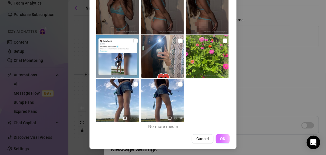
click at [223, 139] on button "OK" at bounding box center [223, 138] width 14 height 9
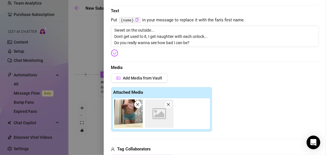
scroll to position [86, 0]
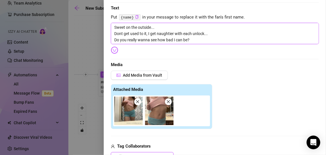
click at [195, 40] on textarea "Sweet on the outside... Dont get used to it, I get naughtier with each unlock..…" at bounding box center [215, 33] width 208 height 21
drag, startPoint x: 195, startPoint y: 40, endPoint x: 116, endPoint y: 40, distance: 79.8
click at [116, 40] on textarea "Sweet on the outside... Dont get used to it, I get naughtier with each unlock..…" at bounding box center [215, 33] width 208 height 21
click at [121, 34] on textarea "Sweet on the outside... Dont get used to it, I get naughtier with each unlock..…" at bounding box center [215, 33] width 208 height 21
click at [123, 40] on textarea "Sweet on the outside... Don't get used to it, I get naughtier with each unlock.…" at bounding box center [215, 33] width 208 height 21
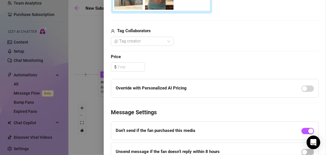
scroll to position [208, 0]
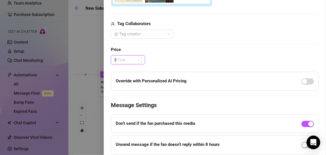
click at [125, 62] on input at bounding box center [131, 60] width 27 height 9
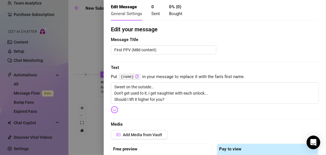
scroll to position [26, 0]
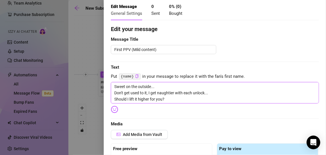
click at [150, 92] on textarea "Sweet on the outside... Don't get used to it, I get naughtier with each unlock.…" at bounding box center [215, 92] width 208 height 21
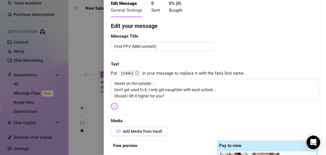
scroll to position [21, 0]
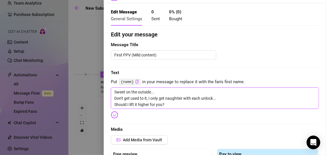
click at [169, 103] on textarea "Sweet on the outside... Don't get used to it, I only get naughtier with each un…" at bounding box center [215, 97] width 208 height 21
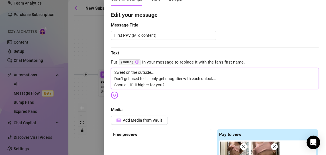
scroll to position [42, 0]
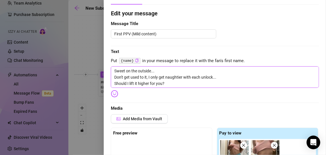
drag, startPoint x: 168, startPoint y: 83, endPoint x: 104, endPoint y: 86, distance: 64.5
click at [104, 86] on div "Event settings Send Message Cancel Save Edit Message General Settings 0 Sent 0 …" at bounding box center [215, 77] width 222 height 155
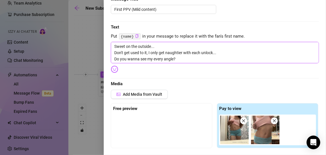
scroll to position [0, 0]
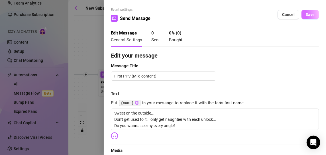
click at [301, 18] on button "Save" at bounding box center [309, 14] width 17 height 9
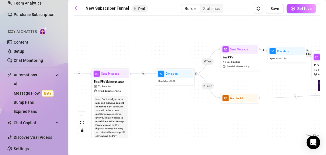
drag, startPoint x: 264, startPoint y: 119, endPoint x: 193, endPoint y: 118, distance: 71.5
click at [193, 118] on div "If True If True If False If False If True If True If False If False If False If…" at bounding box center [197, 79] width 246 height 120
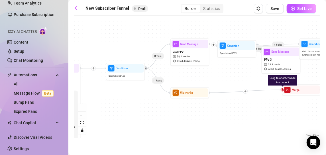
drag, startPoint x: 207, startPoint y: 120, endPoint x: 157, endPoint y: 115, distance: 51.0
click at [157, 115] on div "If True If True If False If False If True If True If False If False If False If…" at bounding box center [197, 79] width 246 height 120
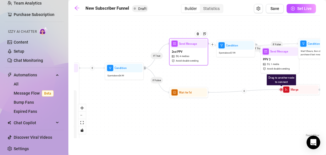
click at [189, 55] on span "4 medias" at bounding box center [185, 57] width 10 height 4
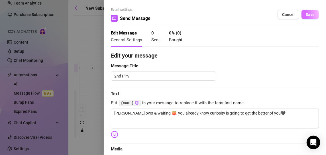
click at [306, 15] on span "Save" at bounding box center [310, 14] width 9 height 5
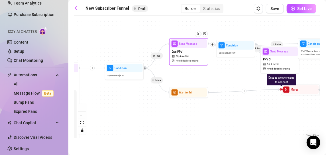
click at [191, 47] on div "Send Message" at bounding box center [188, 43] width 37 height 9
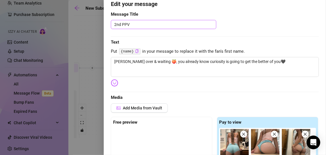
scroll to position [67, 0]
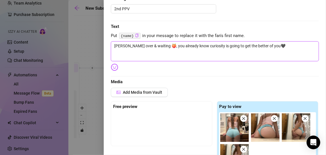
drag, startPoint x: 269, startPoint y: 44, endPoint x: 106, endPoint y: 42, distance: 163.3
click at [106, 42] on div "Event settings Send Message Cancel Save Edit Message General Settings 0 Sent 0 …" at bounding box center [215, 77] width 222 height 155
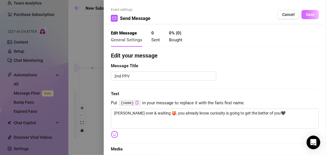
click at [306, 15] on span "Save" at bounding box center [310, 14] width 9 height 5
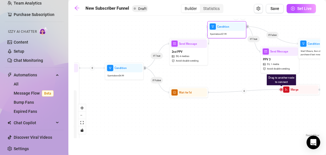
drag, startPoint x: 234, startPoint y: 55, endPoint x: 223, endPoint y: 33, distance: 24.3
click at [223, 33] on div "Spent above $ 7.99" at bounding box center [227, 34] width 37 height 7
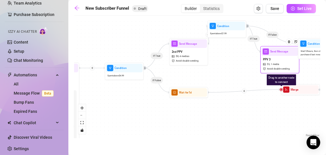
click at [278, 55] on div "Send Message" at bounding box center [280, 51] width 37 height 9
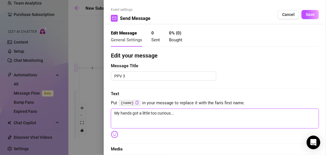
drag, startPoint x: 175, startPoint y: 112, endPoint x: 99, endPoint y: 110, distance: 76.1
click at [99, 110] on div "Event settings Send Message Cancel Save Edit Message General Settings 0 Sent 0 …" at bounding box center [163, 77] width 326 height 155
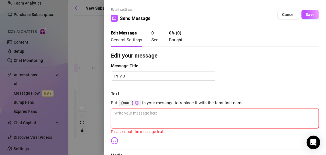
paste textarea "[PERSON_NAME] over & waiting 🍑, you already know curiosity is going to get the …"
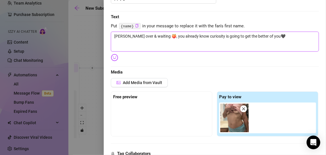
scroll to position [78, 0]
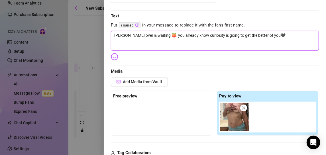
click at [242, 109] on icon "close" at bounding box center [244, 108] width 4 height 4
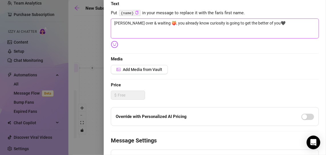
scroll to position [91, 0]
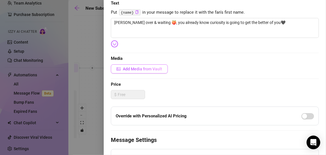
click at [147, 69] on span "Add Media from Vault" at bounding box center [142, 69] width 39 height 5
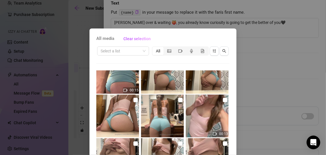
scroll to position [190, 0]
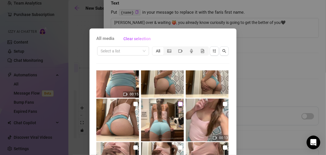
click at [178, 102] on input "checkbox" at bounding box center [180, 104] width 5 height 5
click at [133, 102] on input "checkbox" at bounding box center [135, 104] width 5 height 5
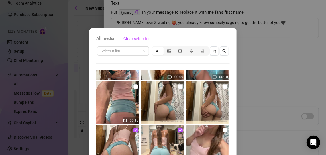
scroll to position [152, 0]
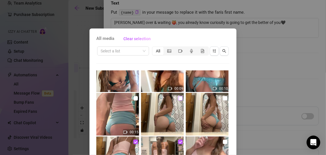
click at [178, 97] on input "checkbox" at bounding box center [180, 98] width 5 height 5
click at [223, 97] on input "checkbox" at bounding box center [225, 98] width 5 height 5
click at [133, 97] on input "checkbox" at bounding box center [135, 98] width 5 height 5
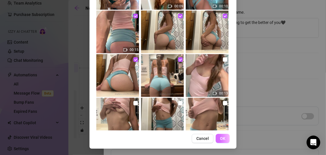
click at [222, 139] on span "OK" at bounding box center [222, 138] width 5 height 5
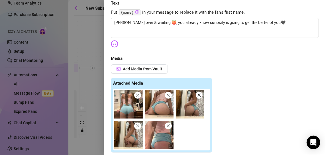
click at [234, 63] on div "Edit your message Message Title PPV 3 Text Put {name} in your message to replac…" at bounding box center [215, 141] width 208 height 361
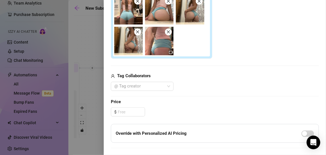
scroll to position [206, 0]
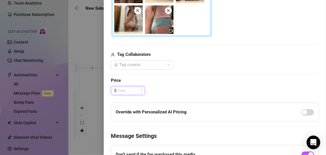
click at [124, 89] on input at bounding box center [131, 90] width 27 height 9
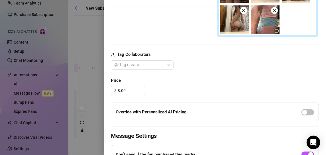
click at [218, 86] on div "$ 8.00" at bounding box center [215, 90] width 208 height 9
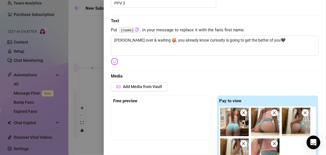
scroll to position [0, 0]
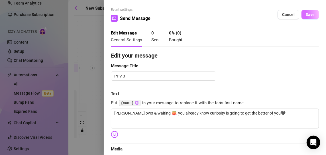
click at [306, 14] on span "Save" at bounding box center [310, 14] width 9 height 5
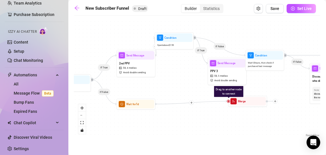
drag, startPoint x: 230, startPoint y: 70, endPoint x: 175, endPoint y: 80, distance: 56.2
click at [175, 80] on div "If True If True If False If False If True If True If False If False If False If…" at bounding box center [197, 79] width 246 height 120
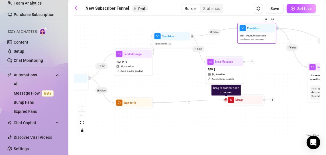
drag, startPoint x: 267, startPoint y: 61, endPoint x: 261, endPoint y: 34, distance: 27.4
click at [261, 34] on span "Wait 12 hours, then check if purchased last message" at bounding box center [257, 37] width 34 height 7
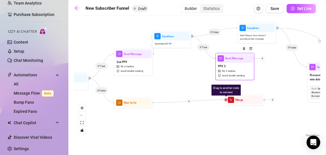
drag, startPoint x: 224, startPoint y: 70, endPoint x: 236, endPoint y: 66, distance: 13.0
click at [236, 66] on div "PPV 3 $ 8 , 5 medias Avoid double sending" at bounding box center [235, 71] width 37 height 16
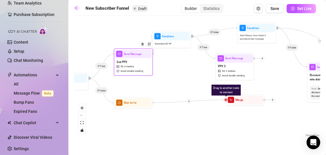
click at [132, 59] on div "2nd PPV $ 8 , 4 medias Avoid double sending" at bounding box center [133, 66] width 37 height 16
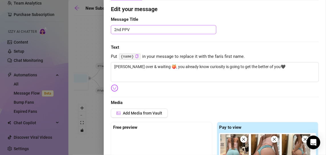
scroll to position [46, 0]
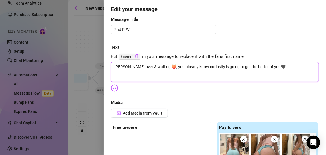
click at [193, 65] on textarea "[PERSON_NAME] over & waiting 🍑, you already know curiosity is going to get the …" at bounding box center [215, 72] width 208 height 20
click at [180, 65] on textarea "My hands are getting more curious... Do you want to see my ass next baby?" at bounding box center [215, 72] width 208 height 20
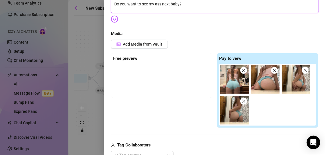
scroll to position [116, 0]
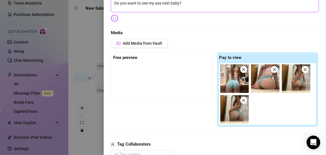
click at [242, 72] on img at bounding box center [234, 78] width 28 height 28
click at [242, 69] on icon "close" at bounding box center [244, 70] width 4 height 4
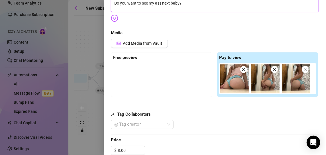
click at [242, 69] on icon "close" at bounding box center [243, 69] width 3 height 3
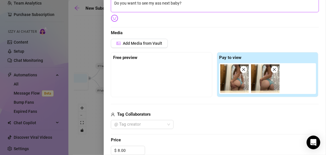
click at [242, 69] on icon "close" at bounding box center [243, 69] width 3 height 3
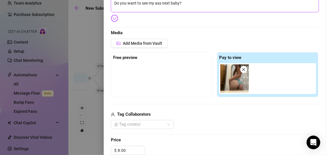
click at [242, 69] on icon "close" at bounding box center [243, 69] width 3 height 3
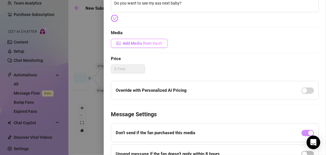
click at [134, 42] on span "Add Media from Vault" at bounding box center [142, 43] width 39 height 5
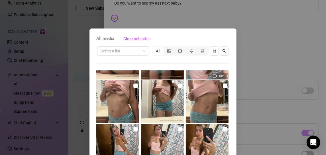
scroll to position [252, 0]
click at [133, 85] on input "checkbox" at bounding box center [135, 85] width 5 height 5
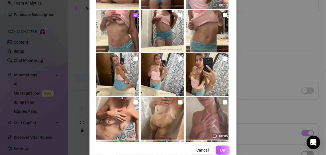
scroll to position [82, 0]
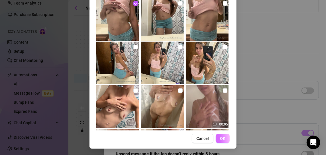
click at [220, 138] on span "OK" at bounding box center [222, 138] width 5 height 5
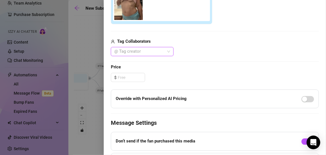
scroll to position [190, 0]
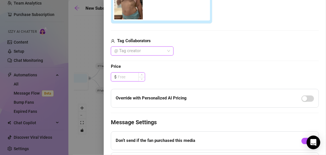
click at [125, 77] on input at bounding box center [131, 77] width 27 height 9
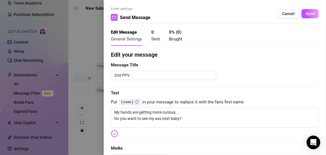
scroll to position [0, 0]
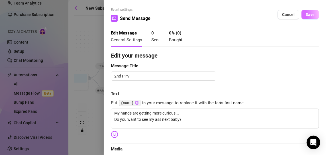
click at [306, 13] on span "Save" at bounding box center [310, 14] width 9 height 5
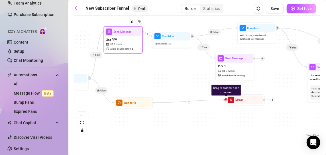
drag, startPoint x: 143, startPoint y: 66, endPoint x: 132, endPoint y: 42, distance: 26.1
click at [132, 42] on div "2nd PPV $ 8 , 1 media Avoid double sending" at bounding box center [123, 44] width 37 height 16
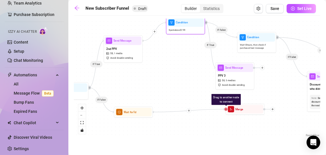
drag, startPoint x: 196, startPoint y: 36, endPoint x: 191, endPoint y: 28, distance: 9.2
click at [191, 28] on div "Spent above $ 7.99" at bounding box center [185, 30] width 37 height 7
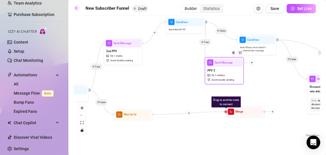
drag, startPoint x: 233, startPoint y: 77, endPoint x: 221, endPoint y: 70, distance: 13.8
click at [221, 70] on div "PPV 3 $ 8 , 5 medias Avoid double sending" at bounding box center [224, 75] width 37 height 16
click at [222, 69] on div "PPV 3 $ 8 , 5 medias Avoid double sending" at bounding box center [224, 76] width 37 height 16
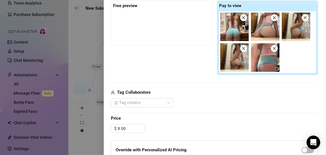
scroll to position [196, 0]
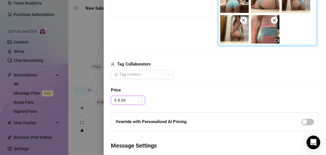
click at [132, 98] on input "8.00" at bounding box center [131, 100] width 27 height 9
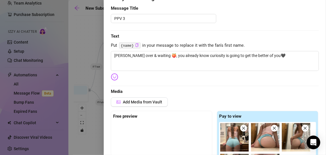
scroll to position [0, 0]
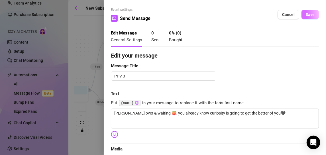
click at [306, 15] on span "Save" at bounding box center [310, 14] width 9 height 5
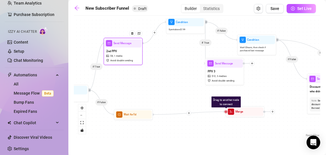
click at [130, 57] on div "2nd PPV $ 8 , 1 media Avoid double sending" at bounding box center [123, 56] width 37 height 16
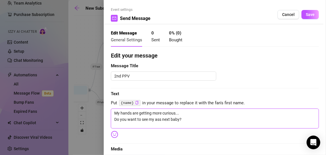
click at [152, 118] on textarea "My hands are getting more curious... Do you want to see my ass next baby?" at bounding box center [215, 119] width 208 height 20
click at [185, 120] on textarea "My hands are getting more curious... Do you want to see me shake my ass next ba…" at bounding box center [215, 119] width 208 height 20
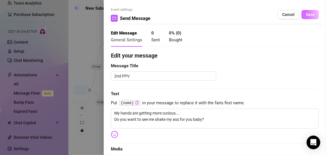
click at [307, 11] on button "Save" at bounding box center [309, 14] width 17 height 9
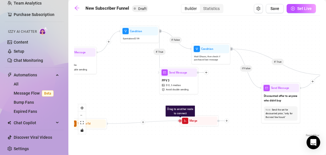
drag, startPoint x: 266, startPoint y: 91, endPoint x: 221, endPoint y: 102, distance: 46.2
click at [221, 102] on div "If True If True If False If False If True If True If False If False If False If…" at bounding box center [197, 79] width 246 height 120
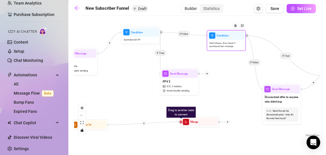
drag, startPoint x: 211, startPoint y: 60, endPoint x: 225, endPoint y: 43, distance: 21.9
click at [225, 43] on span "Wait 12 hours, then check if purchased last message" at bounding box center [226, 44] width 34 height 7
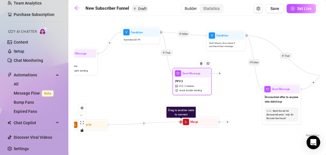
drag, startPoint x: 183, startPoint y: 78, endPoint x: 202, endPoint y: 76, distance: 19.4
click at [202, 76] on div "Send Message PPV 3 $ 12 , 5 medias Avoid double sending" at bounding box center [192, 81] width 39 height 27
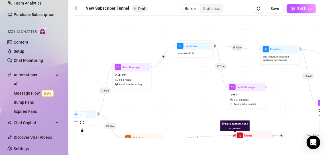
drag, startPoint x: 149, startPoint y: 94, endPoint x: 200, endPoint y: 108, distance: 53.1
click at [200, 108] on div "If True If True If False If False If True If True If False If False If False If…" at bounding box center [197, 79] width 246 height 120
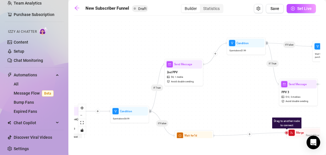
drag, startPoint x: 170, startPoint y: 104, endPoint x: 222, endPoint y: 101, distance: 52.0
click at [222, 101] on div "If True If True If False If False If True If True If False If False If False If…" at bounding box center [197, 79] width 246 height 120
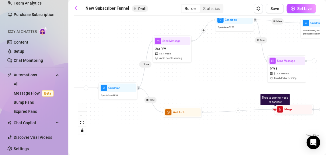
drag, startPoint x: 183, startPoint y: 110, endPoint x: 172, endPoint y: 87, distance: 25.9
click at [172, 87] on div "If True If True If False If False If True If True If False If False If False If…" at bounding box center [197, 79] width 246 height 120
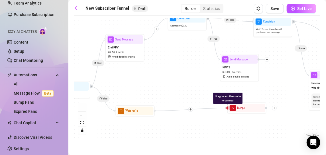
drag, startPoint x: 187, startPoint y: 87, endPoint x: 170, endPoint y: 87, distance: 16.8
click at [170, 87] on div "If True If True If False If False If True If True If False If False If False If…" at bounding box center [197, 79] width 246 height 120
click at [190, 110] on icon "plus" at bounding box center [190, 109] width 3 height 3
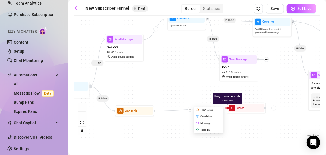
click at [203, 122] on div "Message" at bounding box center [209, 123] width 28 height 7
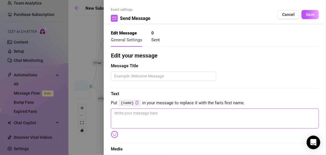
click at [171, 119] on textarea at bounding box center [215, 119] width 208 height 20
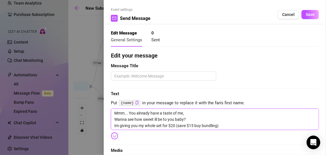
click at [116, 126] on textarea "Mmm... You already have a taste of me, Wanna see how sweet ill be to you baby? …" at bounding box center [215, 119] width 208 height 21
click at [228, 127] on textarea "Mmm... You already have a taste of me, Wanna see how sweet ill be to you baby? …" at bounding box center [215, 119] width 208 height 21
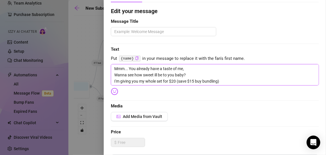
scroll to position [52, 0]
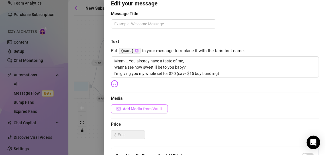
click at [152, 108] on span "Add Media from Vault" at bounding box center [142, 109] width 39 height 5
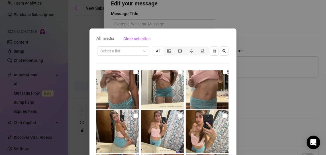
scroll to position [263, 0]
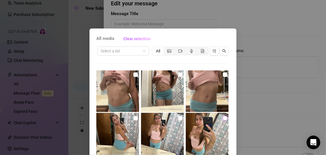
click at [223, 118] on input "checkbox" at bounding box center [225, 118] width 5 height 5
click at [181, 120] on div "00:24 00:09 00:20 00:09 00:10 00:15 00:13 00:05 00:20 00:02 00:04 00:04 00:06 0…" at bounding box center [162, 141] width 133 height 142
click at [178, 118] on input "checkbox" at bounding box center [180, 118] width 5 height 5
click at [133, 117] on input "checkbox" at bounding box center [135, 118] width 5 height 5
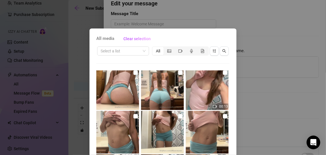
scroll to position [221, 0]
click at [223, 118] on input "checkbox" at bounding box center [225, 116] width 5 height 5
click at [178, 115] on input "checkbox" at bounding box center [180, 116] width 5 height 5
click at [133, 115] on input "checkbox" at bounding box center [135, 116] width 5 height 5
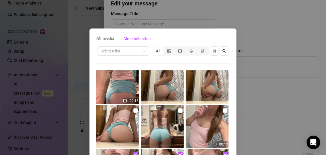
scroll to position [183, 0]
click at [223, 108] on input "checkbox" at bounding box center [225, 110] width 5 height 5
click at [173, 109] on img at bounding box center [162, 126] width 43 height 43
click at [178, 111] on input "checkbox" at bounding box center [180, 110] width 5 height 5
click at [133, 109] on input "checkbox" at bounding box center [135, 110] width 5 height 5
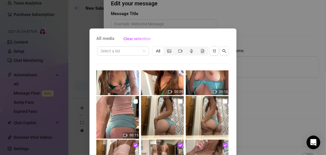
scroll to position [148, 0]
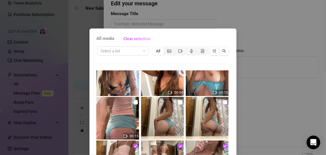
click at [223, 102] on input "checkbox" at bounding box center [225, 102] width 5 height 5
click at [178, 102] on input "checkbox" at bounding box center [180, 102] width 5 height 5
click at [133, 103] on input "checkbox" at bounding box center [135, 102] width 5 height 5
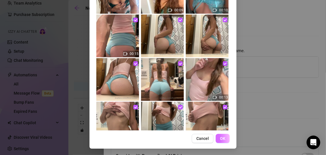
click at [221, 138] on span "OK" at bounding box center [222, 138] width 5 height 5
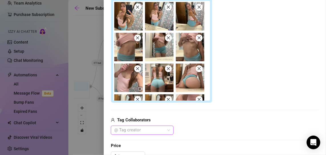
scroll to position [231, 0]
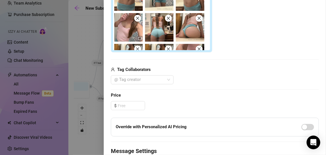
click at [133, 99] on div "Edit your message Message Title Text Put {name} in your message to replace it w…" at bounding box center [215, 20] width 208 height 401
click at [136, 104] on input at bounding box center [131, 105] width 27 height 9
click at [211, 87] on div "Edit your message Message Title Text Put {name} in your message to replace it w…" at bounding box center [215, 20] width 208 height 401
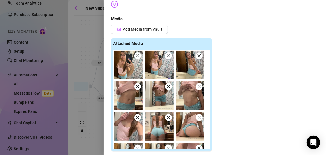
scroll to position [33, 0]
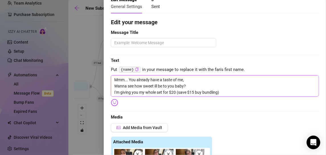
drag, startPoint x: 178, startPoint y: 92, endPoint x: 120, endPoint y: 92, distance: 57.6
click at [120, 92] on textarea "Mmm... You already have a taste of me, Wanna see how sweet ill be to you baby? …" at bounding box center [215, 85] width 208 height 21
click at [165, 91] on textarea "Mmm... You already have a taste of me, Wanna see how sweet ill be to you baby? …" at bounding box center [215, 85] width 208 height 21
click at [185, 91] on textarea "Mmm... You already have a taste of me, Wanna see how sweet ill be to you baby? …" at bounding box center [215, 85] width 208 height 21
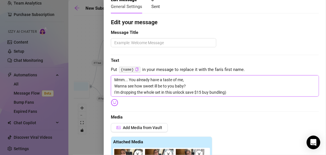
click at [226, 91] on textarea "Mmm... You already have a taste of me, Wanna see how sweet ill be to you baby? …" at bounding box center [215, 85] width 208 height 21
click at [185, 93] on textarea "Mmm... You already have a taste of me, Wanna see how sweet ill be to you baby? …" at bounding box center [215, 85] width 208 height 21
click at [215, 91] on textarea "Mmm... You already have a taste of me, Wanna see how sweet ill be to you baby? …" at bounding box center [215, 85] width 208 height 21
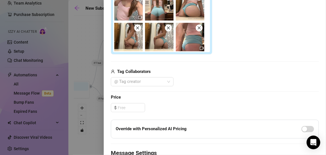
scroll to position [231, 0]
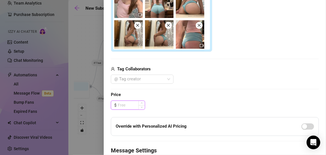
click at [129, 105] on input at bounding box center [131, 105] width 27 height 9
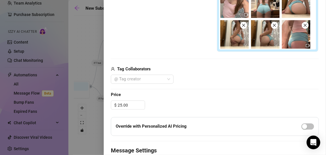
click at [232, 84] on div "Edit your message Message Title Text Put {name} in your message to replace it w…" at bounding box center [215, 20] width 208 height 401
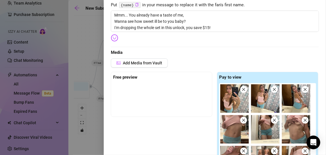
scroll to position [79, 0]
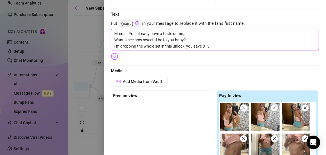
click at [220, 45] on textarea "Mmm... You already have a taste of me, Wanna see how sweet ill be to you baby? …" at bounding box center [215, 39] width 208 height 21
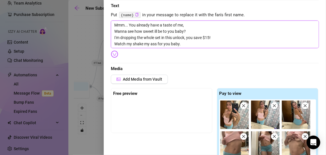
scroll to position [0, 0]
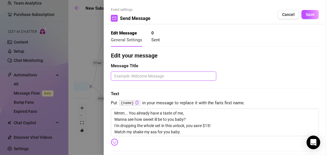
click at [168, 77] on textarea at bounding box center [163, 76] width 105 height 9
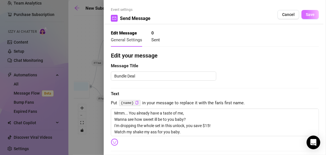
click at [309, 15] on span "Save" at bounding box center [310, 14] width 9 height 5
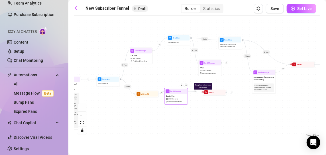
drag, startPoint x: 165, startPoint y: 133, endPoint x: 177, endPoint y: 92, distance: 43.3
click at [177, 92] on div "Send Message" at bounding box center [176, 91] width 22 height 5
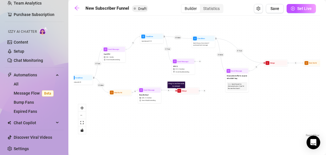
drag, startPoint x: 217, startPoint y: 115, endPoint x: 160, endPoint y: 121, distance: 56.8
click at [160, 121] on div "If True If True If False If False If True If True If False If False If False If…" at bounding box center [197, 79] width 246 height 120
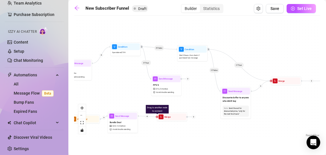
drag, startPoint x: 196, startPoint y: 67, endPoint x: 207, endPoint y: 92, distance: 27.5
click at [207, 92] on div "If True If True If False If False If True If True If False If False If False If…" at bounding box center [197, 79] width 246 height 120
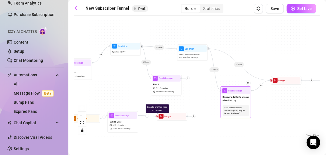
click at [238, 93] on div "Send Message" at bounding box center [235, 90] width 29 height 7
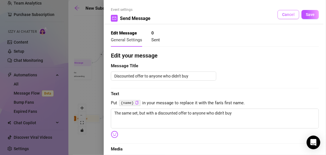
click at [284, 15] on span "Cancel" at bounding box center [288, 14] width 13 height 5
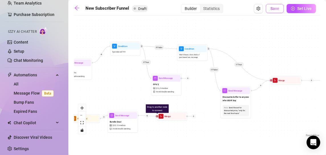
click at [278, 8] on span "Save" at bounding box center [274, 8] width 9 height 5
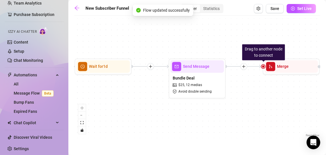
scroll to position [0, 636]
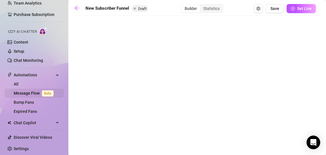
click at [34, 91] on link "Message Flow Beta" at bounding box center [35, 93] width 42 height 5
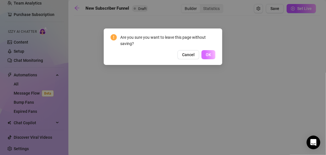
click at [209, 59] on button "OK" at bounding box center [208, 54] width 14 height 9
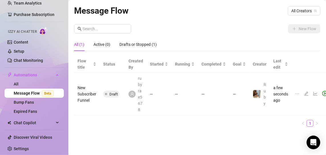
click at [304, 93] on icon "edit" at bounding box center [306, 93] width 5 height 5
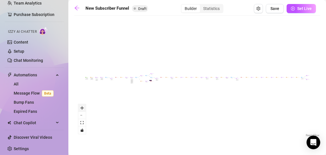
click at [82, 110] on button "zoom in" at bounding box center [81, 107] width 7 height 7
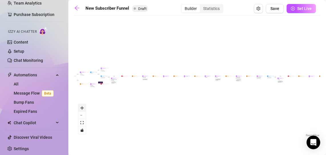
click at [82, 110] on button "zoom in" at bounding box center [81, 107] width 7 height 7
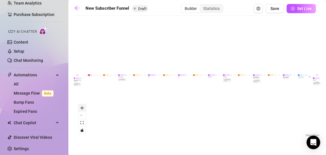
click at [82, 110] on button "zoom in" at bounding box center [81, 107] width 7 height 7
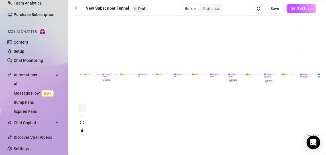
click at [82, 110] on button "zoom in" at bounding box center [81, 107] width 7 height 7
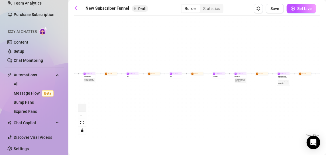
click at [82, 110] on button "zoom in" at bounding box center [81, 107] width 7 height 7
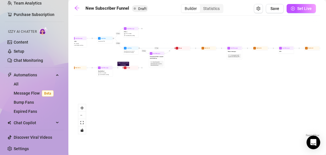
drag, startPoint x: 93, startPoint y: 82, endPoint x: 260, endPoint y: 58, distance: 168.8
click at [260, 58] on div "If True If True If False If True If False If True If True If False If False If …" at bounding box center [197, 79] width 246 height 120
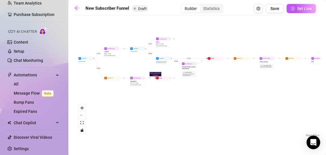
drag, startPoint x: 150, startPoint y: 99, endPoint x: 182, endPoint y: 109, distance: 33.5
click at [182, 109] on div "If True If True If False If True If False If True If True If False If False If …" at bounding box center [197, 79] width 246 height 120
click at [79, 109] on button "zoom in" at bounding box center [81, 107] width 7 height 7
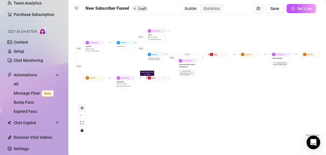
click at [79, 109] on button "zoom in" at bounding box center [81, 107] width 7 height 7
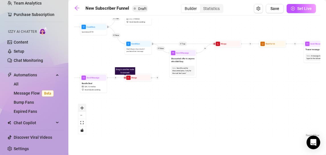
click at [79, 109] on button "zoom in" at bounding box center [81, 107] width 7 height 7
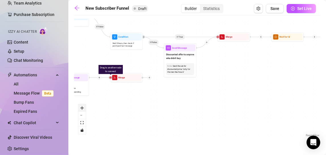
click at [79, 109] on button "zoom in" at bounding box center [81, 107] width 7 height 7
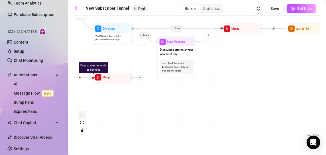
click at [83, 117] on button "zoom out" at bounding box center [81, 115] width 7 height 7
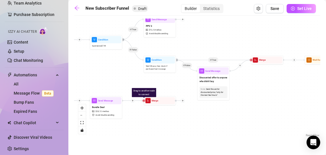
drag, startPoint x: 145, startPoint y: 69, endPoint x: 177, endPoint y: 90, distance: 38.6
click at [178, 91] on div "If True If True If False If True If False If True If True If False If False If …" at bounding box center [197, 79] width 246 height 120
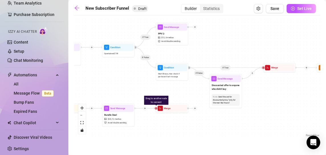
drag, startPoint x: 161, startPoint y: 84, endPoint x: 173, endPoint y: 93, distance: 14.5
click at [173, 93] on div "If True If True If False If True If False If True If True If False If False If …" at bounding box center [197, 79] width 246 height 120
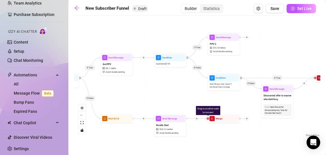
drag, startPoint x: 118, startPoint y: 79, endPoint x: 170, endPoint y: 89, distance: 53.1
click at [170, 89] on div "If True If True If False If True If False If True If True If False If False If …" at bounding box center [197, 79] width 246 height 120
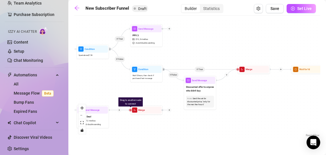
drag, startPoint x: 234, startPoint y: 106, endPoint x: 149, endPoint y: 98, distance: 85.6
click at [149, 98] on div "If True If True If False If True If False If True If True If False If False If …" at bounding box center [197, 79] width 246 height 120
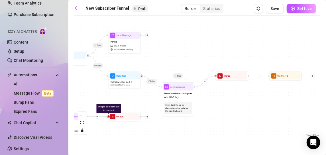
drag, startPoint x: 157, startPoint y: 67, endPoint x: 144, endPoint y: 74, distance: 15.2
click at [144, 74] on div "If True If True If False If True If False If True If True If False If False If …" at bounding box center [197, 79] width 246 height 120
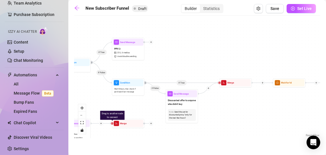
drag, startPoint x: 114, startPoint y: 72, endPoint x: 117, endPoint y: 77, distance: 6.4
click at [117, 77] on div "If True If True If False If True If False If True If True If False If False If …" at bounding box center [197, 79] width 246 height 120
click at [150, 42] on div at bounding box center [151, 42] width 4 height 4
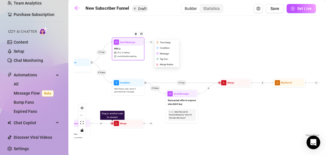
click at [164, 64] on div "Merge Nodes" at bounding box center [167, 64] width 24 height 5
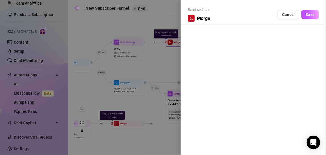
click at [147, 65] on div at bounding box center [163, 77] width 326 height 155
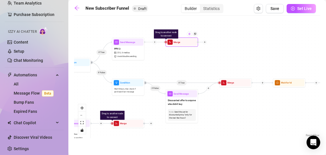
click at [190, 34] on img at bounding box center [189, 34] width 3 height 3
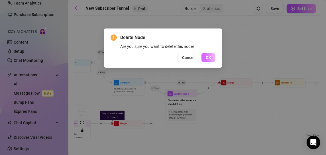
click at [204, 57] on button "OK" at bounding box center [208, 57] width 14 height 9
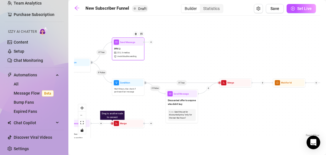
click at [152, 43] on div at bounding box center [151, 42] width 4 height 4
click at [164, 54] on div "Message" at bounding box center [167, 53] width 24 height 5
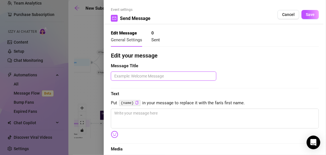
click at [137, 76] on textarea at bounding box center [163, 76] width 105 height 9
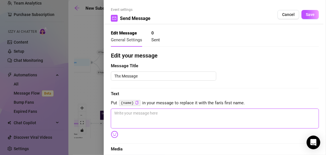
click at [127, 112] on textarea at bounding box center [215, 119] width 208 height 20
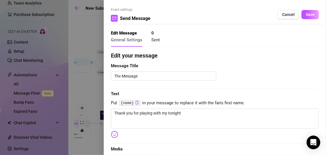
click at [116, 133] on img at bounding box center [114, 134] width 7 height 7
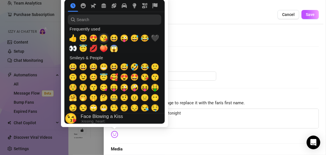
click at [105, 37] on span "😘" at bounding box center [103, 38] width 9 height 8
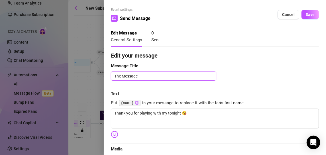
click at [194, 77] on textarea "Thx Message" at bounding box center [163, 76] width 105 height 9
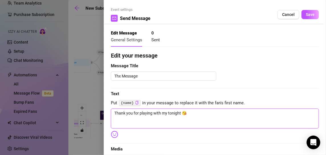
click at [173, 113] on textarea "Thank you for playing with my tonight 😘" at bounding box center [215, 119] width 208 height 20
click at [173, 113] on textarea "Thank you for playing with me 😘" at bounding box center [215, 119] width 208 height 20
click at [178, 119] on textarea "Thank you for playing with me 😘 I can't wait to show you what else i Have plann…" at bounding box center [215, 119] width 208 height 20
click at [216, 119] on textarea "Thank you for playing with me 😘 I can't wait to show you what else I have plann…" at bounding box center [215, 119] width 208 height 20
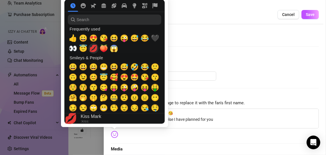
click at [96, 48] on span "💋" at bounding box center [93, 48] width 9 height 8
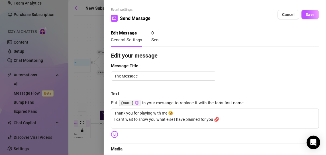
click at [267, 78] on div "Thx Message" at bounding box center [215, 76] width 208 height 9
click at [302, 19] on button "Save" at bounding box center [309, 14] width 17 height 9
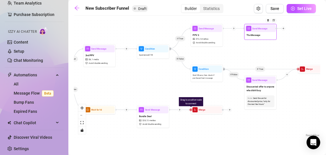
drag, startPoint x: 163, startPoint y: 70, endPoint x: 241, endPoint y: 56, distance: 79.3
click at [241, 56] on div "If True If True If False If True If False If True If True If False If False If …" at bounding box center [197, 79] width 246 height 120
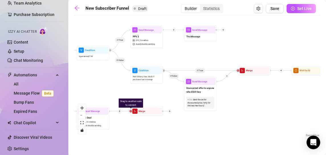
drag, startPoint x: 247, startPoint y: 60, endPoint x: 187, endPoint y: 62, distance: 60.4
click at [187, 62] on div "If True If True If False If True If False If True If True If False If False If …" at bounding box center [197, 79] width 246 height 120
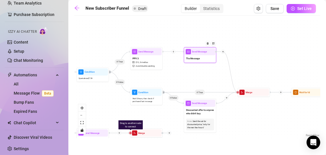
drag, startPoint x: 238, startPoint y: 70, endPoint x: 223, endPoint y: 52, distance: 24.1
click at [223, 52] on icon "plus" at bounding box center [223, 52] width 2 height 0
click at [239, 72] on div "Merge Nodes" at bounding box center [239, 73] width 24 height 5
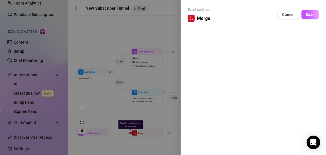
click at [302, 19] on div "Cancel Save" at bounding box center [298, 14] width 41 height 9
click at [305, 17] on button "Save" at bounding box center [309, 14] width 17 height 9
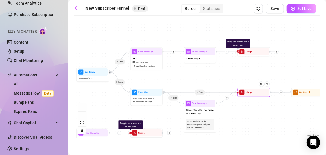
click at [238, 91] on div "Merge" at bounding box center [253, 92] width 30 height 7
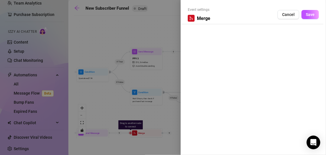
drag, startPoint x: 289, startPoint y: 12, endPoint x: 290, endPoint y: 8, distance: 4.8
click at [290, 8] on div "Event settings Merge Cancel Save" at bounding box center [253, 15] width 131 height 17
click at [287, 14] on span "Cancel" at bounding box center [288, 14] width 13 height 5
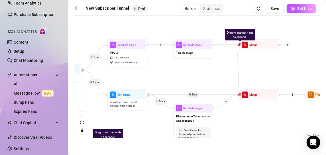
drag, startPoint x: 240, startPoint y: 95, endPoint x: 237, endPoint y: 48, distance: 46.9
click at [237, 48] on div "If True If True If False If True If False If True If True If False If False If …" at bounding box center [197, 79] width 246 height 120
click at [238, 47] on div "If True If True If False If True If False If True If True If False If False If …" at bounding box center [197, 79] width 246 height 120
click at [242, 44] on span "merge" at bounding box center [245, 45] width 6 height 6
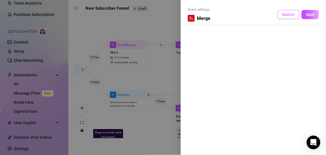
click at [288, 15] on span "Cancel" at bounding box center [288, 14] width 13 height 5
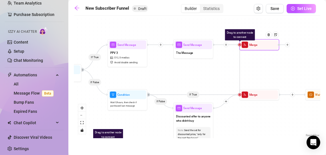
drag, startPoint x: 239, startPoint y: 94, endPoint x: 239, endPoint y: 45, distance: 49.0
click at [300, 69] on div "If True If True If False If True If False If True If True If False If False If …" at bounding box center [197, 79] width 246 height 120
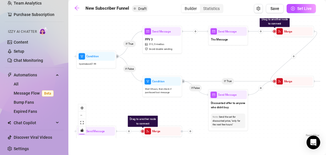
drag, startPoint x: 238, startPoint y: 132, endPoint x: 273, endPoint y: 119, distance: 37.3
click at [273, 119] on div "If True If True If False If True If False If True If True If False If False If …" at bounding box center [197, 79] width 246 height 120
click at [246, 87] on div at bounding box center [244, 85] width 6 height 6
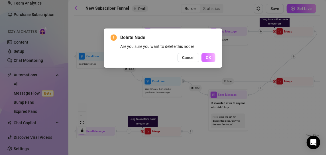
click at [203, 56] on button "OK" at bounding box center [208, 57] width 14 height 9
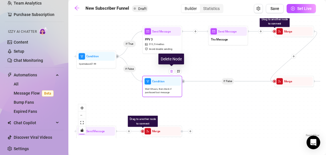
click at [172, 72] on img at bounding box center [171, 71] width 3 height 3
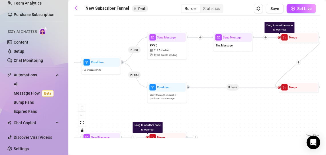
drag, startPoint x: 225, startPoint y: 83, endPoint x: 229, endPoint y: 85, distance: 4.5
click at [229, 85] on div "If True If True If False If True If False If True If True If False If False If …" at bounding box center [197, 79] width 246 height 120
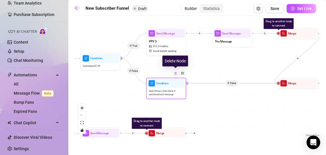
click at [177, 75] on div at bounding box center [175, 73] width 6 height 6
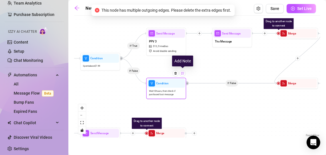
click at [184, 76] on div at bounding box center [183, 73] width 6 height 6
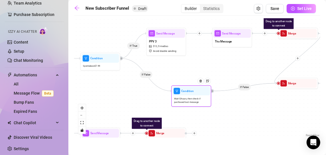
drag, startPoint x: 161, startPoint y: 84, endPoint x: 187, endPoint y: 92, distance: 27.1
click at [187, 92] on span "Condition" at bounding box center [187, 91] width 12 height 4
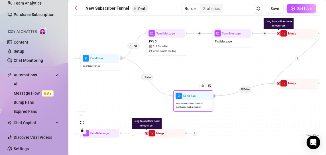
drag, startPoint x: 187, startPoint y: 92, endPoint x: 184, endPoint y: 94, distance: 3.5
click at [184, 94] on span "Condition" at bounding box center [189, 96] width 12 height 4
click at [183, 93] on span "Condition" at bounding box center [188, 95] width 12 height 4
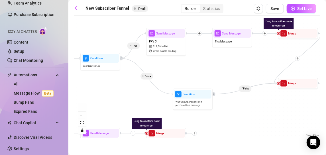
drag, startPoint x: 254, startPoint y: 86, endPoint x: 248, endPoint y: 98, distance: 13.0
click at [248, 98] on div "If True If True If False If True If False If True If True If False If False If …" at bounding box center [197, 79] width 246 height 120
drag, startPoint x: 245, startPoint y: 89, endPoint x: 257, endPoint y: 109, distance: 23.5
click at [257, 109] on div "If True If True If False If True If False If True If True If False If False If …" at bounding box center [197, 79] width 246 height 120
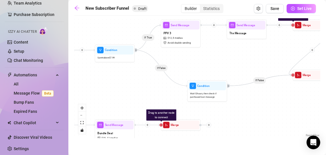
drag, startPoint x: 247, startPoint y: 114, endPoint x: 265, endPoint y: 107, distance: 18.8
click at [265, 107] on div "If True If True If False If True If False If True If True If False If False If …" at bounding box center [197, 79] width 246 height 120
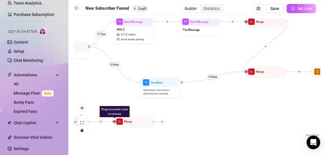
drag, startPoint x: 293, startPoint y: 119, endPoint x: 243, endPoint y: 114, distance: 49.8
click at [243, 114] on div "If True If True If False If True If False If True If True If False If False If …" at bounding box center [197, 79] width 246 height 120
click at [300, 74] on div "If True If True If False If True If False If True If True If False If False If …" at bounding box center [197, 79] width 246 height 120
click at [299, 72] on icon "plus" at bounding box center [299, 72] width 2 height 0
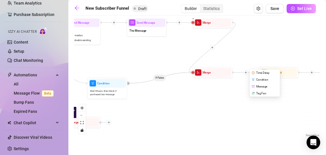
drag, startPoint x: 297, startPoint y: 110, endPoint x: 244, endPoint y: 111, distance: 53.6
click at [244, 111] on div "If True If True If False If True If False If True Time Delay Condition Message …" at bounding box center [197, 79] width 246 height 120
click at [222, 119] on div "If True If True If False If True If False If True Time Delay Condition Message …" at bounding box center [197, 79] width 246 height 120
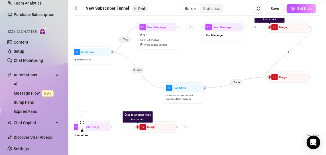
drag, startPoint x: 235, startPoint y: 116, endPoint x: 278, endPoint y: 118, distance: 43.1
click at [278, 118] on div "If True If True If False If True If False If True If True If False If False If …" at bounding box center [197, 79] width 246 height 120
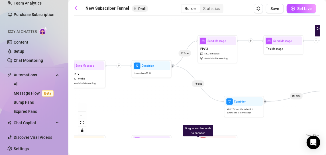
drag, startPoint x: 108, startPoint y: 82, endPoint x: 161, endPoint y: 95, distance: 55.3
click at [161, 95] on div "If True If True If False If True If False If True If True If False If False If …" at bounding box center [197, 79] width 246 height 120
click at [250, 41] on icon "plus" at bounding box center [250, 40] width 3 height 3
click at [243, 66] on div "If True If True If False If True If False If True If True If False If False If …" at bounding box center [197, 79] width 246 height 120
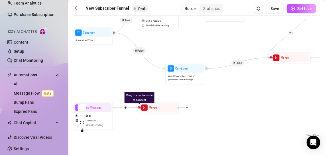
drag, startPoint x: 282, startPoint y: 124, endPoint x: 223, endPoint y: 92, distance: 66.6
click at [223, 92] on div "If True If True If False If True If False If True If True If False If False If …" at bounding box center [197, 79] width 246 height 120
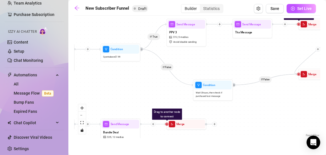
drag, startPoint x: 219, startPoint y: 119, endPoint x: 246, endPoint y: 134, distance: 31.4
click at [246, 134] on div "If True If True If False If True If False If True If True If False If False If …" at bounding box center [197, 79] width 246 height 120
drag, startPoint x: 166, startPoint y: 123, endPoint x: 298, endPoint y: 80, distance: 139.1
click at [295, 87] on div "If True If True If False If True If False If True If True If False If False If …" at bounding box center [197, 79] width 246 height 120
drag, startPoint x: 166, startPoint y: 125, endPoint x: 299, endPoint y: 75, distance: 142.6
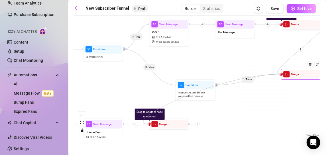
drag, startPoint x: 167, startPoint y: 124, endPoint x: 282, endPoint y: 75, distance: 124.4
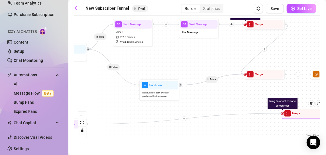
drag, startPoint x: 180, startPoint y: 124, endPoint x: 319, endPoint y: 113, distance: 139.5
click at [319, 113] on div at bounding box center [312, 106] width 17 height 21
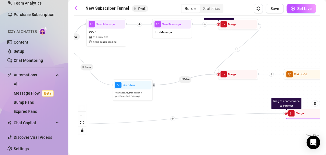
click at [286, 113] on div at bounding box center [286, 113] width 2 height 2
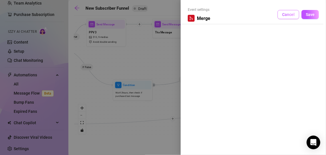
click at [291, 17] on button "Cancel" at bounding box center [289, 14] width 22 height 9
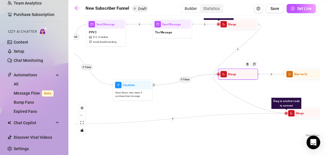
drag, startPoint x: 286, startPoint y: 113, endPoint x: 219, endPoint y: 74, distance: 77.7
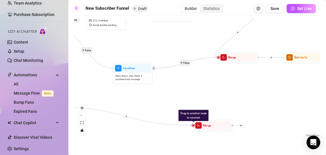
drag, startPoint x: 306, startPoint y: 116, endPoint x: 197, endPoint y: 142, distance: 111.7
click at [197, 142] on main "New Subscriber Funnel Draft Builder Statistics Save Set Live If True If True If…" at bounding box center [197, 77] width 258 height 155
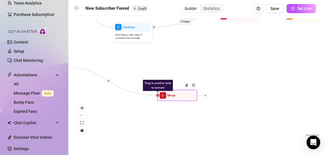
drag, startPoint x: 209, startPoint y: 134, endPoint x: 162, endPoint y: 86, distance: 67.7
click at [162, 91] on div "Merge" at bounding box center [177, 95] width 38 height 9
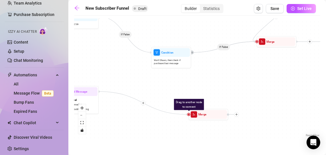
drag, startPoint x: 218, startPoint y: 70, endPoint x: 284, endPoint y: 135, distance: 93.5
click at [284, 135] on div "If True If True If False If True If False If True If True If False If False If …" at bounding box center [197, 79] width 246 height 120
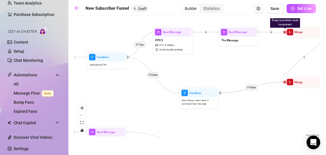
drag, startPoint x: 241, startPoint y: 142, endPoint x: 267, endPoint y: 141, distance: 26.3
click at [267, 141] on main "New Subscriber Funnel Draft Builder Statistics Save Set Live If True If True If…" at bounding box center [197, 77] width 258 height 155
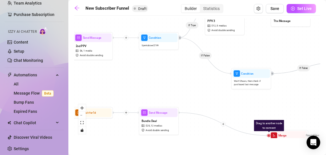
drag, startPoint x: 196, startPoint y: 120, endPoint x: 248, endPoint y: 101, distance: 55.8
click at [248, 101] on div "If True If True If False If True If False If True If True If False If False If …" at bounding box center [197, 79] width 246 height 120
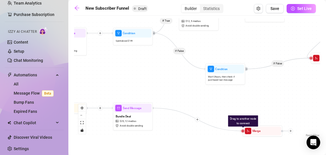
drag, startPoint x: 235, startPoint y: 123, endPoint x: 209, endPoint y: 118, distance: 26.9
click at [209, 118] on div "If True If True If False If True If False If True If True If False If False If …" at bounding box center [197, 79] width 246 height 120
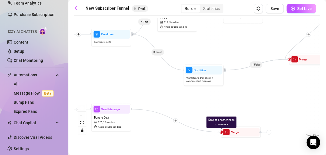
drag, startPoint x: 245, startPoint y: 100, endPoint x: 222, endPoint y: 101, distance: 22.5
click at [222, 101] on div "If True If True If False If True If False If True If True If False If False If …" at bounding box center [197, 79] width 246 height 120
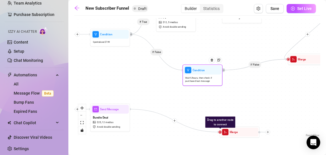
click at [203, 71] on span "Condition" at bounding box center [199, 70] width 12 height 4
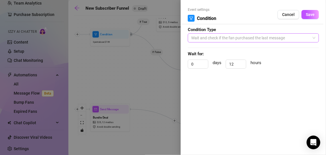
click at [252, 37] on span "Wait and check if the fan purchased the last message" at bounding box center [253, 38] width 124 height 9
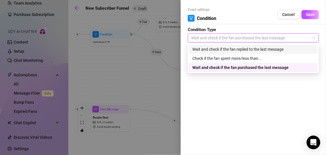
click at [239, 48] on div "Wait and check if the fan replied to the last message" at bounding box center [253, 49] width 122 height 6
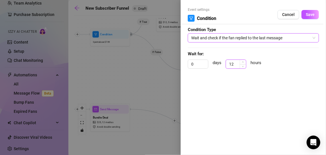
click at [236, 64] on input "12" at bounding box center [236, 64] width 20 height 9
click button "Save" at bounding box center [309, 14] width 17 height 9
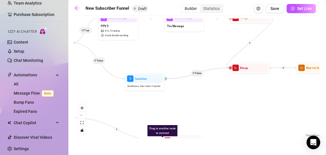
drag, startPoint x: 264, startPoint y: 100, endPoint x: 206, endPoint y: 109, distance: 58.5
click at [206, 109] on div "If True If True If False If True If False If True If True If False If False If …" at bounding box center [197, 79] width 246 height 120
drag, startPoint x: 214, startPoint y: 70, endPoint x: 239, endPoint y: 105, distance: 42.9
click at [239, 105] on div "If True If True If False If True If False If True If True If False If False If …" at bounding box center [197, 79] width 246 height 120
click at [159, 80] on div at bounding box center [155, 72] width 17 height 21
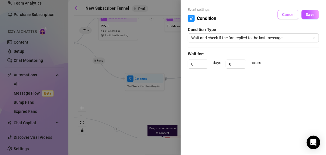
click at [290, 11] on button "Cancel" at bounding box center [289, 14] width 22 height 9
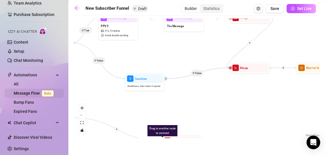
click at [46, 90] on span "Beta" at bounding box center [48, 93] width 12 height 6
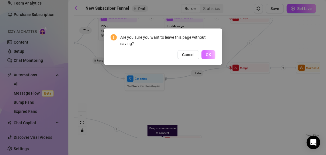
click at [206, 54] on span "OK" at bounding box center [208, 54] width 5 height 5
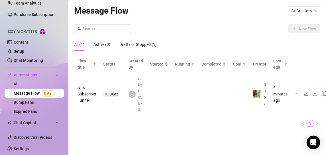
click at [303, 95] on icon "edit" at bounding box center [305, 93] width 5 height 5
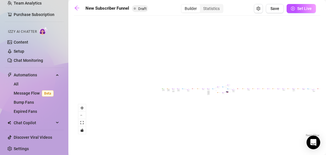
drag, startPoint x: 108, startPoint y: 91, endPoint x: 185, endPoint y: 102, distance: 77.5
click at [185, 102] on div "If True If True If False If True If False If True If True If False If False If …" at bounding box center [197, 79] width 246 height 120
click at [81, 109] on icon "zoom in" at bounding box center [81, 107] width 3 height 3
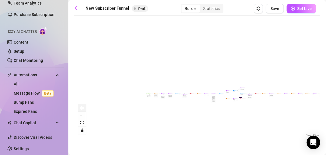
click at [81, 109] on icon "zoom in" at bounding box center [81, 107] width 3 height 3
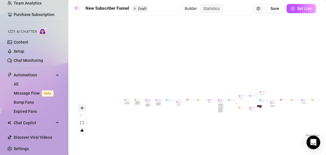
click at [81, 109] on icon "zoom in" at bounding box center [81, 107] width 3 height 3
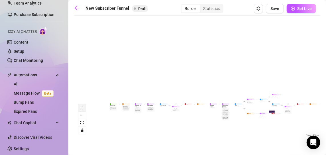
click at [81, 109] on icon "zoom in" at bounding box center [81, 107] width 3 height 3
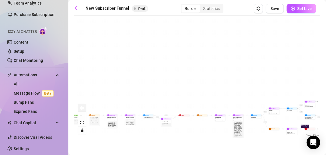
click at [81, 109] on icon "zoom in" at bounding box center [81, 107] width 3 height 3
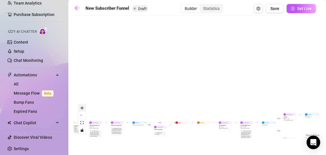
click at [81, 109] on icon "zoom in" at bounding box center [81, 107] width 3 height 3
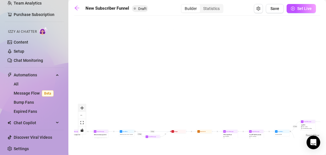
click at [81, 109] on icon "zoom in" at bounding box center [81, 107] width 3 height 3
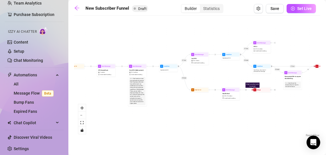
drag, startPoint x: 299, startPoint y: 125, endPoint x: 146, endPoint y: 19, distance: 186.5
click at [146, 19] on div "If True If True If False If True If False If True If True If False If False If …" at bounding box center [197, 79] width 246 height 120
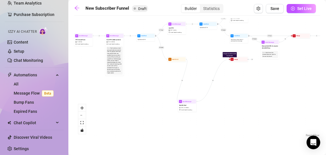
drag, startPoint x: 198, startPoint y: 69, endPoint x: 177, endPoint y: 112, distance: 47.4
click at [177, 112] on div "If True If True If False If True If False If True If True If False If False If …" at bounding box center [197, 79] width 246 height 120
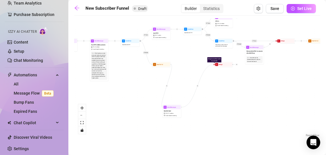
drag, startPoint x: 253, startPoint y: 107, endPoint x: 230, endPoint y: 125, distance: 28.7
click at [230, 125] on div "If True If True If False If True If False If True If True If False If False If …" at bounding box center [197, 79] width 246 height 120
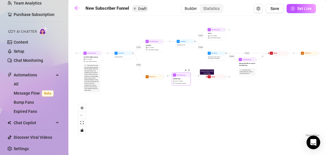
drag, startPoint x: 166, startPoint y: 123, endPoint x: 183, endPoint y: 76, distance: 49.5
click at [183, 76] on div "Send Message Bundle Deal $ 25 , 12 medias Avoid double sending" at bounding box center [181, 78] width 19 height 13
click at [79, 109] on button "zoom in" at bounding box center [81, 107] width 7 height 7
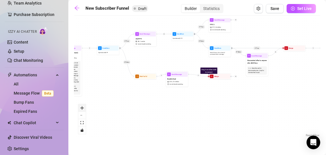
click at [79, 109] on button "zoom in" at bounding box center [81, 107] width 7 height 7
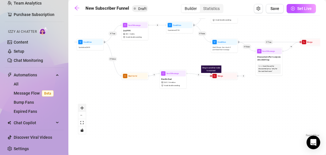
click at [79, 109] on button "zoom in" at bounding box center [81, 107] width 7 height 7
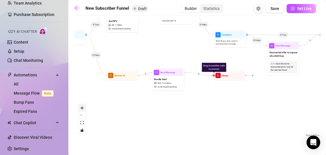
click at [79, 109] on button "zoom in" at bounding box center [81, 107] width 7 height 7
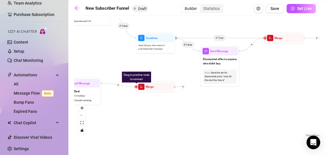
drag, startPoint x: 244, startPoint y: 131, endPoint x: 164, endPoint y: 143, distance: 81.8
click at [164, 143] on main "New Subscriber Funnel Draft Builder Statistics Save Set Live If True If True If…" at bounding box center [197, 77] width 258 height 155
click at [154, 45] on span "Wait 12 hours, then check if purchased last message" at bounding box center [156, 47] width 34 height 7
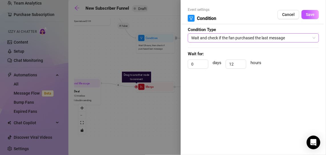
click at [255, 38] on span "Wait and check if the fan purchased the last message" at bounding box center [253, 38] width 124 height 9
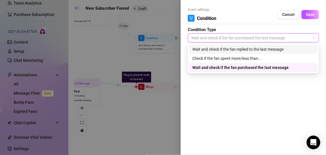
click at [240, 50] on div "Wait and check if the fan replied to the last message" at bounding box center [253, 49] width 122 height 6
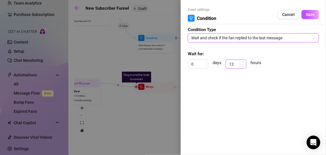
click at [237, 66] on input "12" at bounding box center [236, 64] width 20 height 9
click at [234, 66] on input "12" at bounding box center [236, 64] width 20 height 9
click button "Save" at bounding box center [309, 14] width 17 height 9
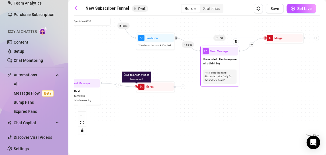
click at [223, 51] on span "Send Message" at bounding box center [219, 51] width 18 height 4
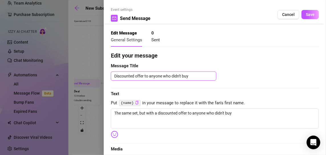
drag, startPoint x: 196, startPoint y: 75, endPoint x: 107, endPoint y: 74, distance: 88.6
click at [107, 74] on div "Event settings Send Message Cancel Save Edit Message General Settings 0 Sent Ed…" at bounding box center [215, 77] width 222 height 155
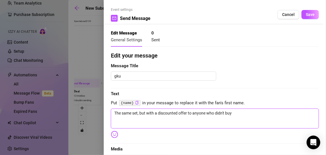
click at [132, 110] on textarea "The same set, but with a discounted offer to anyone who didn't buy" at bounding box center [215, 119] width 208 height 20
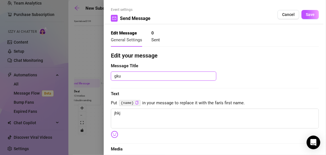
drag, startPoint x: 142, startPoint y: 76, endPoint x: 106, endPoint y: 76, distance: 35.3
click at [106, 76] on div "Event settings Send Message Cancel Save Edit Message General Settings 0 Sent Ed…" at bounding box center [215, 77] width 222 height 155
click at [139, 77] on textarea "Discount for #rd ppv" at bounding box center [163, 76] width 105 height 9
click at [316, 10] on div "Event settings Send Message Cancel Save Edit Message General Settings 0 Sent Ed…" at bounding box center [215, 77] width 222 height 155
click at [311, 12] on button "Save" at bounding box center [309, 14] width 17 height 9
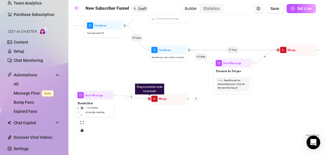
drag, startPoint x: 228, startPoint y: 99, endPoint x: 243, endPoint y: 119, distance: 24.4
click at [243, 119] on div "If True If True If False If True If False If True If True If False If False If …" at bounding box center [197, 79] width 246 height 120
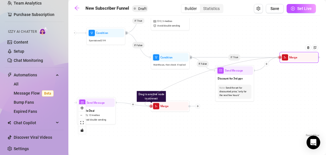
drag, startPoint x: 151, startPoint y: 107, endPoint x: 279, endPoint y: 58, distance: 136.7
drag, startPoint x: 151, startPoint y: 106, endPoint x: 266, endPoint y: 62, distance: 123.5
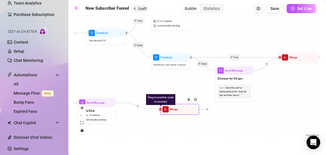
drag, startPoint x: 151, startPoint y: 109, endPoint x: 161, endPoint y: 111, distance: 10.3
click at [161, 111] on div "Drag to another node to connect Merge" at bounding box center [179, 109] width 39 height 11
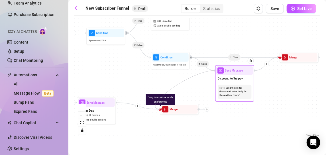
drag, startPoint x: 159, startPoint y: 109, endPoint x: 217, endPoint y: 70, distance: 69.2
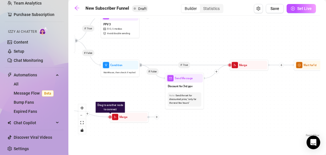
drag, startPoint x: 192, startPoint y: 83, endPoint x: 136, endPoint y: 92, distance: 56.8
click at [136, 92] on div "If True If True If False If True If False If True If True If False If False If …" at bounding box center [197, 79] width 246 height 120
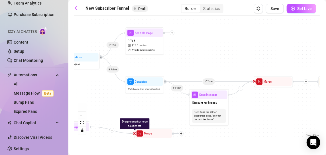
drag, startPoint x: 228, startPoint y: 105, endPoint x: 262, endPoint y: 121, distance: 37.0
click at [262, 121] on div "If True If True If False If True If False If True If True If False If False If …" at bounding box center [197, 79] width 246 height 120
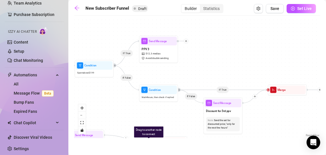
drag, startPoint x: 268, startPoint y: 123, endPoint x: 273, endPoint y: 124, distance: 5.5
click at [273, 124] on div "If True If True If False If True If False If True If True If False If False If …" at bounding box center [197, 79] width 246 height 120
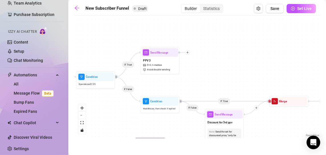
drag, startPoint x: 218, startPoint y: 66, endPoint x: 220, endPoint y: 78, distance: 11.5
click at [220, 78] on div "If True If True If False If True If False If True If True If False If False If …" at bounding box center [197, 79] width 246 height 120
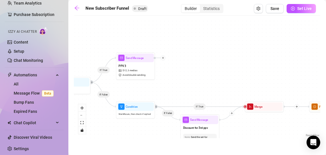
drag, startPoint x: 208, startPoint y: 79, endPoint x: 172, endPoint y: 80, distance: 36.5
click at [172, 80] on div "If True If True If False If True If False If True If True If False If False If …" at bounding box center [197, 79] width 246 height 120
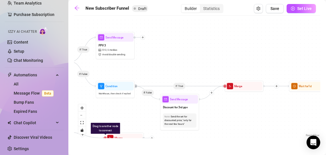
drag, startPoint x: 172, startPoint y: 80, endPoint x: 159, endPoint y: 57, distance: 25.9
click at [159, 57] on div "If True If True If False If True If False If True If True If False If False If …" at bounding box center [197, 79] width 246 height 120
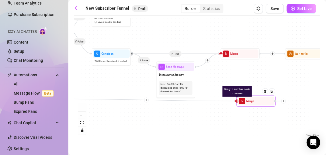
drag, startPoint x: 124, startPoint y: 134, endPoint x: 263, endPoint y: 104, distance: 141.7
click at [263, 104] on div "Merge" at bounding box center [256, 101] width 37 height 9
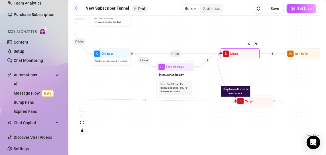
drag, startPoint x: 235, startPoint y: 101, endPoint x: 220, endPoint y: 54, distance: 48.5
click at [274, 53] on div at bounding box center [272, 53] width 5 height 5
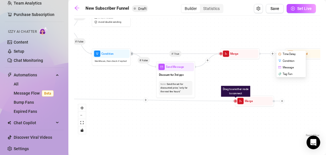
click at [265, 64] on div "If True If True If False If True If False If True Time Delay Condition Message …" at bounding box center [197, 79] width 246 height 120
click at [273, 56] on div "If True If True If False If True If False If True If True If False If False If …" at bounding box center [197, 79] width 246 height 120
click at [272, 53] on icon "plus" at bounding box center [272, 53] width 3 height 3
click at [268, 68] on div "If True If True If False If True If False If True Time Delay Condition Message …" at bounding box center [197, 79] width 246 height 120
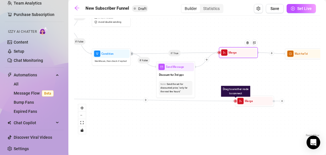
click at [238, 56] on div "Merge" at bounding box center [238, 52] width 39 height 11
click at [261, 66] on div "If True If True If False If True If False If True If True If False If False If …" at bounding box center [197, 79] width 246 height 120
click at [207, 60] on icon "plus" at bounding box center [206, 59] width 3 height 3
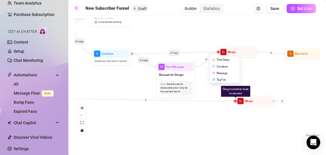
click at [207, 74] on div "If True If True If False If True If False If True If True If False If False If …" at bounding box center [197, 79] width 246 height 120
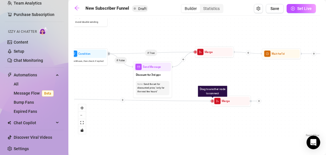
drag, startPoint x: 276, startPoint y: 66, endPoint x: 176, endPoint y: 64, distance: 100.6
click at [176, 64] on div "If True If True If False If True If False If True If True If False If False If …" at bounding box center [197, 79] width 246 height 120
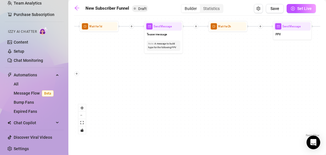
drag, startPoint x: 149, startPoint y: 58, endPoint x: 140, endPoint y: 58, distance: 9.7
click at [140, 58] on div "If True If True If False If True If False If True If True If False If False If …" at bounding box center [197, 79] width 246 height 120
click at [131, 26] on icon "plus" at bounding box center [131, 26] width 3 height 3
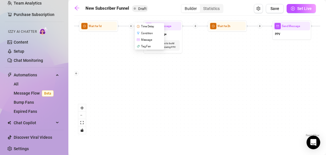
click at [148, 34] on div "Condition" at bounding box center [150, 33] width 28 height 7
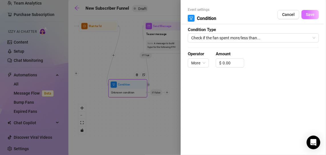
click at [309, 12] on span "Save" at bounding box center [310, 14] width 9 height 5
click at [238, 56] on span "Amount" at bounding box center [247, 54] width 62 height 7
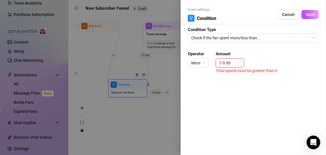
click at [235, 60] on input "0.00" at bounding box center [233, 63] width 21 height 9
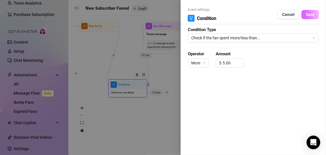
click at [309, 17] on button "Save" at bounding box center [309, 14] width 17 height 9
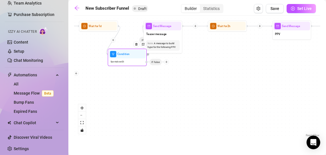
drag, startPoint x: 127, startPoint y: 96, endPoint x: 126, endPoint y: 64, distance: 32.2
click at [127, 64] on div "Condition Spent above $ 5 If False" at bounding box center [127, 57] width 39 height 17
click at [136, 46] on div at bounding box center [136, 44] width 6 height 6
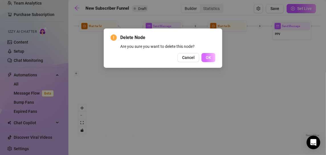
click at [209, 60] on span "OK" at bounding box center [208, 57] width 5 height 5
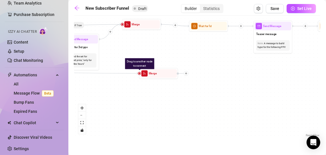
drag, startPoint x: 97, startPoint y: 105, endPoint x: 228, endPoint y: 111, distance: 130.9
click at [228, 111] on div "If True If True If False If True If False If True If True If False If False If …" at bounding box center [197, 79] width 246 height 120
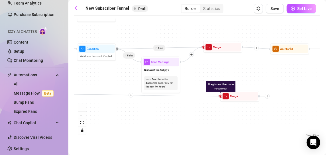
drag, startPoint x: 135, startPoint y: 49, endPoint x: 200, endPoint y: 65, distance: 66.8
click at [200, 65] on div "If True If True If False If True If False If True If True If False If False If …" at bounding box center [197, 79] width 246 height 120
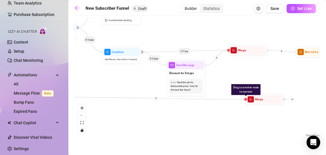
drag, startPoint x: 97, startPoint y: 73, endPoint x: 118, endPoint y: 77, distance: 21.2
click at [118, 77] on div "If True If True If False If True If False If True If True If False If False If …" at bounding box center [197, 79] width 246 height 120
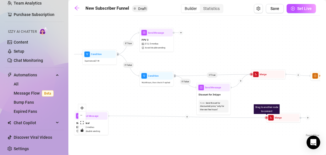
drag, startPoint x: 94, startPoint y: 62, endPoint x: 128, endPoint y: 84, distance: 41.0
click at [128, 84] on div "If True If True If False If True If False If True If True If False If False If …" at bounding box center [197, 79] width 246 height 120
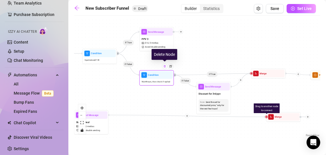
click at [166, 68] on div at bounding box center [164, 66] width 5 height 5
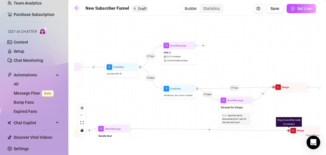
drag, startPoint x: 176, startPoint y: 64, endPoint x: 199, endPoint y: 78, distance: 26.2
click at [199, 78] on div "If True If True If False If True If False If True If True If False If False If …" at bounding box center [197, 79] width 246 height 120
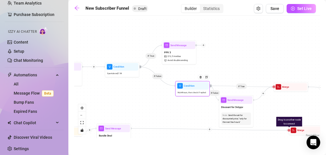
drag, startPoint x: 195, startPoint y: 87, endPoint x: 197, endPoint y: 79, distance: 8.4
click at [141, 68] on icon "Edge from a77c832b-1041-4590-8380-09e22461be63 to a5604c61-77e5-4760-8b31-44d26…" at bounding box center [157, 75] width 34 height 17
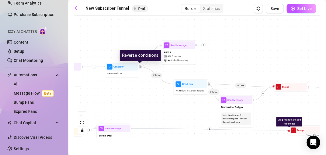
click at [140, 66] on icon "retweet" at bounding box center [140, 66] width 1 height 1
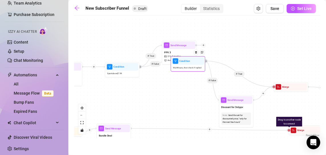
drag, startPoint x: 199, startPoint y: 94, endPoint x: 188, endPoint y: 24, distance: 71.3
click at [193, 56] on div "Condition Wait 4 hours, then check if replied" at bounding box center [188, 63] width 34 height 15
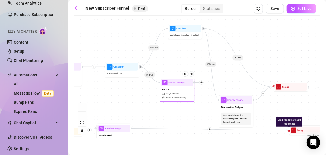
drag, startPoint x: 181, startPoint y: 57, endPoint x: 180, endPoint y: 94, distance: 37.1
click at [180, 94] on div "PPV 3 $ 12 , 5 medias Avoid double sending" at bounding box center [177, 93] width 32 height 15
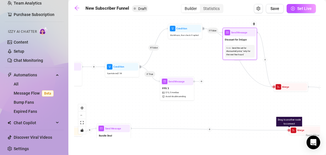
drag, startPoint x: 231, startPoint y: 110, endPoint x: 235, endPoint y: 39, distance: 71.3
click at [235, 39] on div "Discount for 3rd ppv" at bounding box center [240, 39] width 32 height 7
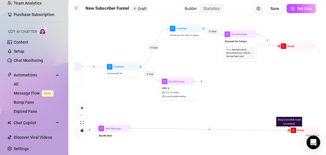
drag, startPoint x: 283, startPoint y: 85, endPoint x: 277, endPoint y: 26, distance: 59.3
click at [284, 34] on div "If True If True If False If True If False If True If True If False If False If …" at bounding box center [197, 79] width 246 height 120
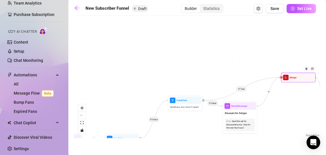
drag, startPoint x: 280, startPoint y: 42, endPoint x: 287, endPoint y: 75, distance: 33.6
click at [287, 75] on div "Merge" at bounding box center [298, 78] width 32 height 8
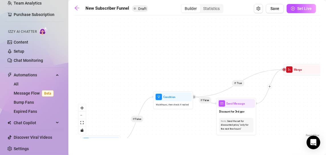
drag, startPoint x: 263, startPoint y: 123, endPoint x: 277, endPoint y: 39, distance: 84.7
drag, startPoint x: 277, startPoint y: 39, endPoint x: 206, endPoint y: 114, distance: 103.6
click at [206, 114] on div "If True If True If False If True If False If True If True If False If False If …" at bounding box center [197, 79] width 246 height 120
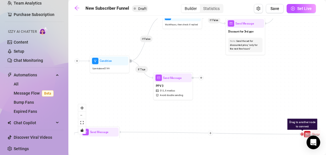
drag, startPoint x: 199, startPoint y: 131, endPoint x: 207, endPoint y: 50, distance: 80.8
click at [207, 50] on div "If True If True If False If True If False If True If True If False If False If …" at bounding box center [197, 79] width 246 height 120
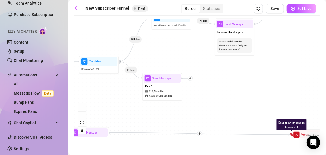
drag, startPoint x: 264, startPoint y: 101, endPoint x: 254, endPoint y: 101, distance: 10.3
click at [254, 101] on div "If True If True If False If True If False If True If True If False If False If …" at bounding box center [197, 79] width 246 height 120
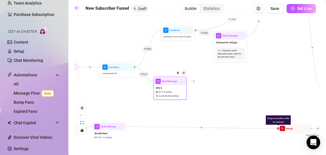
click at [194, 80] on icon "plus" at bounding box center [194, 81] width 2 height 2
click at [202, 80] on div "Time Delay" at bounding box center [210, 82] width 24 height 6
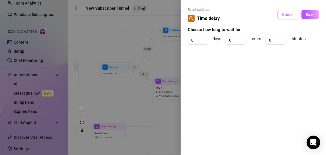
click at [291, 14] on span "Cancel" at bounding box center [288, 14] width 13 height 5
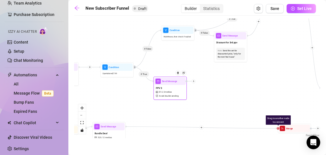
click at [195, 82] on div at bounding box center [194, 81] width 4 height 4
click at [212, 93] on div "Message" at bounding box center [210, 93] width 24 height 6
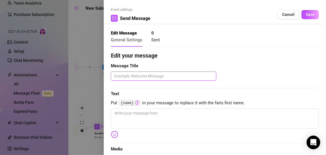
click at [155, 75] on textarea at bounding box center [163, 76] width 105 height 9
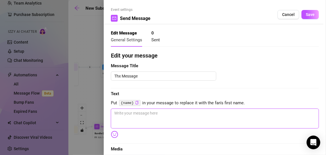
click at [125, 110] on textarea at bounding box center [215, 119] width 208 height 20
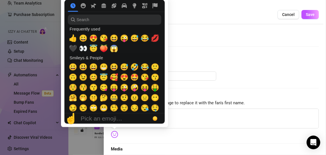
click at [114, 135] on img at bounding box center [114, 134] width 7 height 7
click at [105, 38] on span "😘" at bounding box center [103, 38] width 9 height 8
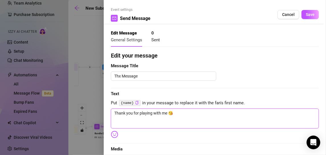
click at [182, 115] on textarea "Thank you for playing with me 😘" at bounding box center [215, 119] width 208 height 20
click at [178, 119] on textarea "Thank you for playing with me 😘 I cant wait for you to see what else i have pla…" at bounding box center [215, 119] width 208 height 20
click at [219, 119] on textarea "Thank you for playing with me 😘 I cant wait for you to see what else I have pla…" at bounding box center [215, 119] width 208 height 20
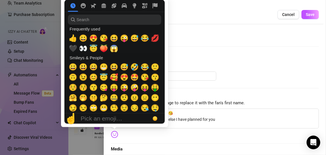
click at [114, 134] on img at bounding box center [114, 134] width 7 height 7
click at [155, 39] on span "💋" at bounding box center [155, 38] width 9 height 8
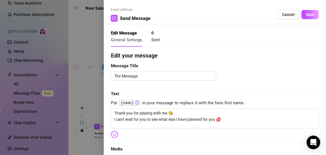
click at [263, 79] on div "Thx Message" at bounding box center [215, 76] width 208 height 9
click at [307, 12] on button "Save" at bounding box center [309, 14] width 17 height 9
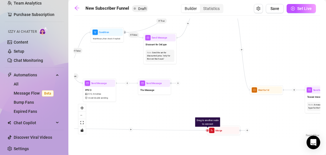
drag, startPoint x: 281, startPoint y: 88, endPoint x: 210, endPoint y: 90, distance: 70.7
click at [210, 90] on div "If True If True If False If True If False If True If True If False If False If …" at bounding box center [197, 79] width 246 height 120
click at [241, 50] on icon "plus" at bounding box center [241, 49] width 2 height 2
click at [216, 85] on div "If True If True If False If True If False If True Time Delay Condition Message …" at bounding box center [197, 79] width 246 height 120
click at [177, 83] on icon "plus" at bounding box center [178, 83] width 2 height 2
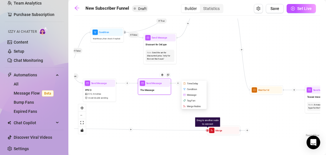
click at [195, 106] on div "Merge Nodes" at bounding box center [194, 106] width 24 height 6
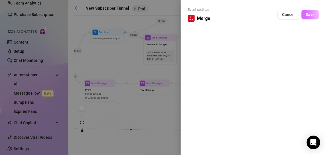
click at [309, 14] on span "Save" at bounding box center [310, 14] width 9 height 5
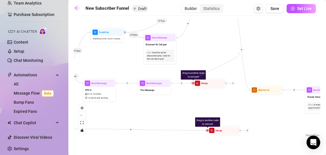
drag, startPoint x: 193, startPoint y: 82, endPoint x: 250, endPoint y: 40, distance: 71.3
click at [239, 51] on div "If True If True If False If True If False If True If True If False If False If …" at bounding box center [197, 79] width 246 height 120
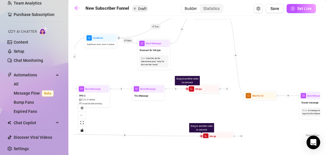
drag, startPoint x: 250, startPoint y: 40, endPoint x: 244, endPoint y: 46, distance: 8.9
click at [244, 46] on div "If True If True If False If True If False If True If True If False If False If …" at bounding box center [197, 79] width 246 height 120
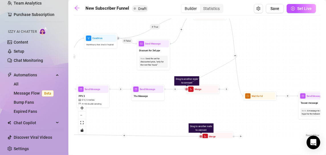
drag, startPoint x: 187, startPoint y: 89, endPoint x: 235, endPoint y: 55, distance: 58.6
click at [212, 55] on div "If True If True If False If True If False If True If True If False If False If …" at bounding box center [197, 79] width 246 height 120
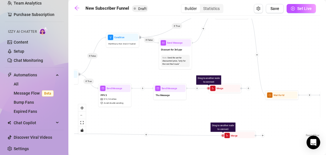
drag, startPoint x: 212, startPoint y: 55, endPoint x: 233, endPoint y: 50, distance: 21.4
click at [233, 50] on div "If True If True If False If True If False If True If True If False If False If …" at bounding box center [197, 79] width 246 height 120
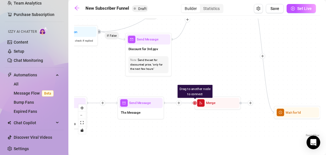
click at [219, 79] on div "If True If True If False If True If False If True If True If False If False If …" at bounding box center [197, 79] width 246 height 120
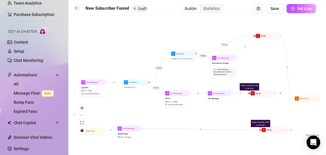
drag, startPoint x: 160, startPoint y: 70, endPoint x: 199, endPoint y: 78, distance: 39.8
click at [199, 78] on div "If True If True If False If True If False If True If True If False If False If …" at bounding box center [197, 79] width 246 height 120
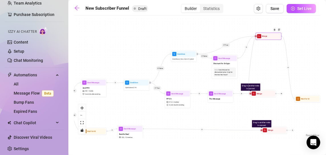
drag, startPoint x: 250, startPoint y: 93, endPoint x: 256, endPoint y: 36, distance: 56.7
drag, startPoint x: 255, startPoint y: 36, endPoint x: 251, endPoint y: 94, distance: 57.7
drag, startPoint x: 251, startPoint y: 94, endPoint x: 256, endPoint y: 36, distance: 57.8
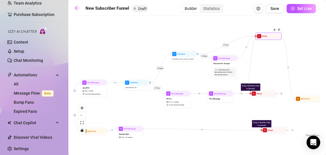
click at [256, 36] on div at bounding box center [255, 35] width 1 height 1
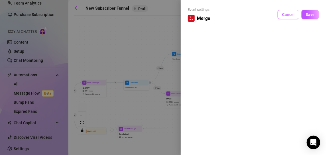
click at [286, 17] on button "Cancel" at bounding box center [289, 14] width 22 height 9
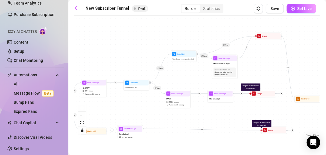
click at [288, 68] on icon "plus" at bounding box center [288, 68] width 2 height 2
click at [268, 78] on div "If True If True If False If True If False If True Time Delay Condition Message …" at bounding box center [197, 79] width 246 height 120
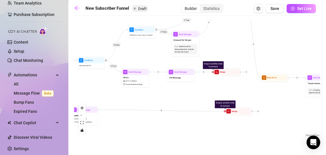
drag, startPoint x: 273, startPoint y: 126, endPoint x: 236, endPoint y: 103, distance: 43.4
click at [236, 103] on div "If True If True If False If True If False If True If True If False If False If …" at bounding box center [197, 79] width 246 height 120
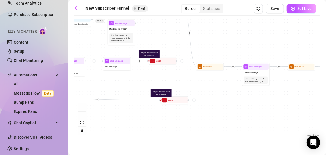
drag, startPoint x: 234, startPoint y: 98, endPoint x: 198, endPoint y: 94, distance: 36.4
click at [198, 94] on div "If True If True If False If True If False If True If True If False If False If …" at bounding box center [197, 79] width 246 height 120
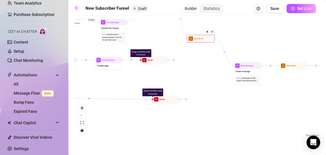
drag, startPoint x: 195, startPoint y: 68, endPoint x: 200, endPoint y: 16, distance: 52.7
click at [200, 16] on div "New Subscriber Funnel Draft Builder Statistics Save Set Live If True If True If…" at bounding box center [197, 71] width 246 height 134
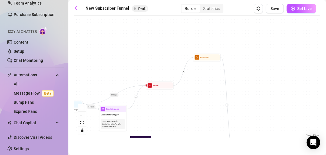
drag, startPoint x: 200, startPoint y: 44, endPoint x: 199, endPoint y: 64, distance: 20.2
click at [199, 64] on div "If True If True If False If True If False If True If True If False If False If …" at bounding box center [197, 79] width 246 height 120
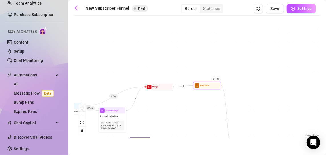
drag, startPoint x: 200, startPoint y: 60, endPoint x: 201, endPoint y: 88, distance: 27.9
click at [201, 88] on div "Wait for 1d" at bounding box center [207, 86] width 26 height 6
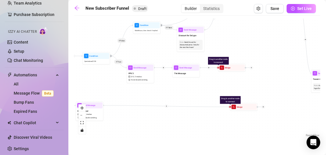
drag, startPoint x: 134, startPoint y: 135, endPoint x: 212, endPoint y: 54, distance: 112.2
click at [212, 54] on div "If True If True If False If True If False If True If True If False If False If …" at bounding box center [197, 79] width 246 height 120
click at [202, 24] on div at bounding box center [201, 23] width 5 height 5
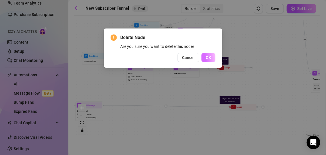
click at [206, 58] on span "OK" at bounding box center [208, 57] width 5 height 5
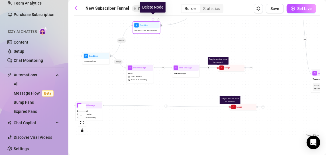
click at [154, 19] on div at bounding box center [153, 18] width 5 height 5
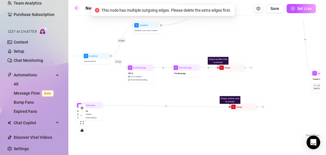
click at [198, 41] on div "If True If True If False If True If False If True If True If False If False If …" at bounding box center [197, 79] width 246 height 120
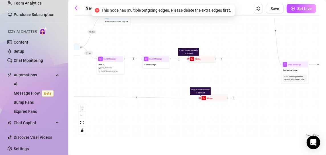
drag, startPoint x: 259, startPoint y: 78, endPoint x: 228, endPoint y: 69, distance: 32.6
click at [228, 69] on div "If True If True If False If True If False If True If True If False If False If …" at bounding box center [197, 79] width 246 height 120
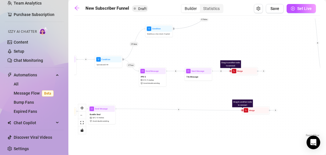
drag, startPoint x: 228, startPoint y: 69, endPoint x: 272, endPoint y: 81, distance: 45.6
click at [272, 81] on div "If True If True If False If True If False If True If True If False If False If …" at bounding box center [197, 79] width 246 height 120
drag, startPoint x: 247, startPoint y: 74, endPoint x: 250, endPoint y: 64, distance: 11.1
click at [250, 64] on img at bounding box center [251, 64] width 2 height 2
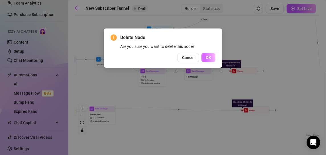
click at [211, 58] on button "OK" at bounding box center [208, 57] width 14 height 9
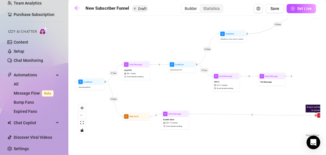
drag, startPoint x: 114, startPoint y: 86, endPoint x: 187, endPoint y: 91, distance: 73.7
click at [187, 91] on div "If True If True If False If True If False If True If True If False If False If …" at bounding box center [197, 79] width 246 height 120
click at [160, 65] on icon "plus" at bounding box center [159, 65] width 2 height 2
click at [168, 70] on div "Condition" at bounding box center [173, 69] width 20 height 5
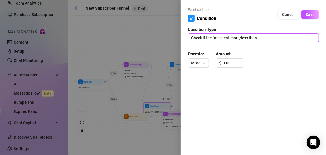
click at [231, 38] on span "Check if the fan spent more/less than..." at bounding box center [253, 38] width 124 height 9
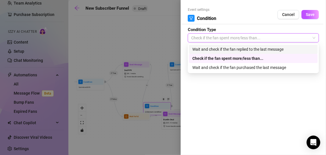
click at [227, 48] on div "Wait and check if the fan replied to the last message" at bounding box center [253, 49] width 122 height 6
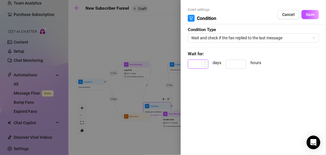
click at [200, 63] on input at bounding box center [198, 64] width 20 height 9
click button "Save" at bounding box center [309, 14] width 17 height 9
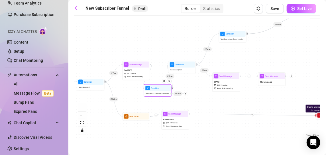
drag, startPoint x: 160, startPoint y: 97, endPoint x: 160, endPoint y: 91, distance: 5.7
click at [159, 91] on div "Condition Wait 24 hours, then check if replied If False" at bounding box center [158, 90] width 28 height 12
click at [168, 81] on div at bounding box center [169, 82] width 5 height 5
click at [165, 82] on img at bounding box center [164, 82] width 2 height 2
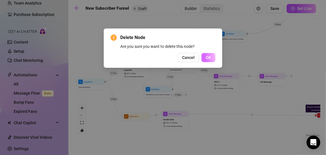
click at [210, 56] on span "OK" at bounding box center [208, 57] width 5 height 5
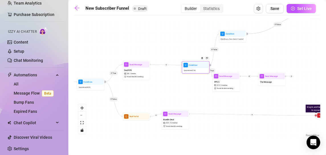
drag, startPoint x: 187, startPoint y: 70, endPoint x: 205, endPoint y: 71, distance: 18.0
click at [205, 71] on div "Spent above $ 7.99" at bounding box center [196, 70] width 26 height 5
drag, startPoint x: 205, startPoint y: 71, endPoint x: 202, endPoint y: 68, distance: 3.8
click at [202, 68] on div "Spent above $ 7.99" at bounding box center [193, 68] width 26 height 5
click at [164, 63] on icon "plus" at bounding box center [165, 64] width 2 height 2
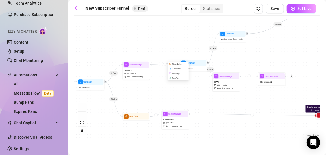
click at [176, 64] on div "Time Delay" at bounding box center [178, 64] width 20 height 5
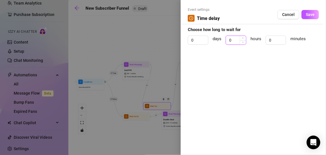
click at [234, 39] on input "0" at bounding box center [236, 40] width 20 height 9
click at [305, 19] on button "Save" at bounding box center [309, 14] width 17 height 9
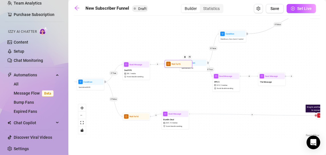
drag, startPoint x: 158, startPoint y: 107, endPoint x: 181, endPoint y: 63, distance: 49.1
click at [181, 63] on div "Wait for 1h" at bounding box center [179, 64] width 28 height 8
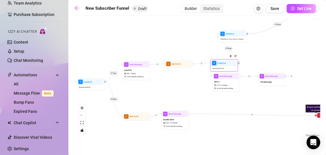
drag, startPoint x: 197, startPoint y: 64, endPoint x: 230, endPoint y: 64, distance: 33.3
click at [230, 64] on div at bounding box center [232, 58] width 12 height 14
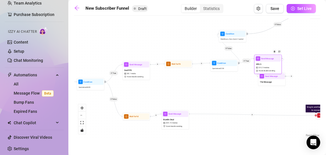
drag, startPoint x: 224, startPoint y: 82, endPoint x: 266, endPoint y: 65, distance: 45.7
click at [266, 65] on div "PPV 3 $ 12 , 5 medias Avoid double sending" at bounding box center [268, 68] width 26 height 12
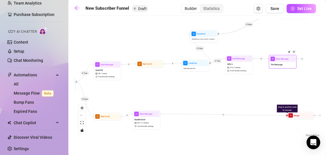
drag, startPoint x: 271, startPoint y: 83, endPoint x: 283, endPoint y: 66, distance: 21.1
click at [283, 66] on div "Thx Message" at bounding box center [283, 65] width 26 height 6
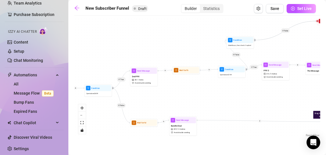
drag, startPoint x: 121, startPoint y: 85, endPoint x: 157, endPoint y: 91, distance: 37.0
click at [157, 91] on div "If True If True If False If True If False If True If True If False If False If …" at bounding box center [197, 79] width 246 height 120
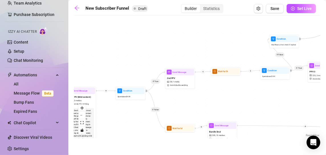
drag, startPoint x: 150, startPoint y: 111, endPoint x: 185, endPoint y: 114, distance: 36.0
click at [185, 114] on div "If True If True If False If True If False If True If True If False If False If …" at bounding box center [197, 79] width 246 height 120
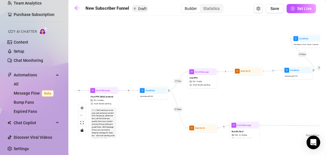
drag, startPoint x: 172, startPoint y: 106, endPoint x: 194, endPoint y: 107, distance: 22.5
click at [194, 107] on div "If True If True If False If True If False If True If True If False If False If …" at bounding box center [197, 79] width 246 height 120
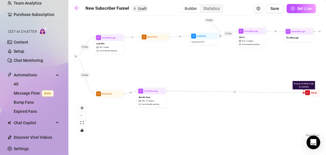
drag, startPoint x: 234, startPoint y: 108, endPoint x: 141, endPoint y: 74, distance: 98.9
click at [141, 74] on div "If True If True If False If True If False If True If True If False If False If …" at bounding box center [197, 79] width 246 height 120
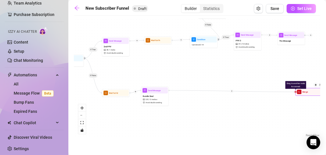
click at [315, 87] on div at bounding box center [317, 87] width 12 height 14
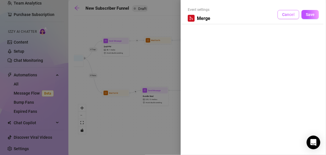
click at [286, 12] on span "Cancel" at bounding box center [288, 14] width 13 height 5
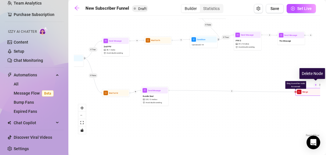
click at [316, 85] on img at bounding box center [316, 85] width 2 height 2
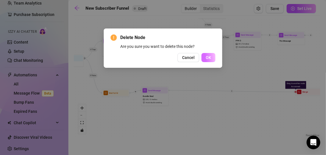
click at [206, 56] on span "OK" at bounding box center [208, 57] width 5 height 5
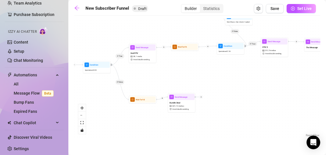
drag, startPoint x: 147, startPoint y: 74, endPoint x: 173, endPoint y: 79, distance: 26.5
click at [173, 79] on div "If True If True If False If True If False If True If True If False If False If …" at bounding box center [197, 79] width 246 height 120
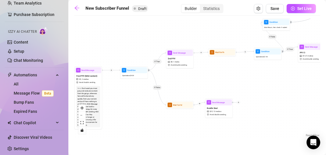
drag, startPoint x: 174, startPoint y: 76, endPoint x: 204, endPoint y: 80, distance: 31.1
click at [204, 80] on div "If True If True If False If True If False If True If True If False If False If …" at bounding box center [197, 79] width 246 height 120
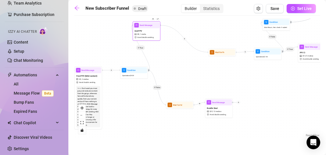
drag, startPoint x: 182, startPoint y: 60, endPoint x: 148, endPoint y: 31, distance: 44.5
click at [148, 31] on div "2nd PPV $ 8 , 1 media Avoid double sending" at bounding box center [146, 34] width 26 height 12
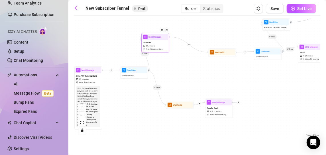
drag, startPoint x: 148, startPoint y: 30, endPoint x: 157, endPoint y: 42, distance: 14.8
click at [157, 42] on div "2nd PPV $ 8 , 1 media Avoid double sending" at bounding box center [155, 46] width 26 height 12
click at [112, 70] on icon "plus" at bounding box center [111, 70] width 2 height 2
click at [120, 70] on div "Time Delay" at bounding box center [125, 70] width 20 height 5
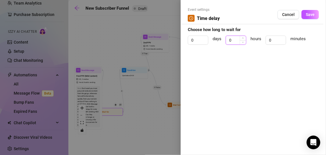
click at [235, 40] on input "0" at bounding box center [236, 40] width 20 height 9
drag, startPoint x: 313, startPoint y: 15, endPoint x: 238, endPoint y: 46, distance: 80.8
click at [238, 46] on form "Event settings Time delay Cancel Save Choose how long to wait for 0 days 30 hou…" at bounding box center [253, 28] width 131 height 43
click at [238, 40] on input "30" at bounding box center [236, 40] width 20 height 9
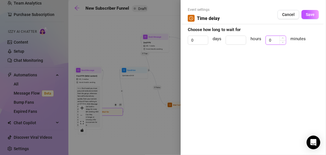
click at [274, 41] on input "0" at bounding box center [276, 40] width 20 height 9
click button "Save" at bounding box center [309, 14] width 17 height 9
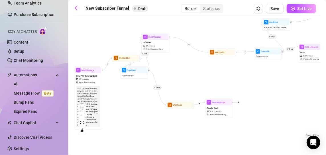
drag, startPoint x: 114, startPoint y: 114, endPoint x: 127, endPoint y: 48, distance: 67.7
click at [127, 48] on div "If True If True If False If True If False If True If True If False If False If …" at bounding box center [197, 79] width 246 height 120
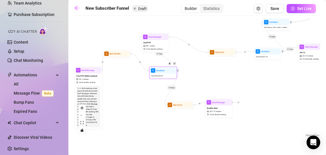
drag, startPoint x: 137, startPoint y: 74, endPoint x: 172, endPoint y: 74, distance: 34.5
click at [172, 74] on div "Spent above $ 4.99" at bounding box center [163, 76] width 26 height 5
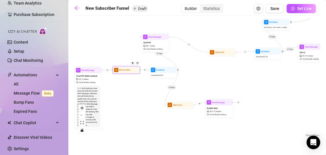
drag, startPoint x: 124, startPoint y: 52, endPoint x: 132, endPoint y: 69, distance: 18.6
click at [132, 69] on div at bounding box center [134, 65] width 12 height 14
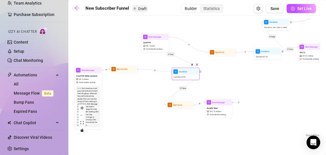
drag, startPoint x: 161, startPoint y: 70, endPoint x: 188, endPoint y: 72, distance: 27.2
click at [188, 72] on div "Condition Spent above $ 4.99" at bounding box center [186, 74] width 28 height 12
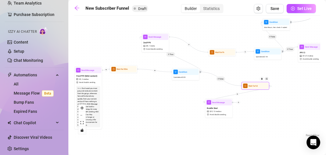
drag, startPoint x: 177, startPoint y: 108, endPoint x: 261, endPoint y: 84, distance: 87.5
click at [261, 84] on div "Wait for 1d" at bounding box center [256, 86] width 28 height 8
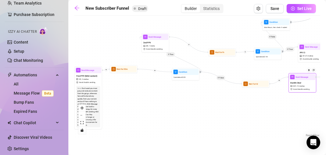
drag, startPoint x: 216, startPoint y: 110, endPoint x: 309, endPoint y: 83, distance: 96.7
click at [309, 83] on div "Bundle Deal $ 25 , 12 medias Avoid double sending" at bounding box center [302, 86] width 26 height 12
click at [155, 70] on icon "plus" at bounding box center [155, 71] width 2 height 2
click at [169, 79] on div "Message" at bounding box center [168, 80] width 20 height 5
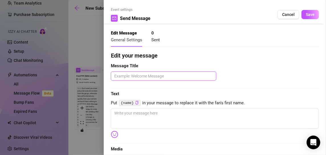
click at [156, 79] on textarea at bounding box center [163, 76] width 105 height 9
click at [118, 77] on textarea "@nd PPV" at bounding box center [163, 76] width 105 height 9
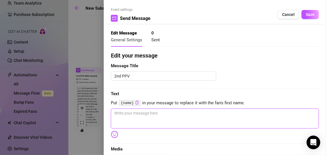
click at [143, 117] on textarea at bounding box center [215, 119] width 208 height 20
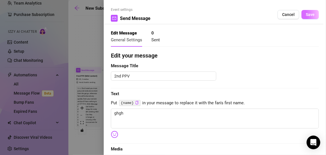
click at [306, 14] on span "Save" at bounding box center [310, 14] width 9 height 5
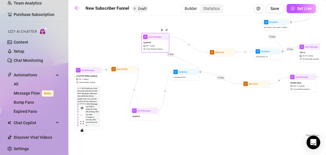
click at [159, 44] on div "2nd PPV $ 8 , 1 media Avoid double sending" at bounding box center [155, 46] width 26 height 12
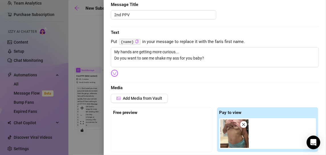
scroll to position [65, 0]
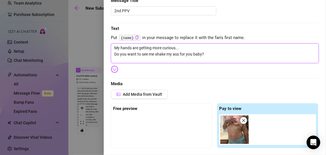
drag, startPoint x: 210, startPoint y: 54, endPoint x: 109, endPoint y: 48, distance: 101.1
click at [109, 48] on div "Event settings Send Message Cancel Save Edit Message General Settings 0 Sent 0 …" at bounding box center [215, 77] width 222 height 155
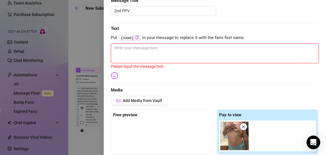
click at [165, 46] on textarea at bounding box center [215, 53] width 208 height 20
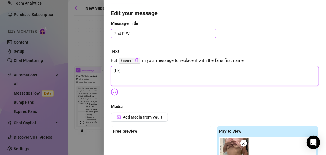
scroll to position [0, 0]
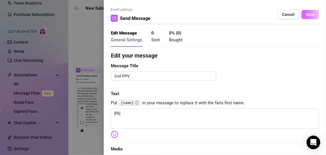
click at [301, 17] on button "Save" at bounding box center [309, 14] width 17 height 9
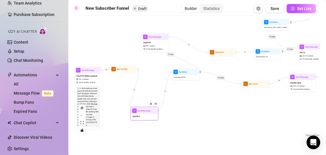
click at [138, 110] on span "Send Message" at bounding box center [144, 110] width 13 height 3
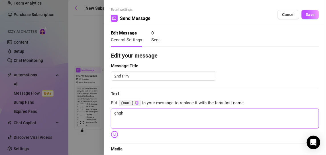
click at [134, 114] on textarea "ghgh" at bounding box center [215, 119] width 208 height 20
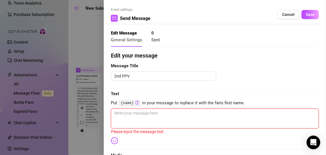
paste textarea "My hands are getting more curious... Do you want to see me shake my ass for you…"
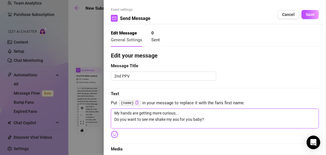
click at [194, 119] on textarea "My hands are getting more curious... Do you want to see me shake my ass for you…" at bounding box center [215, 119] width 208 height 20
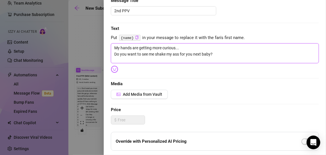
scroll to position [66, 0]
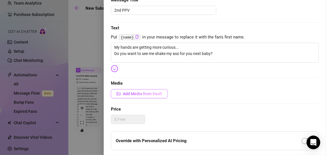
click at [149, 93] on span "Add Media from Vault" at bounding box center [142, 93] width 39 height 5
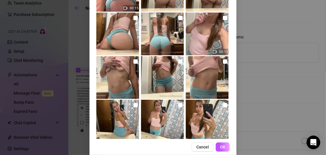
scroll to position [202, 0]
click at [133, 62] on input "checkbox" at bounding box center [135, 61] width 5 height 5
click at [220, 145] on span "OK" at bounding box center [222, 147] width 5 height 5
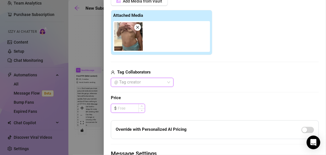
click at [127, 110] on input at bounding box center [131, 108] width 27 height 9
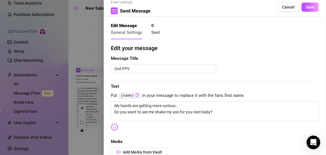
scroll to position [0, 0]
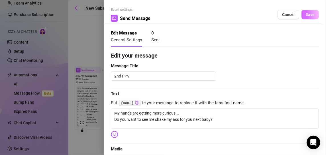
click at [307, 13] on span "Save" at bounding box center [310, 14] width 9 height 5
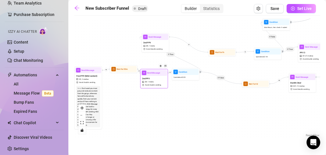
drag, startPoint x: 142, startPoint y: 114, endPoint x: 151, endPoint y: 75, distance: 39.7
click at [151, 75] on div "Send Message 2nd PPV $ 8 , 1 media Avoid double sending" at bounding box center [154, 78] width 28 height 19
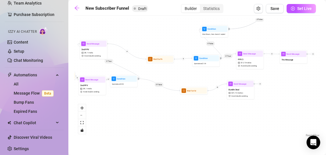
drag, startPoint x: 239, startPoint y: 123, endPoint x: 177, endPoint y: 131, distance: 62.3
click at [177, 131] on div "If True If True If False If True If False If True If True If False If False If …" at bounding box center [197, 79] width 246 height 120
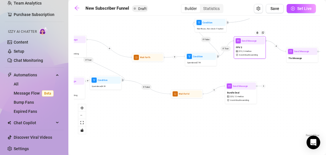
drag, startPoint x: 244, startPoint y: 52, endPoint x: 244, endPoint y: 47, distance: 4.9
click at [244, 44] on div "Send Message" at bounding box center [250, 40] width 30 height 7
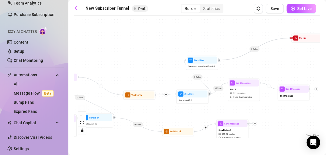
drag, startPoint x: 280, startPoint y: 38, endPoint x: 271, endPoint y: 73, distance: 35.5
click at [271, 73] on div "If True If True If False If True If False If True If True If False If False If …" at bounding box center [197, 79] width 246 height 120
drag, startPoint x: 271, startPoint y: 73, endPoint x: 207, endPoint y: 77, distance: 64.0
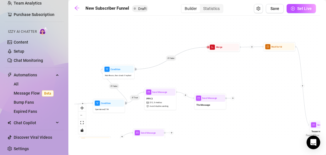
drag, startPoint x: 207, startPoint y: 77, endPoint x: 195, endPoint y: 63, distance: 19.0
click at [195, 63] on div "If True If True If False If True If False If True If True If False If False If …" at bounding box center [197, 79] width 246 height 120
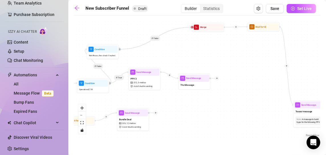
drag, startPoint x: 246, startPoint y: 79, endPoint x: 245, endPoint y: 62, distance: 16.9
click at [245, 62] on div "If True If True If False If True If False If True If True If False If False If …" at bounding box center [197, 79] width 246 height 120
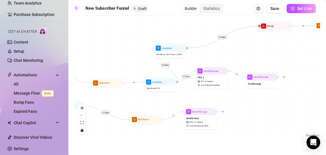
drag, startPoint x: 177, startPoint y: 110, endPoint x: 263, endPoint y: 108, distance: 86.1
click at [263, 108] on div "If True If True If False If True If False If True If True If False If False If …" at bounding box center [197, 79] width 246 height 120
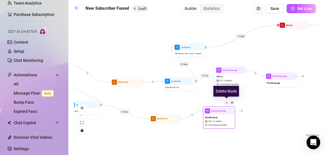
click at [226, 103] on img at bounding box center [226, 102] width 3 height 3
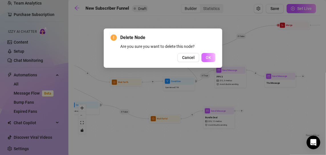
click at [207, 60] on button "OK" at bounding box center [208, 57] width 14 height 9
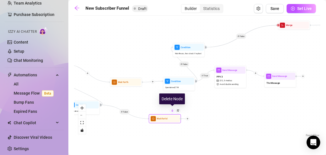
click at [173, 113] on div at bounding box center [172, 110] width 5 height 5
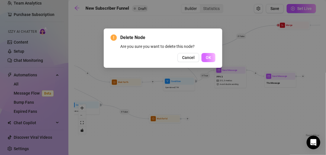
click at [207, 56] on span "OK" at bounding box center [208, 57] width 5 height 5
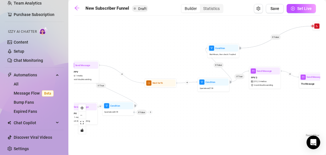
drag, startPoint x: 145, startPoint y: 116, endPoint x: 203, endPoint y: 118, distance: 58.1
click at [203, 118] on div "If True If True If True If False If True If True If False If False If False If …" at bounding box center [197, 79] width 246 height 120
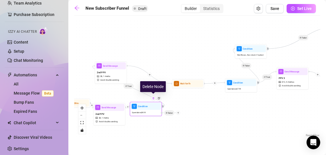
click at [155, 100] on div at bounding box center [153, 98] width 5 height 5
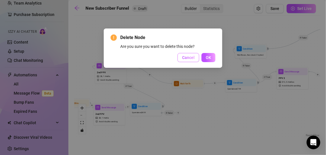
click at [195, 57] on button "Cancel" at bounding box center [189, 57] width 22 height 9
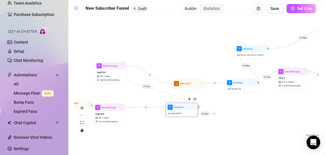
drag, startPoint x: 149, startPoint y: 111, endPoint x: 188, endPoint y: 111, distance: 39.0
click at [188, 111] on div "Spent above $ 4.99" at bounding box center [182, 113] width 30 height 5
click at [145, 107] on icon "plus" at bounding box center [146, 107] width 2 height 2
click at [157, 106] on div "Time Delay" at bounding box center [161, 107] width 23 height 5
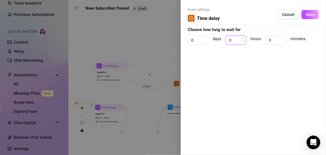
click at [237, 39] on input "0" at bounding box center [236, 40] width 20 height 9
click at [307, 17] on button "Save" at bounding box center [309, 14] width 17 height 9
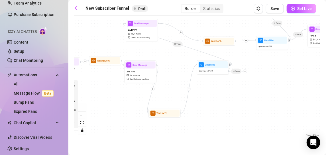
drag, startPoint x: 218, startPoint y: 126, endPoint x: 229, endPoint y: 92, distance: 36.1
click at [229, 92] on div "If True If True If True If False If True If True If False If False If False If …" at bounding box center [197, 79] width 246 height 120
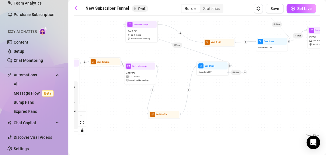
click at [189, 91] on icon "plus" at bounding box center [188, 90] width 2 height 2
click at [204, 102] on div "Message" at bounding box center [204, 101] width 23 height 5
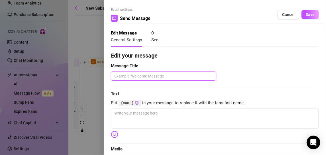
click at [157, 79] on textarea at bounding box center [163, 76] width 105 height 9
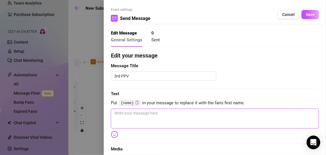
click at [132, 119] on textarea at bounding box center [215, 119] width 208 height 20
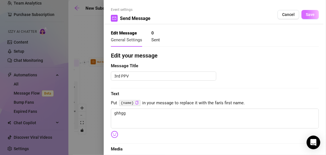
click at [306, 15] on span "Save" at bounding box center [310, 14] width 9 height 5
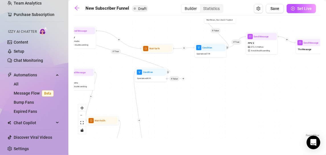
drag, startPoint x: 284, startPoint y: 96, endPoint x: 216, endPoint y: 103, distance: 69.0
click at [216, 103] on div "If True If True If True If False If True If True If False If False If False If …" at bounding box center [197, 79] width 246 height 120
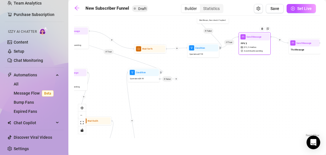
click at [246, 49] on div "PPV 3 $ 12 , 5 medias Avoid double sending" at bounding box center [255, 46] width 30 height 13
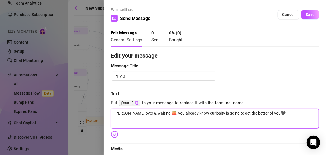
click at [141, 111] on textarea "[PERSON_NAME] over & waiting 🍑, you already know curiosity is going to get the …" at bounding box center [215, 119] width 208 height 20
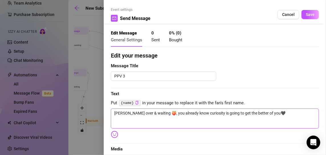
click at [141, 111] on textarea "[PERSON_NAME] over & waiting 🍑, you already know curiosity is going to get the …" at bounding box center [215, 119] width 208 height 20
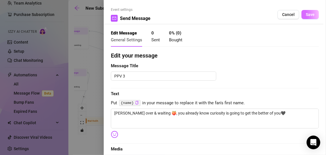
click at [306, 13] on span "Save" at bounding box center [310, 14] width 9 height 5
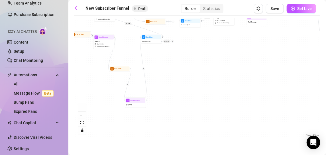
drag, startPoint x: 190, startPoint y: 121, endPoint x: 191, endPoint y: 78, distance: 43.3
click at [191, 78] on div "If True If True If True If False If True If True If False If False If False If …" at bounding box center [197, 79] width 246 height 120
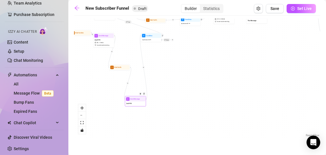
click at [140, 101] on div "3rd PPV" at bounding box center [136, 103] width 20 height 5
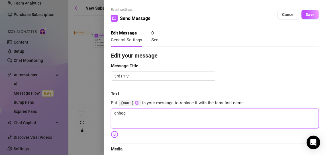
click at [131, 113] on textarea "ghhgg" at bounding box center [215, 119] width 208 height 20
paste textarea "[PERSON_NAME] over & waiting 🍑, you already know curiosity is going to get the …"
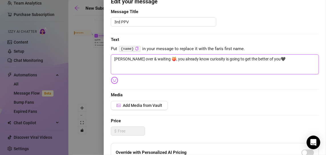
scroll to position [56, 0]
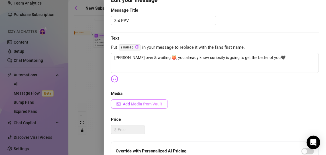
click at [135, 102] on span "Add Media from Vault" at bounding box center [142, 104] width 39 height 5
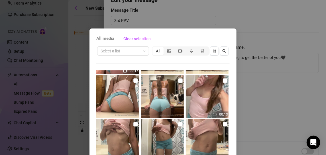
scroll to position [215, 0]
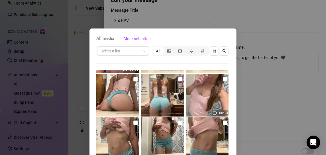
click at [178, 78] on input "checkbox" at bounding box center [180, 79] width 5 height 5
click at [133, 78] on input "checkbox" at bounding box center [135, 79] width 5 height 5
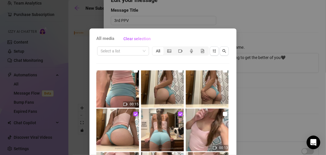
scroll to position [177, 0]
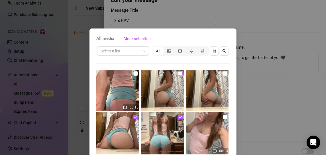
click at [178, 74] on input "checkbox" at bounding box center [180, 73] width 5 height 5
click at [223, 73] on input "checkbox" at bounding box center [225, 73] width 5 height 5
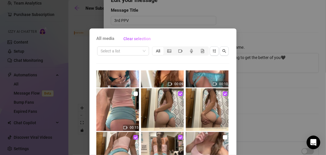
scroll to position [153, 0]
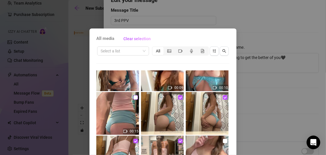
click at [133, 96] on input "checkbox" at bounding box center [135, 97] width 5 height 5
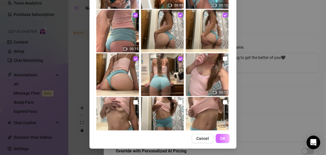
click at [217, 138] on button "OK" at bounding box center [223, 138] width 14 height 9
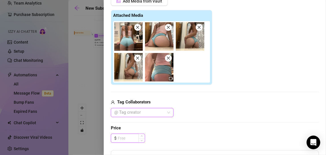
click at [129, 134] on input at bounding box center [131, 138] width 27 height 9
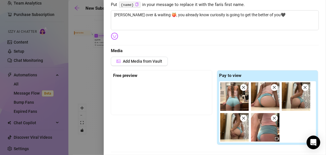
scroll to position [0, 0]
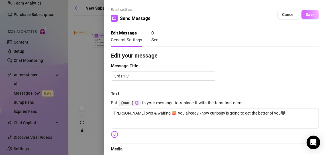
click at [306, 16] on span "Save" at bounding box center [310, 14] width 9 height 5
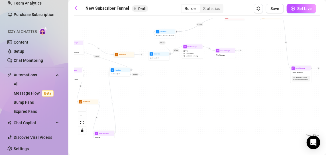
drag, startPoint x: 257, startPoint y: 55, endPoint x: 216, endPoint y: 98, distance: 59.9
click at [216, 98] on div "If True If True If True If False If True If True If False If False If False If …" at bounding box center [197, 79] width 246 height 120
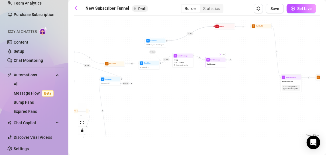
click at [221, 55] on div at bounding box center [220, 54] width 3 height 3
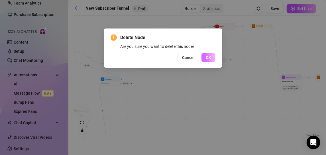
click at [207, 56] on span "OK" at bounding box center [208, 57] width 5 height 5
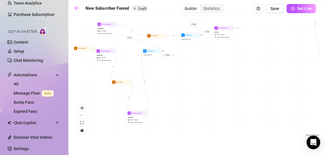
drag, startPoint x: 158, startPoint y: 107, endPoint x: 199, endPoint y: 79, distance: 49.9
click at [199, 79] on div "If True If True If True If False If True If True If False If False If False If …" at bounding box center [197, 79] width 246 height 120
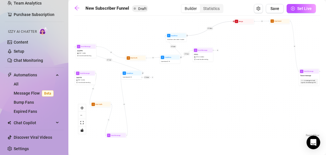
drag, startPoint x: 211, startPoint y: 82, endPoint x: 191, endPoint y: 105, distance: 30.5
click at [191, 105] on div "If True If True If True If False If True If True If False If False If False If …" at bounding box center [197, 79] width 246 height 120
click at [208, 46] on div at bounding box center [207, 45] width 3 height 3
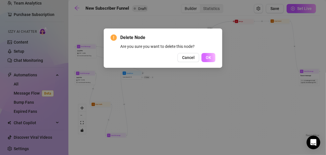
click at [207, 57] on span "OK" at bounding box center [208, 57] width 5 height 5
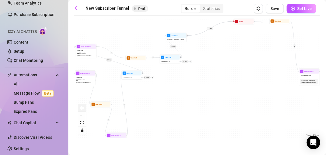
click at [85, 110] on button "zoom in" at bounding box center [81, 107] width 7 height 7
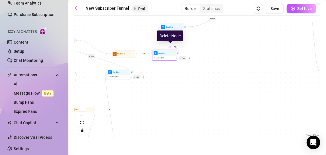
click at [170, 47] on img at bounding box center [170, 47] width 2 height 2
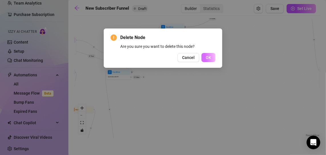
click at [210, 61] on button "OK" at bounding box center [208, 57] width 14 height 9
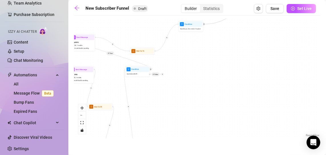
drag, startPoint x: 134, startPoint y: 111, endPoint x: 152, endPoint y: 108, distance: 18.7
click at [152, 108] on div "If True If True If True If True If False If False If False If True If False Sen…" at bounding box center [197, 79] width 246 height 120
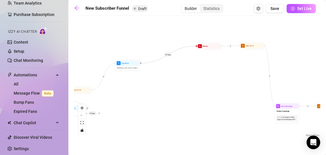
drag, startPoint x: 205, startPoint y: 81, endPoint x: 134, endPoint y: 119, distance: 80.1
click at [134, 119] on div "If True If True If True If True If False If False If False If True If False Sen…" at bounding box center [197, 79] width 246 height 120
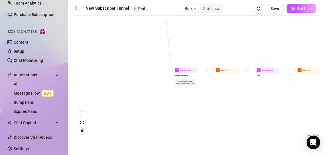
drag, startPoint x: 232, startPoint y: 120, endPoint x: 125, endPoint y: 83, distance: 113.8
click at [125, 83] on div "If True If True If True If True If False If False If False If True If False Sen…" at bounding box center [197, 79] width 246 height 120
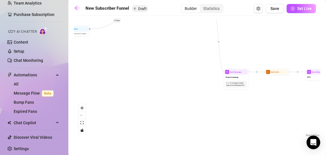
drag, startPoint x: 134, startPoint y: 89, endPoint x: 198, endPoint y: 94, distance: 64.9
click at [198, 94] on div "If True If True If True If True If False If False If False If True If False Sen…" at bounding box center [197, 79] width 246 height 120
drag, startPoint x: 176, startPoint y: 91, endPoint x: 225, endPoint y: 132, distance: 63.7
drag, startPoint x: 225, startPoint y: 132, endPoint x: 147, endPoint y: 97, distance: 85.3
click at [147, 97] on div "If True If True If True If True If False If False If False If True If False Sen…" at bounding box center [197, 79] width 246 height 120
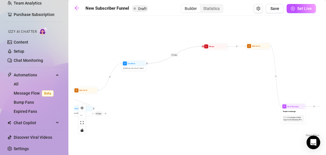
drag, startPoint x: 146, startPoint y: 89, endPoint x: 195, endPoint y: 115, distance: 54.8
click at [195, 115] on div "If True If True If True If True If False If False If False If True If False Sen…" at bounding box center [197, 79] width 246 height 120
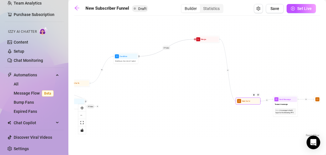
drag, startPoint x: 241, startPoint y: 41, endPoint x: 239, endPoint y: 103, distance: 62.1
click at [239, 103] on div "Wait for 1d" at bounding box center [248, 100] width 25 height 7
drag, startPoint x: 214, startPoint y: 41, endPoint x: 214, endPoint y: 107, distance: 66.1
click at [214, 107] on div "If True If True If True If True If False If False If False If True If False Sen…" at bounding box center [197, 79] width 246 height 120
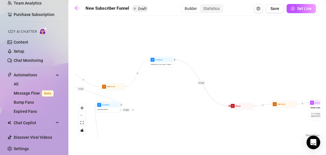
drag, startPoint x: 121, startPoint y: 111, endPoint x: 185, endPoint y: 118, distance: 65.0
click at [185, 118] on div "If True If True If True If True If False If False If False If True If False Sen…" at bounding box center [197, 79] width 246 height 120
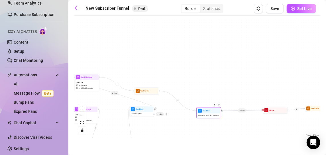
drag, startPoint x: 193, startPoint y: 66, endPoint x: 206, endPoint y: 112, distance: 47.9
click at [206, 112] on div "Condition" at bounding box center [208, 110] width 23 height 5
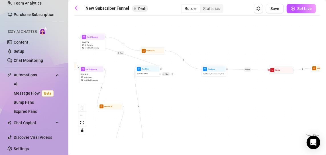
drag, startPoint x: 177, startPoint y: 132, endPoint x: 193, endPoint y: 84, distance: 51.0
click at [193, 84] on div "If True If True If True If True If False If False If False If True If False Sen…" at bounding box center [197, 79] width 246 height 120
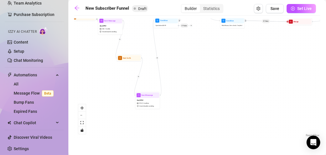
drag, startPoint x: 193, startPoint y: 113, endPoint x: 201, endPoint y: 73, distance: 41.2
click at [201, 73] on div "If True If True If True If True If False If False If False If True If False Sen…" at bounding box center [197, 79] width 246 height 120
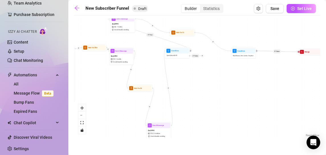
drag, startPoint x: 184, startPoint y: 53, endPoint x: 195, endPoint y: 83, distance: 32.1
click at [195, 83] on div "If True If True If True If True If False If False If False If True If False Sen…" at bounding box center [197, 79] width 246 height 120
drag, startPoint x: 125, startPoint y: 61, endPoint x: 118, endPoint y: 56, distance: 8.6
click at [118, 58] on span "Avoid double sending" at bounding box center [115, 59] width 15 height 2
drag, startPoint x: 101, startPoint y: 50, endPoint x: 88, endPoint y: 50, distance: 12.8
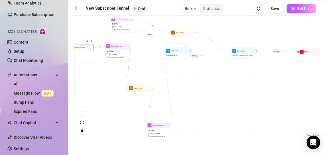
click at [88, 50] on div "Wait for 30m" at bounding box center [81, 47] width 25 height 7
drag, startPoint x: 118, startPoint y: 52, endPoint x: 106, endPoint y: 52, distance: 12.3
click at [106, 52] on div "2nd PPV $ 8 , 1 media Avoid double sending" at bounding box center [106, 53] width 23 height 10
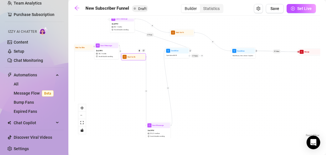
drag, startPoint x: 138, startPoint y: 91, endPoint x: 132, endPoint y: 57, distance: 34.2
click at [132, 57] on div "Wait for 2h" at bounding box center [133, 56] width 23 height 5
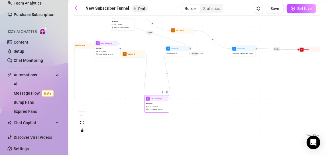
drag, startPoint x: 157, startPoint y: 121, endPoint x: 158, endPoint y: 73, distance: 47.6
click at [158, 101] on div "3rd PPV $ 12 , 5 medias Avoid double sending" at bounding box center [156, 106] width 23 height 10
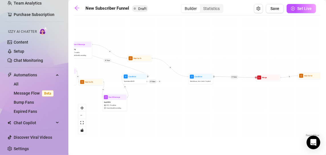
drag, startPoint x: 222, startPoint y: 90, endPoint x: 178, endPoint y: 117, distance: 51.3
click at [178, 117] on div "If True If True If True If True If False If False If False If True If False Sen…" at bounding box center [197, 79] width 246 height 120
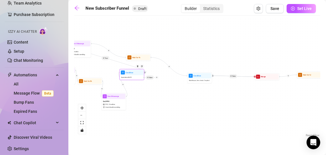
drag, startPoint x: 159, startPoint y: 80, endPoint x: 154, endPoint y: 78, distance: 5.7
click at [155, 78] on div at bounding box center [156, 77] width 3 height 3
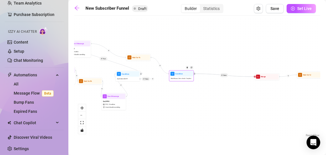
drag, startPoint x: 203, startPoint y: 82, endPoint x: 183, endPoint y: 80, distance: 20.3
click at [183, 80] on div "Wait 4 hours, then check if replied" at bounding box center [181, 79] width 23 height 4
drag, startPoint x: 125, startPoint y: 105, endPoint x: 121, endPoint y: 109, distance: 5.5
click at [121, 109] on div "3rd PPV $ 12 , 5 medias Avoid double sending" at bounding box center [109, 108] width 23 height 10
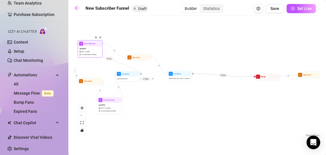
drag, startPoint x: 90, startPoint y: 56, endPoint x: 102, endPoint y: 56, distance: 12.3
click at [102, 56] on div "2nd PPV $ 8 , 1 media Avoid double sending" at bounding box center [89, 51] width 23 height 10
click at [97, 37] on img at bounding box center [96, 37] width 2 height 2
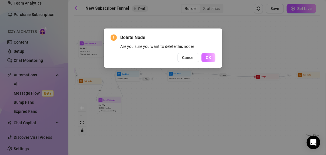
click at [208, 56] on span "OK" at bounding box center [208, 57] width 5 height 5
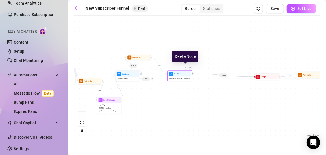
click at [186, 69] on div at bounding box center [185, 68] width 4 height 4
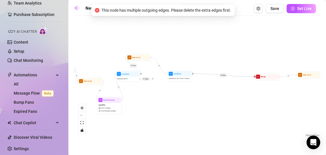
click at [224, 75] on icon "Edge from a5604c61-77e5-4760-8b31-44d2608b22e1 to 3a320718-ab46-4558-a6b4-583ac…" at bounding box center [223, 75] width 62 height 3
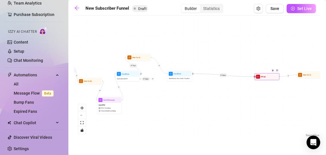
click at [273, 74] on div at bounding box center [273, 72] width 11 height 13
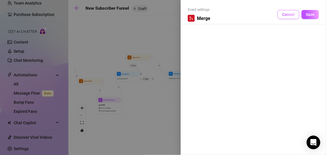
click at [289, 14] on span "Cancel" at bounding box center [288, 14] width 13 height 5
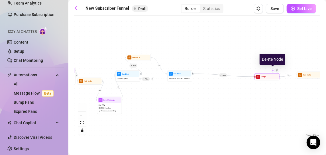
click at [274, 72] on div at bounding box center [273, 70] width 4 height 4
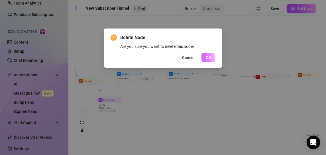
click at [210, 57] on span "OK" at bounding box center [208, 57] width 5 height 5
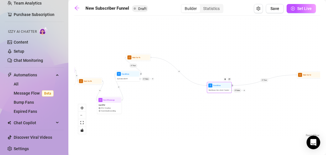
drag, startPoint x: 184, startPoint y: 78, endPoint x: 223, endPoint y: 88, distance: 40.0
click at [223, 89] on span "Wait 4 hours, then check if replied" at bounding box center [219, 90] width 20 height 2
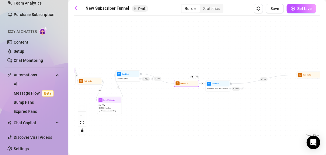
drag, startPoint x: 138, startPoint y: 58, endPoint x: 187, endPoint y: 85, distance: 56.2
click at [187, 85] on span "Wait for 1h" at bounding box center [184, 83] width 8 height 3
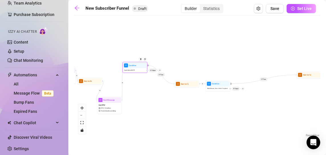
drag, startPoint x: 135, startPoint y: 77, endPoint x: 139, endPoint y: 68, distance: 10.2
click at [139, 68] on div "Spent above $ 4.99" at bounding box center [134, 70] width 23 height 4
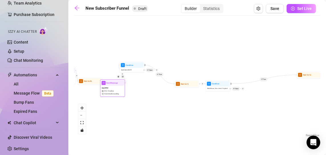
drag, startPoint x: 114, startPoint y: 106, endPoint x: 118, endPoint y: 93, distance: 12.9
click at [117, 91] on div "3rd PPV $ 12 , 5 medias Avoid double sending" at bounding box center [112, 91] width 23 height 10
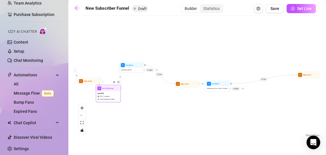
drag, startPoint x: 118, startPoint y: 93, endPoint x: 113, endPoint y: 96, distance: 5.0
click at [113, 96] on div "3rd PPV $ 12 , 5 medias Avoid double sending" at bounding box center [108, 96] width 23 height 10
click at [127, 64] on span "Condition" at bounding box center [130, 65] width 8 height 3
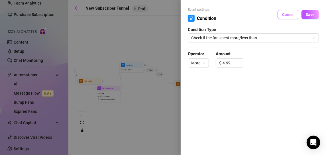
click at [282, 13] on button "Cancel" at bounding box center [289, 14] width 22 height 9
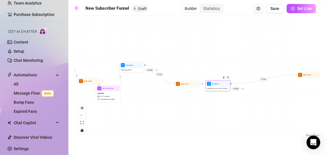
click at [226, 84] on div at bounding box center [224, 79] width 11 height 13
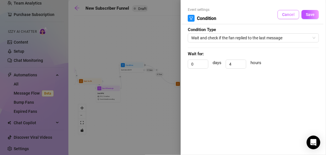
click at [296, 13] on button "Cancel" at bounding box center [289, 14] width 22 height 9
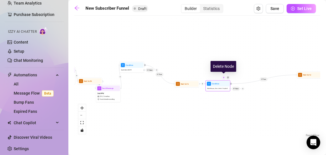
click at [224, 78] on img at bounding box center [224, 78] width 2 height 2
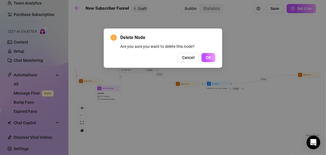
click at [203, 52] on div "Delete Node Are you sure you want to delete this node? Cancel OK" at bounding box center [163, 48] width 105 height 28
click at [205, 58] on button "OK" at bounding box center [208, 57] width 14 height 9
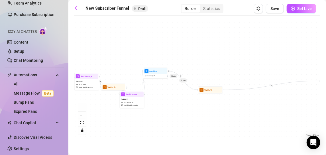
drag, startPoint x: 161, startPoint y: 89, endPoint x: 181, endPoint y: 92, distance: 20.7
click at [181, 92] on div "If True If True If True If False If False If True If False Send Message 3rd PPV…" at bounding box center [197, 79] width 246 height 120
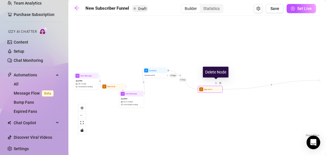
click at [215, 84] on div at bounding box center [216, 83] width 4 height 4
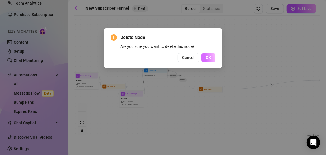
click at [205, 59] on button "OK" at bounding box center [208, 57] width 14 height 9
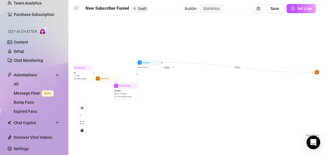
drag, startPoint x: 165, startPoint y: 83, endPoint x: 159, endPoint y: 75, distance: 10.3
click at [159, 75] on div "If True If True If True If False If False If True If False Send Message 3rd PPV…" at bounding box center [197, 79] width 246 height 120
click at [154, 57] on img at bounding box center [155, 56] width 2 height 2
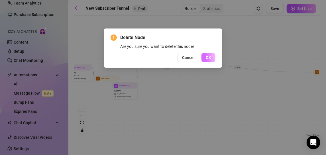
click at [205, 58] on button "OK" at bounding box center [208, 57] width 14 height 9
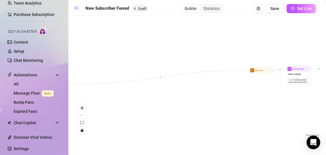
drag, startPoint x: 234, startPoint y: 115, endPoint x: 163, endPoint y: 113, distance: 71.0
click at [163, 113] on div "If True If True If False If False If True If False Send Message 3rd PPV $ 12 , …" at bounding box center [197, 79] width 246 height 120
click at [276, 9] on span "Save" at bounding box center [274, 8] width 9 height 5
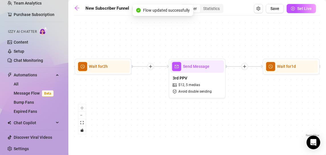
scroll to position [0, 458]
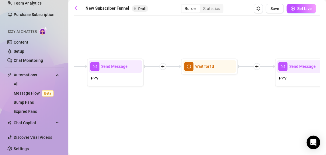
drag, startPoint x: 142, startPoint y: 105, endPoint x: 207, endPoint y: 111, distance: 66.1
click at [207, 111] on div "If True If False If True If False If True If False Send Message 3rd PPV $ 12 , …" at bounding box center [197, 79] width 246 height 120
click at [108, 109] on div "If True If False If True If False If True If False Send Message 3rd PPV $ 12 , …" at bounding box center [197, 79] width 246 height 120
drag, startPoint x: 93, startPoint y: 92, endPoint x: 142, endPoint y: 105, distance: 50.5
click at [142, 105] on div "If True If False If True If False If True If False Send Message 3rd PPV $ 12 , …" at bounding box center [197, 79] width 246 height 120
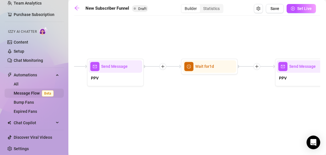
click at [41, 91] on link "Message Flow Beta" at bounding box center [35, 93] width 42 height 5
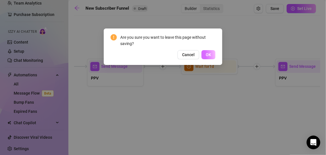
click at [207, 53] on span "OK" at bounding box center [208, 54] width 5 height 5
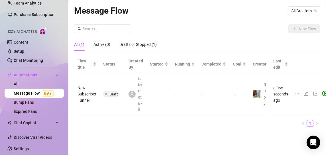
click at [304, 92] on icon "edit" at bounding box center [306, 93] width 5 height 5
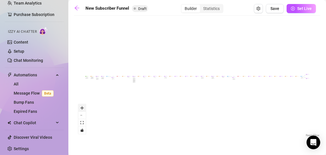
click at [83, 109] on icon "zoom in" at bounding box center [81, 107] width 3 height 3
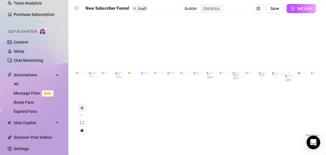
click at [83, 109] on icon "zoom in" at bounding box center [81, 107] width 3 height 3
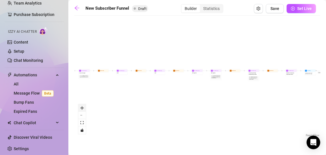
click at [83, 109] on icon "zoom in" at bounding box center [81, 107] width 3 height 3
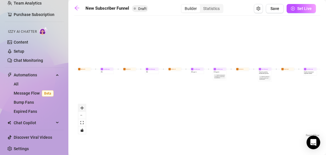
click at [83, 109] on icon "zoom in" at bounding box center [81, 107] width 3 height 3
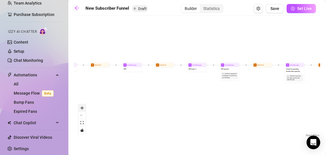
click at [83, 109] on icon "zoom in" at bounding box center [81, 107] width 3 height 3
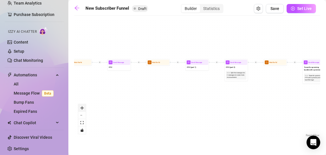
click at [83, 109] on icon "zoom in" at bounding box center [81, 107] width 3 height 3
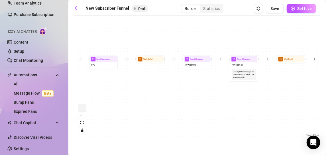
click at [83, 109] on icon "zoom in" at bounding box center [81, 107] width 3 height 3
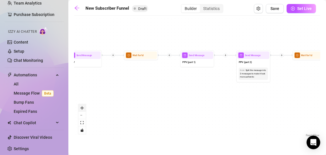
click at [83, 109] on icon "zoom in" at bounding box center [81, 107] width 3 height 3
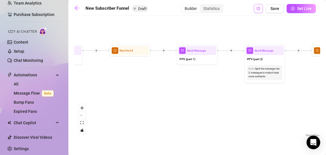
click at [260, 7] on icon "setting" at bounding box center [258, 9] width 4 height 4
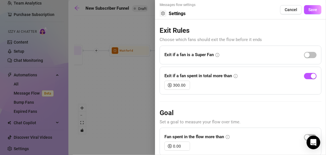
scroll to position [2, 0]
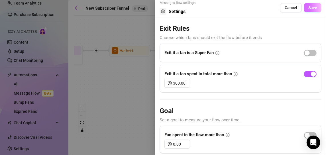
click at [309, 9] on span "Save" at bounding box center [312, 7] width 9 height 5
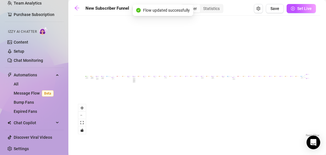
scroll to position [0, 0]
click at [307, 135] on link "React Flow" at bounding box center [313, 135] width 14 height 3
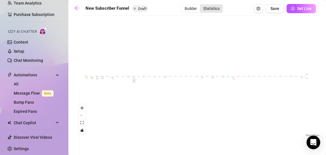
click at [213, 12] on div "Statistics" at bounding box center [211, 9] width 23 height 8
click at [201, 5] on input "Statistics" at bounding box center [201, 5] width 0 height 0
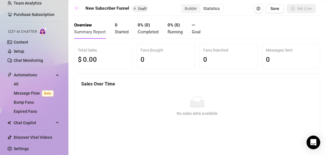
click at [78, 8] on icon "arrow-left" at bounding box center [77, 8] width 6 height 6
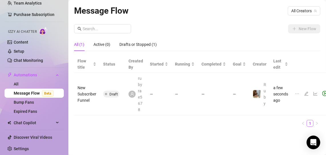
scroll to position [0, 5]
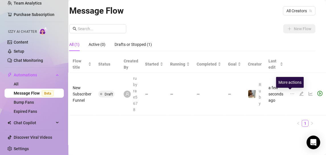
click at [291, 92] on icon "ellipsis" at bounding box center [292, 93] width 5 height 5
click at [300, 92] on icon "edit" at bounding box center [301, 93] width 5 height 5
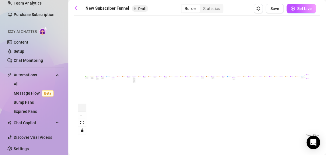
click at [82, 107] on icon "zoom in" at bounding box center [81, 107] width 3 height 3
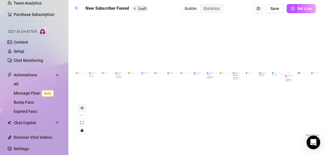
click at [82, 107] on icon "zoom in" at bounding box center [81, 107] width 3 height 3
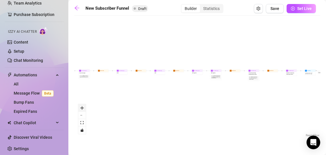
click at [82, 107] on icon "zoom in" at bounding box center [81, 107] width 3 height 3
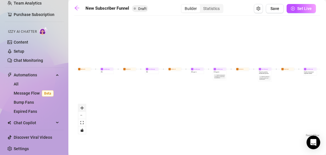
click at [82, 107] on icon "zoom in" at bounding box center [81, 107] width 3 height 3
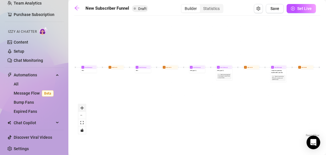
click at [82, 107] on icon "zoom in" at bounding box center [81, 107] width 3 height 3
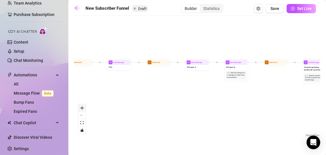
click at [82, 107] on icon "zoom in" at bounding box center [81, 107] width 3 height 3
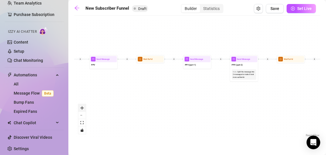
click at [82, 107] on icon "zoom in" at bounding box center [81, 107] width 3 height 3
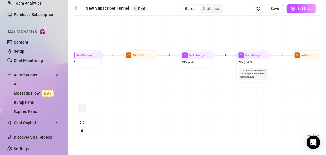
click at [82, 107] on icon "zoom in" at bounding box center [81, 107] width 3 height 3
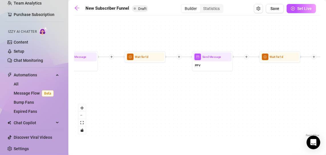
drag, startPoint x: 82, startPoint y: 89, endPoint x: 232, endPoint y: 95, distance: 150.6
click at [232, 95] on div "If True If True If False If False If True If False Send Message 3rd PPV $ 12 , …" at bounding box center [197, 79] width 246 height 120
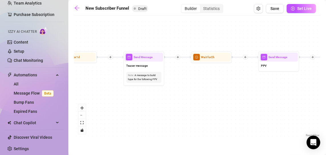
drag, startPoint x: 128, startPoint y: 89, endPoint x: 329, endPoint y: 90, distance: 200.9
click at [326, 90] on html "Setup Creator Analytics Team Analytics Purchase Subscription Izzy AI Chatter Co…" at bounding box center [163, 77] width 326 height 155
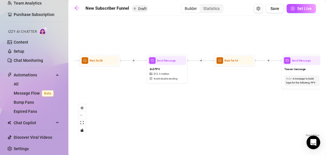
drag, startPoint x: 171, startPoint y: 102, endPoint x: 329, endPoint y: 105, distance: 158.2
click at [326, 105] on html "Setup Creator Analytics Team Analytics Purchase Subscription Izzy AI Chatter Co…" at bounding box center [163, 77] width 326 height 155
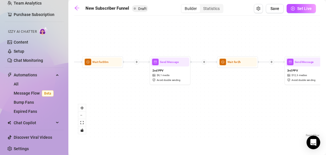
drag, startPoint x: 183, startPoint y: 113, endPoint x: 316, endPoint y: 112, distance: 133.1
click at [316, 112] on div "If True If True If False If False If True If False Send Message 3rd PPV $ 12 , …" at bounding box center [197, 79] width 246 height 120
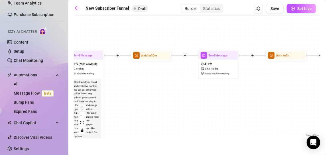
drag, startPoint x: 193, startPoint y: 113, endPoint x: 217, endPoint y: 109, distance: 24.3
click at [217, 109] on div "If True If True If False If False If True If False Send Message 3rd PPV $ 12 , …" at bounding box center [197, 79] width 246 height 120
drag, startPoint x: 213, startPoint y: 113, endPoint x: 111, endPoint y: 83, distance: 106.2
click at [111, 83] on div "If True If True If False If False If True If False Send Message 3rd PPV $ 12 , …" at bounding box center [197, 79] width 246 height 120
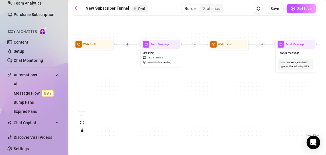
drag, startPoint x: 250, startPoint y: 67, endPoint x: 159, endPoint y: 85, distance: 92.8
click at [159, 85] on div "If True If True If False If False If True If False Send Message 3rd PPV $ 12 , …" at bounding box center [197, 79] width 246 height 120
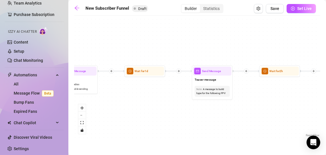
drag, startPoint x: 253, startPoint y: 83, endPoint x: 170, endPoint y: 113, distance: 88.2
click at [170, 113] on div "If True If True If False If False If True If False Send Message 3rd PPV $ 12 , …" at bounding box center [197, 79] width 246 height 120
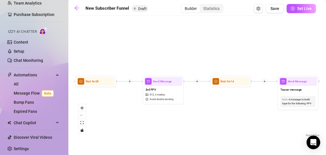
drag, startPoint x: 142, startPoint y: 103, endPoint x: 227, endPoint y: 110, distance: 86.0
click at [227, 110] on div "If True If True If False If False If True If False Send Message 3rd PPV $ 12 , …" at bounding box center [197, 79] width 246 height 120
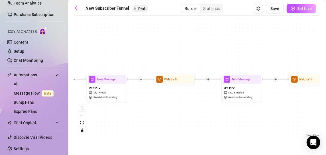
drag, startPoint x: 140, startPoint y: 124, endPoint x: 235, endPoint y: 123, distance: 95.5
click at [235, 123] on div "If True If True If False If False If True If False Send Message 3rd PPV $ 12 , …" at bounding box center [197, 79] width 246 height 120
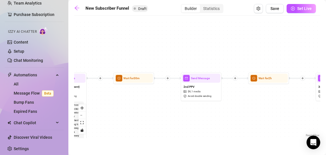
drag, startPoint x: 157, startPoint y: 122, endPoint x: 234, endPoint y: 121, distance: 77.5
click at [234, 121] on div "If True If True If False If False If True If False Send Message 3rd PPV $ 12 , …" at bounding box center [197, 79] width 246 height 120
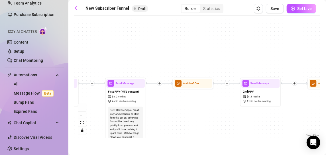
drag, startPoint x: 157, startPoint y: 120, endPoint x: 217, endPoint y: 125, distance: 59.4
click at [217, 125] on div "If True If True If False If False If True If False Send Message 3rd PPV $ 12 , …" at bounding box center [197, 79] width 246 height 120
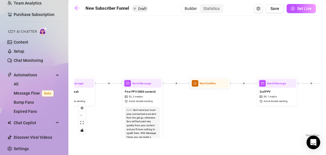
drag, startPoint x: 178, startPoint y: 112, endPoint x: 194, endPoint y: 112, distance: 16.8
click at [194, 112] on div "If True If True If False If False If True If False Send Message 3rd PPV $ 12 , …" at bounding box center [197, 79] width 246 height 120
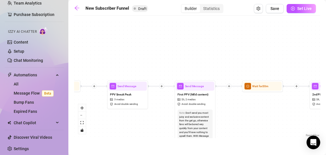
drag, startPoint x: 111, startPoint y: 107, endPoint x: 164, endPoint y: 110, distance: 53.1
click at [164, 110] on div "If True If True If False If False If True If False Send Message 3rd PPV $ 12 , …" at bounding box center [197, 79] width 246 height 120
click at [162, 86] on icon "plus" at bounding box center [161, 86] width 3 height 3
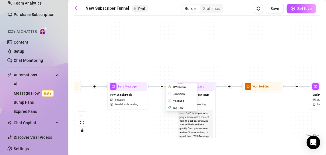
click at [176, 86] on div "Time Delay" at bounding box center [182, 86] width 30 height 7
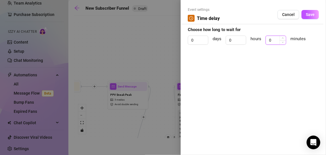
click at [272, 39] on input "0" at bounding box center [276, 40] width 20 height 9
click at [312, 14] on span "Save" at bounding box center [310, 14] width 9 height 5
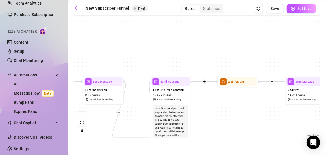
drag, startPoint x: 238, startPoint y: 119, endPoint x: 213, endPoint y: 115, distance: 25.3
click at [213, 115] on div "If True If True If False If False If True If False Wait for 15m Send Message 3r…" at bounding box center [197, 79] width 246 height 120
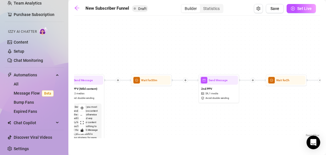
drag, startPoint x: 282, startPoint y: 120, endPoint x: 195, endPoint y: 119, distance: 87.5
click at [195, 119] on div "If True If True If False If False If True If False Wait for 15m Send Message 3r…" at bounding box center [197, 79] width 246 height 120
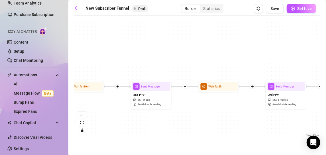
drag, startPoint x: 269, startPoint y: 114, endPoint x: 192, endPoint y: 120, distance: 77.1
click at [192, 120] on div "If True If True If False If False If True If False Wait for 15m Send Message 3r…" at bounding box center [197, 79] width 246 height 120
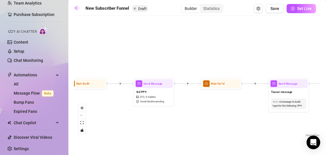
drag, startPoint x: 279, startPoint y: 122, endPoint x: 155, endPoint y: 119, distance: 124.0
click at [155, 119] on div "If True If True If False If False If True If False Wait for 15m Send Message 3r…" at bounding box center [197, 79] width 246 height 120
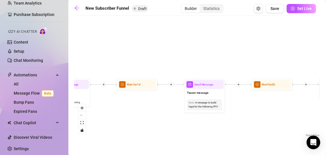
drag, startPoint x: 240, startPoint y: 123, endPoint x: 178, endPoint y: 123, distance: 63.0
click at [178, 123] on div "If True If True If False If False If True If False Wait for 15m Send Message 3r…" at bounding box center [197, 79] width 246 height 120
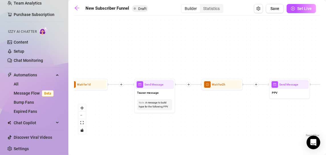
drag, startPoint x: 231, startPoint y: 131, endPoint x: 182, endPoint y: 131, distance: 49.6
click at [182, 131] on div "If True If True If False If False If True If False Wait for 15m Send Message 3r…" at bounding box center [197, 79] width 246 height 120
click at [141, 87] on span "mail" at bounding box center [139, 84] width 7 height 7
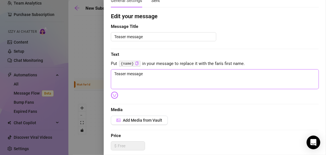
scroll to position [55, 0]
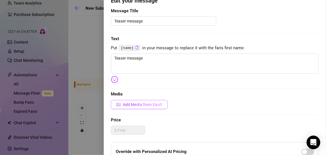
click at [148, 104] on span "Add Media from Vault" at bounding box center [142, 104] width 39 height 5
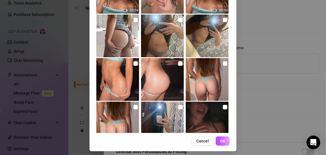
scroll to position [762, 0]
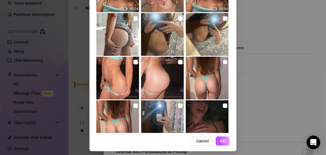
click at [223, 62] on input "checkbox" at bounding box center [225, 62] width 5 height 5
click at [221, 142] on span "OK" at bounding box center [222, 141] width 5 height 5
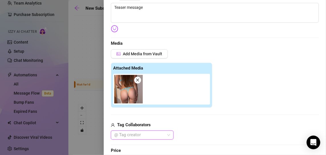
scroll to position [104, 0]
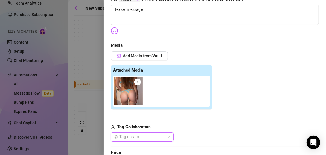
click at [138, 83] on icon "close" at bounding box center [138, 82] width 4 height 4
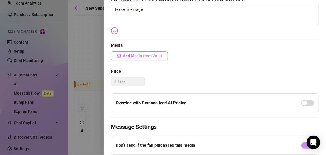
click at [147, 55] on span "Add Media from Vault" at bounding box center [142, 56] width 39 height 5
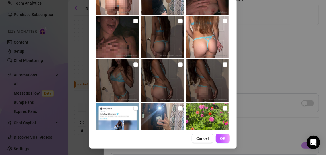
scroll to position [886, 0]
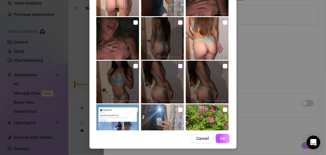
click at [178, 66] on input "checkbox" at bounding box center [180, 66] width 5 height 5
click at [133, 66] on input "checkbox" at bounding box center [135, 66] width 5 height 5
click at [134, 65] on input "checkbox" at bounding box center [135, 66] width 5 height 5
click at [220, 136] on span "OK" at bounding box center [222, 138] width 5 height 5
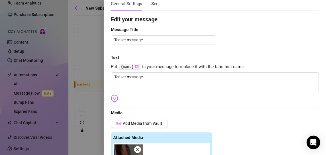
scroll to position [33, 0]
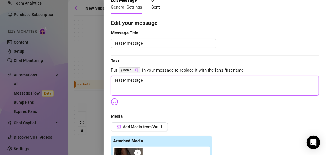
click at [138, 81] on textarea "Teaser message" at bounding box center [215, 86] width 208 height 20
click at [149, 80] on textarea "Would you love it if i stayed naked all" at bounding box center [215, 86] width 208 height 20
click at [186, 81] on textarea "Would you love it if I stayed naked all" at bounding box center [215, 86] width 208 height 20
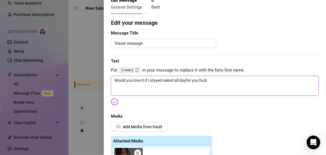
click at [186, 79] on textarea "Would you love it if I stayed naked all dayfor you fuck" at bounding box center [215, 86] width 208 height 20
click at [230, 82] on textarea "Would you love it if I stayed naked all day for you fuck" at bounding box center [215, 86] width 208 height 20
click at [238, 79] on textarea "Would you love it if I stayed naked all day for you fuck whenever you want?" at bounding box center [215, 86] width 208 height 20
click at [205, 79] on textarea "Would you love it if I stayed naked all day for you fuck whenever you desire?" at bounding box center [215, 86] width 208 height 20
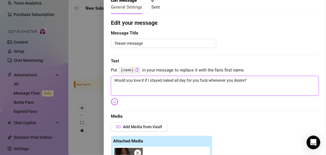
click at [205, 79] on textarea "Would you love it if I stayed naked all day for you fuck whenever you desire?" at bounding box center [215, 86] width 208 height 20
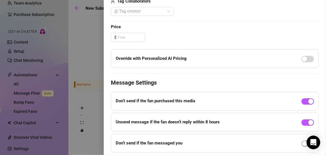
scroll to position [246, 0]
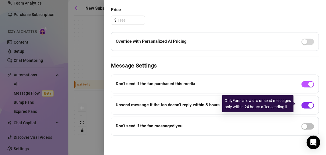
click at [308, 105] on div "button" at bounding box center [310, 105] width 5 height 5
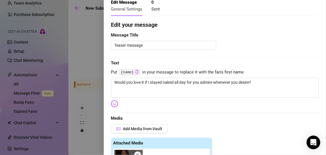
scroll to position [0, 0]
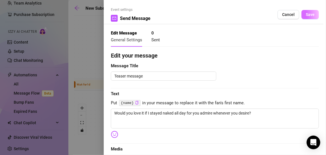
click at [309, 14] on span "Save" at bounding box center [310, 14] width 9 height 5
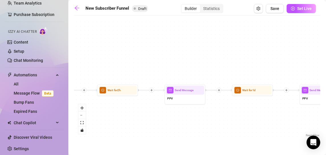
drag, startPoint x: 284, startPoint y: 105, endPoint x: 177, endPoint y: 109, distance: 107.5
click at [177, 109] on div "If True If True If False If False If True If False Wait for 15m Send Message 3r…" at bounding box center [197, 79] width 246 height 120
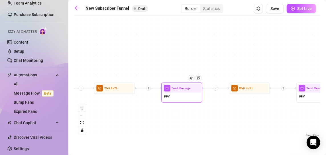
click at [182, 96] on div "PPV" at bounding box center [182, 97] width 38 height 9
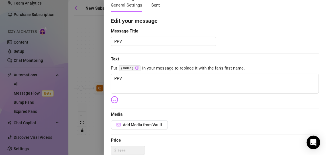
scroll to position [36, 0]
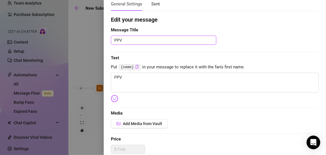
click at [129, 39] on textarea "PPV" at bounding box center [163, 40] width 105 height 9
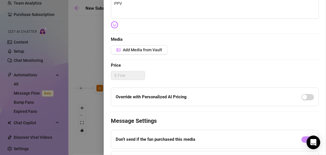
scroll to position [122, 0]
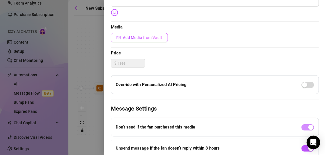
click at [160, 38] on span "Add Media from Vault" at bounding box center [142, 37] width 39 height 5
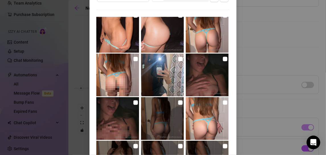
scroll to position [834, 0]
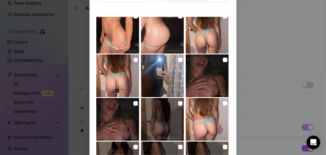
click at [133, 58] on input "checkbox" at bounding box center [135, 60] width 5 height 5
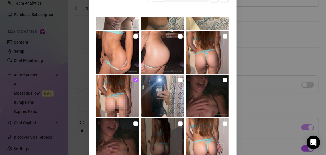
scroll to position [813, 0]
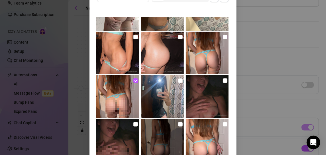
click at [223, 38] on input "checkbox" at bounding box center [225, 37] width 5 height 5
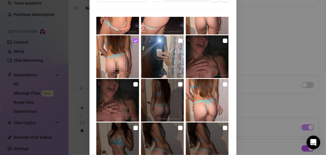
scroll to position [862, 0]
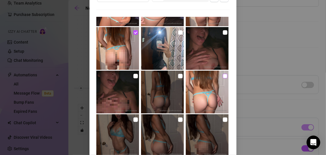
click at [223, 76] on input "checkbox" at bounding box center [225, 76] width 5 height 5
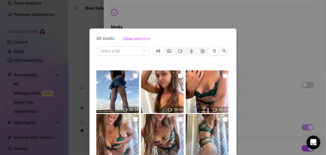
scroll to position [82, 0]
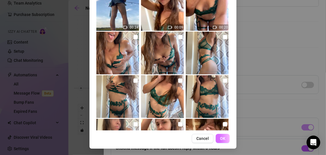
click at [224, 138] on button "OK" at bounding box center [223, 138] width 14 height 9
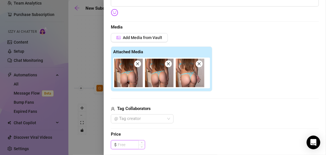
click at [131, 144] on input at bounding box center [131, 144] width 27 height 9
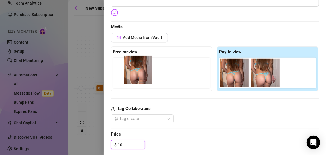
drag, startPoint x: 233, startPoint y: 67, endPoint x: 135, endPoint y: 64, distance: 97.8
click at [135, 64] on div "Free preview Pay to view" at bounding box center [215, 68] width 208 height 45
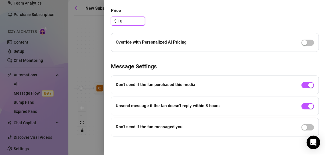
scroll to position [246, 0]
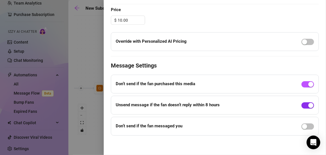
click at [303, 103] on span "button" at bounding box center [307, 105] width 13 height 6
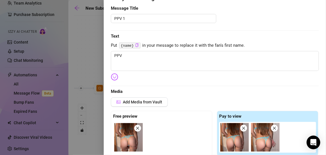
scroll to position [70, 0]
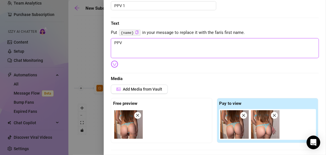
click at [129, 43] on textarea "PPV" at bounding box center [215, 48] width 208 height 20
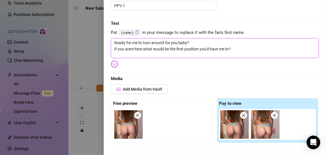
click at [142, 48] on textarea "Ready for me to turn around for you baby? If you were here what would be the fi…" at bounding box center [215, 48] width 208 height 20
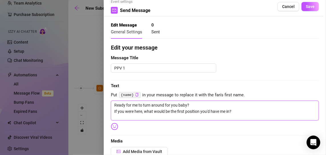
scroll to position [0, 0]
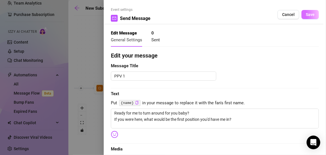
click at [308, 16] on span "Save" at bounding box center [310, 14] width 9 height 5
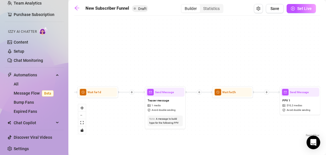
drag, startPoint x: 123, startPoint y: 118, endPoint x: 242, endPoint y: 122, distance: 119.7
click at [242, 122] on div "If True If True If False If False If True If False Wait for 15m Send Message 3r…" at bounding box center [197, 79] width 246 height 120
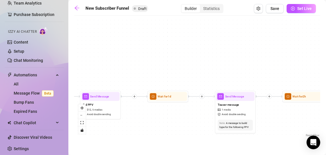
drag, startPoint x: 133, startPoint y: 120, endPoint x: 203, endPoint y: 125, distance: 70.2
click at [203, 125] on div "If True If True If False If False If True If False Wait for 15m Send Message 3r…" at bounding box center [197, 79] width 246 height 120
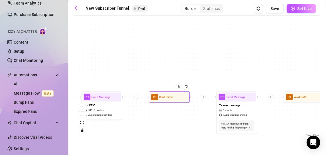
click at [179, 100] on div at bounding box center [181, 89] width 18 height 21
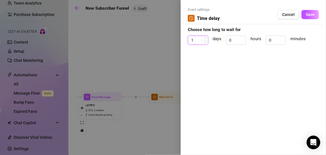
click at [199, 41] on input "1" at bounding box center [198, 40] width 20 height 9
click at [159, 55] on div at bounding box center [163, 77] width 326 height 155
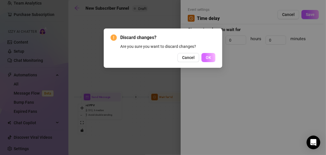
click at [209, 59] on span "OK" at bounding box center [208, 57] width 5 height 5
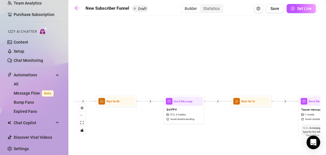
drag, startPoint x: 150, startPoint y: 66, endPoint x: 232, endPoint y: 70, distance: 82.2
click at [232, 70] on div "If True If True If False If False If True If False Wait for 15m Send Message 3r…" at bounding box center [197, 79] width 246 height 120
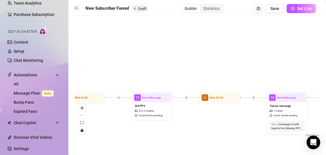
drag, startPoint x: 256, startPoint y: 131, endPoint x: 129, endPoint y: 120, distance: 127.2
click at [129, 120] on div "If True If True If False If False If True If False Wait for 15m Send Message 3r…" at bounding box center [197, 79] width 246 height 120
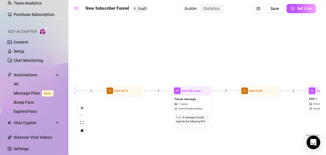
drag, startPoint x: 240, startPoint y: 139, endPoint x: 105, endPoint y: 134, distance: 134.9
click at [105, 134] on main "New Subscriber Funnel Draft Builder Statistics Save Set Live If True If True If…" at bounding box center [197, 77] width 258 height 155
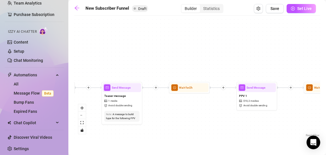
drag, startPoint x: 242, startPoint y: 128, endPoint x: 131, endPoint y: 122, distance: 110.7
click at [131, 122] on div "If True If True If False If False If True If False Wait for 15m Send Message 3r…" at bounding box center [197, 79] width 246 height 120
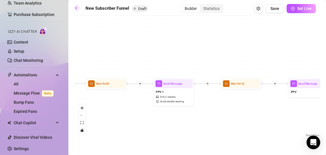
drag, startPoint x: 227, startPoint y: 129, endPoint x: 117, endPoint y: 126, distance: 110.0
click at [117, 126] on div "If True If True If False If False If True If False Wait for 15m Send Message 3r…" at bounding box center [197, 79] width 246 height 120
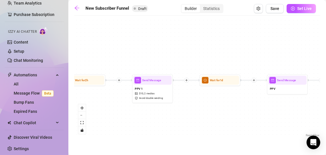
drag, startPoint x: 142, startPoint y: 116, endPoint x: 206, endPoint y: 116, distance: 64.4
click at [206, 116] on div "If True If True If False If False If True If False Wait for 15m Send Message 3r…" at bounding box center [197, 79] width 246 height 120
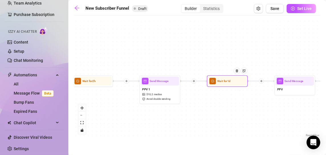
click at [223, 86] on div "Wait for 1d" at bounding box center [227, 81] width 41 height 11
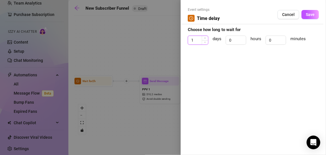
click at [198, 40] on input "1" at bounding box center [198, 40] width 20 height 9
drag, startPoint x: 309, startPoint y: 14, endPoint x: 219, endPoint y: 53, distance: 98.1
click at [219, 53] on div "Event settings Time delay Cancel Save Choose how long to wait for 2 days 0 hour…" at bounding box center [253, 77] width 145 height 155
click at [205, 44] on div "2" at bounding box center [198, 40] width 21 height 9
drag, startPoint x: 204, startPoint y: 43, endPoint x: 236, endPoint y: 41, distance: 32.2
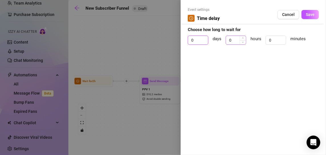
click at [236, 41] on div "0 days 0 hours 0 minutes" at bounding box center [253, 43] width 131 height 14
click at [235, 34] on form "Event settings Time delay Cancel Save Choose how long to wait for days 0 hours …" at bounding box center [253, 28] width 131 height 43
click at [231, 42] on input "0" at bounding box center [236, 40] width 20 height 9
click at [311, 15] on span "Save" at bounding box center [310, 14] width 9 height 5
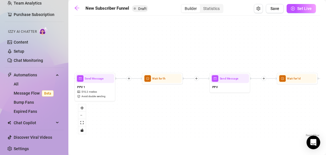
drag, startPoint x: 258, startPoint y: 107, endPoint x: 193, endPoint y: 105, distance: 65.0
click at [193, 105] on div "If True If True If False If False If True If False Wait for 15m Send Message 3r…" at bounding box center [197, 79] width 246 height 120
click at [226, 85] on div "PPV" at bounding box center [230, 87] width 38 height 9
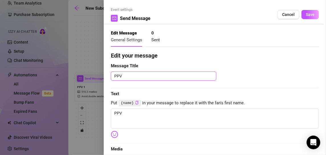
click at [142, 78] on textarea "PPV" at bounding box center [163, 76] width 105 height 9
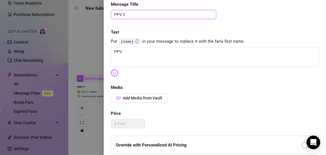
scroll to position [64, 0]
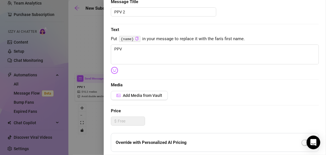
click at [91, 62] on div at bounding box center [163, 77] width 326 height 155
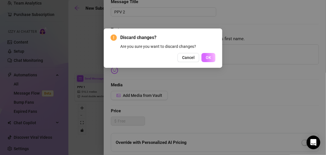
click at [211, 58] on button "OK" at bounding box center [208, 57] width 14 height 9
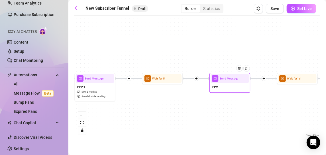
click at [227, 81] on div "Send Message" at bounding box center [230, 78] width 38 height 9
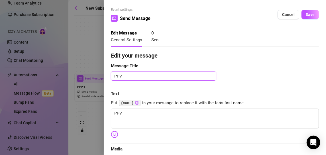
click at [138, 78] on textarea "PPV" at bounding box center [163, 76] width 105 height 9
click at [308, 14] on span "Save" at bounding box center [310, 14] width 9 height 5
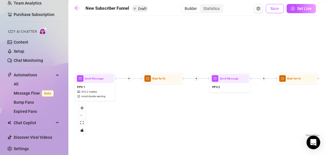
click at [276, 8] on span "Save" at bounding box center [274, 8] width 9 height 5
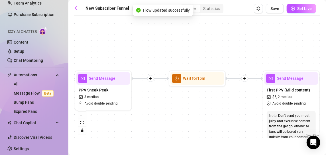
scroll to position [0, 360]
